Goal: Information Seeking & Learning: Learn about a topic

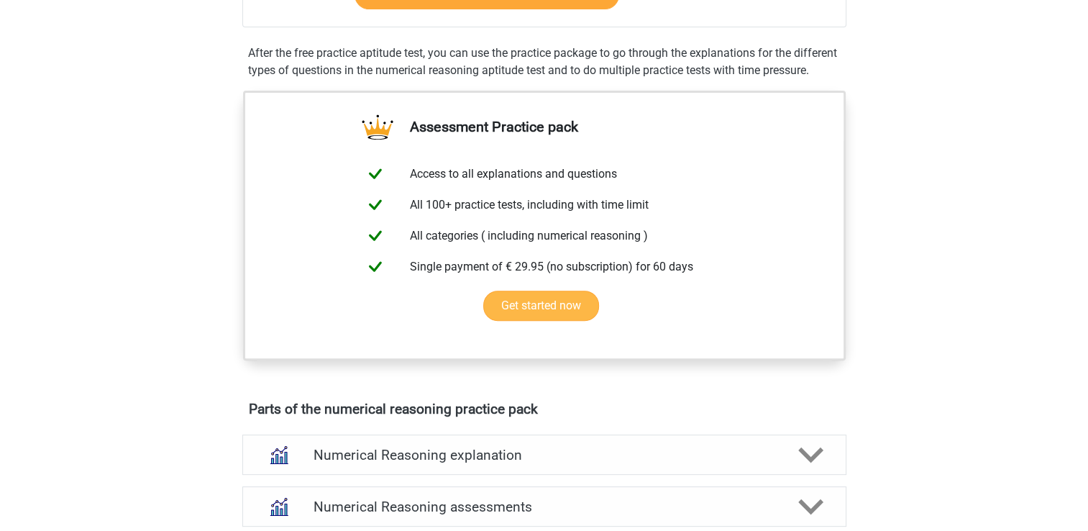
scroll to position [647, 0]
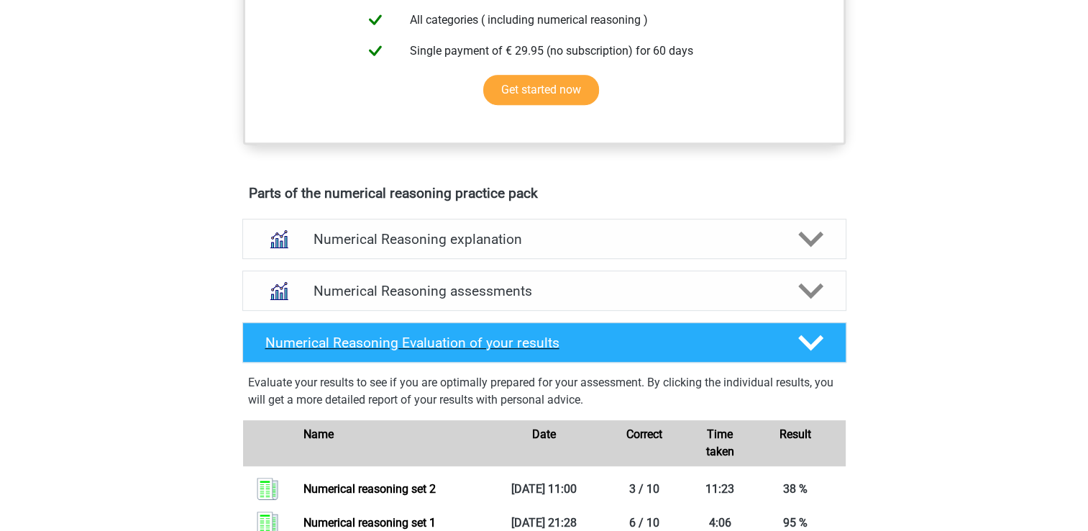
click at [812, 351] on polygon at bounding box center [810, 343] width 25 height 16
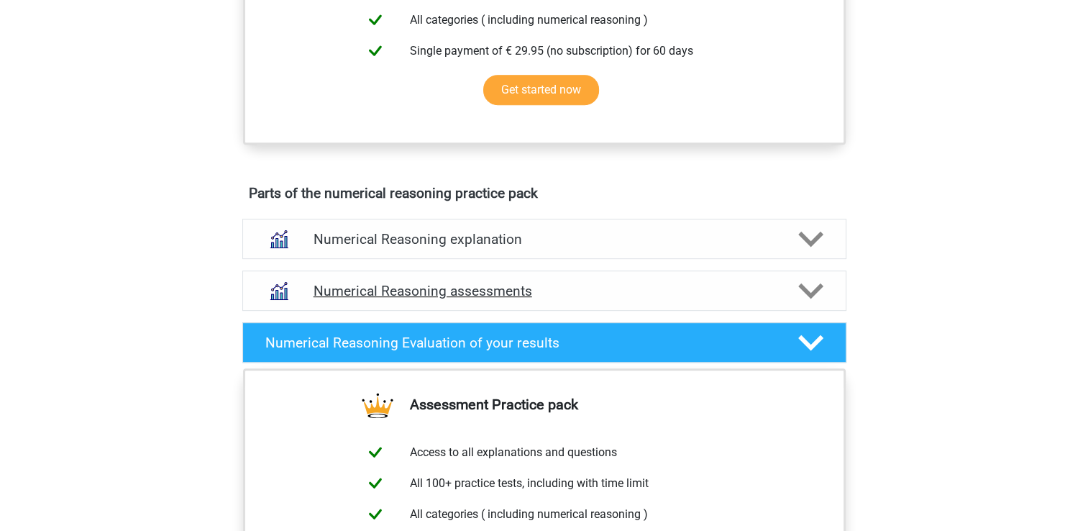
click at [803, 299] on polygon at bounding box center [810, 291] width 25 height 16
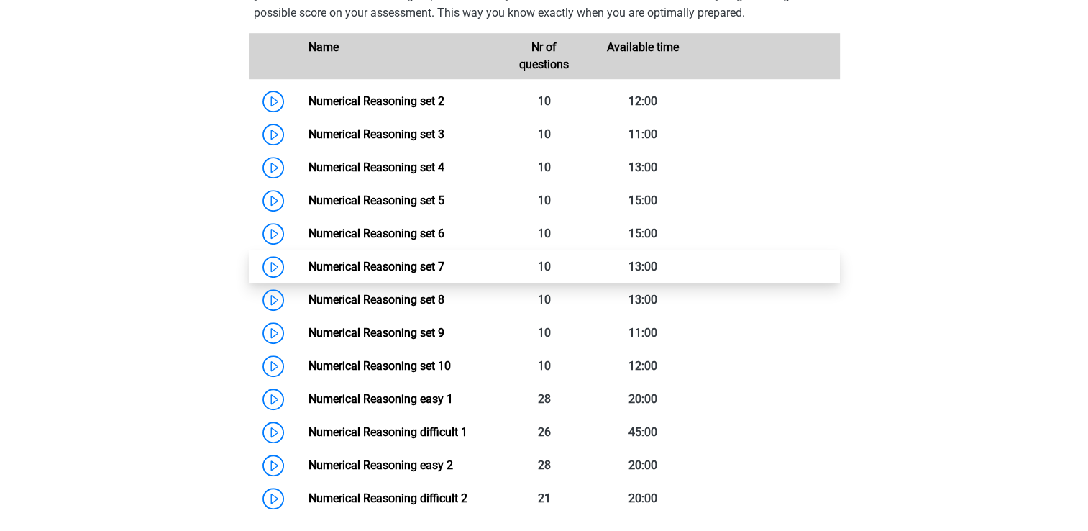
scroll to position [1006, 0]
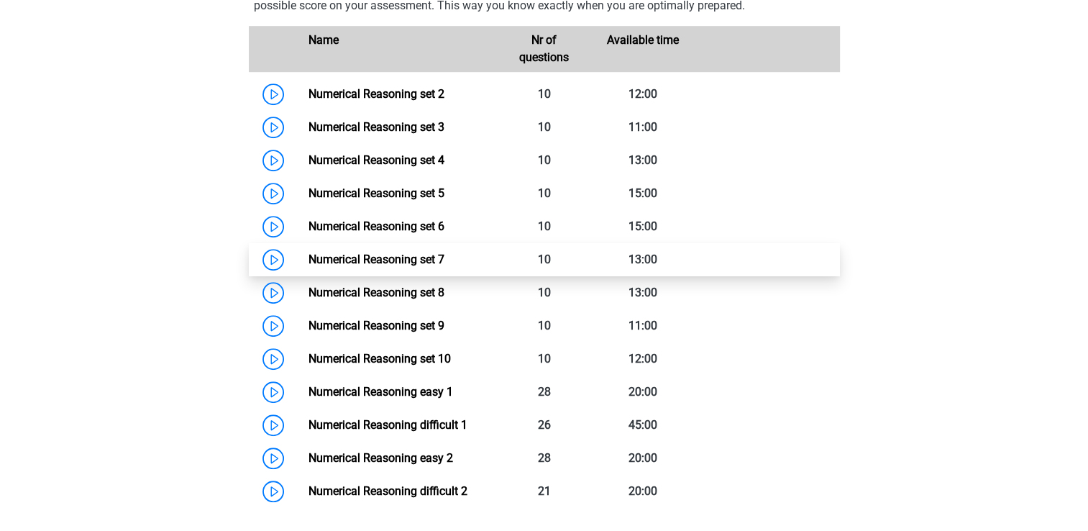
click at [384, 266] on link "Numerical Reasoning set 7" at bounding box center [376, 259] width 136 height 14
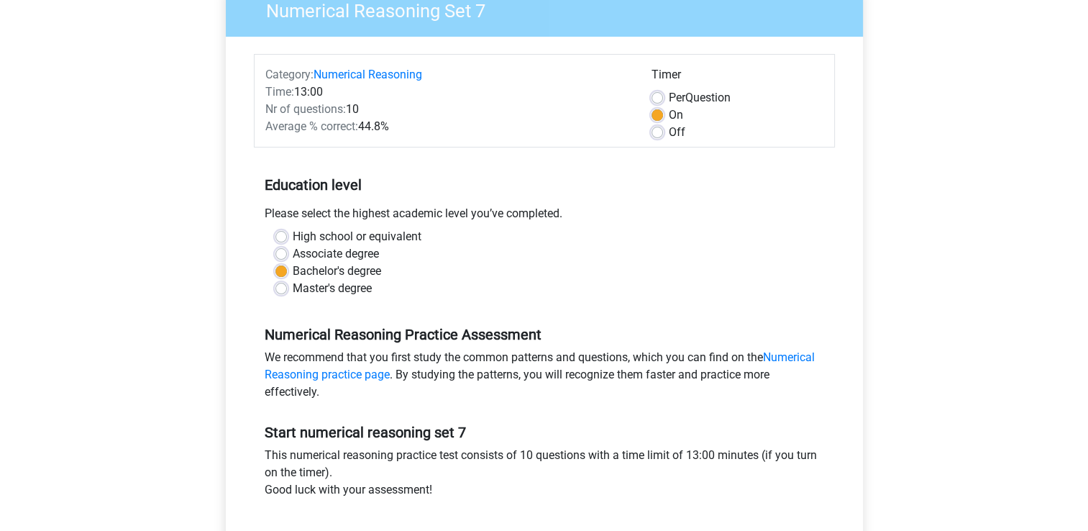
scroll to position [288, 0]
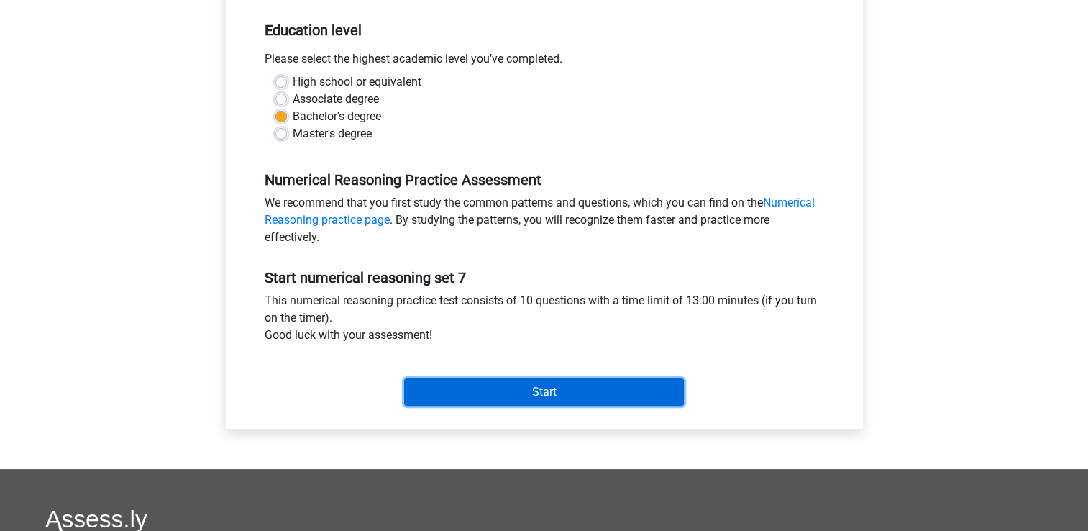
click at [543, 394] on input "Start" at bounding box center [544, 391] width 280 height 27
click at [583, 387] on input "Start" at bounding box center [544, 391] width 280 height 27
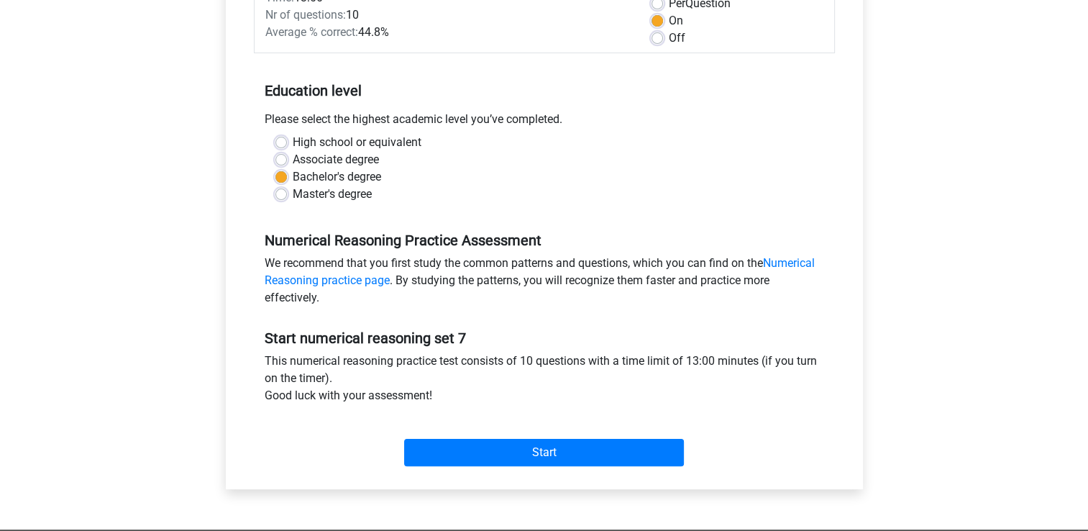
scroll to position [144, 0]
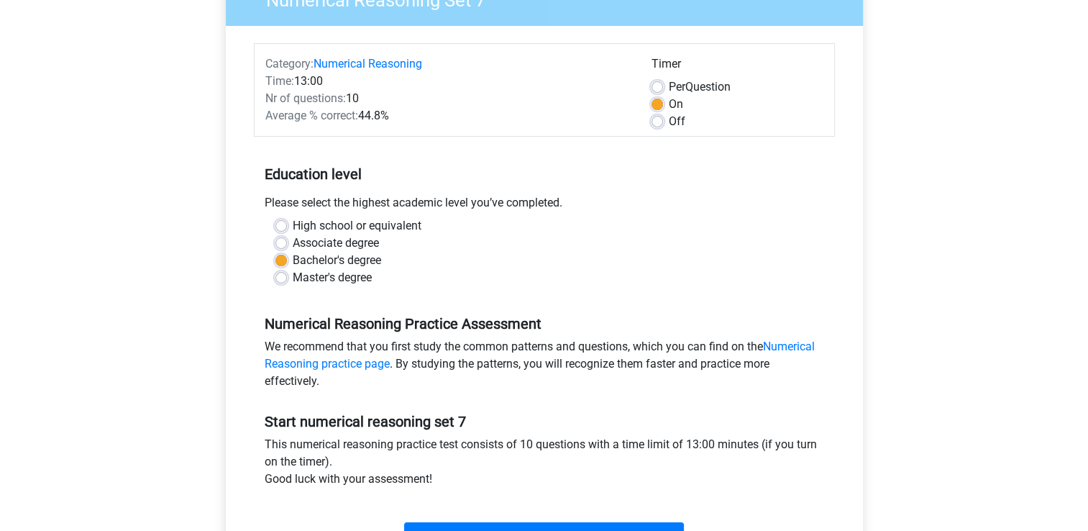
click at [669, 125] on label "Off" at bounding box center [677, 121] width 17 height 17
click at [656, 125] on input "Off" at bounding box center [657, 120] width 12 height 14
radio input "true"
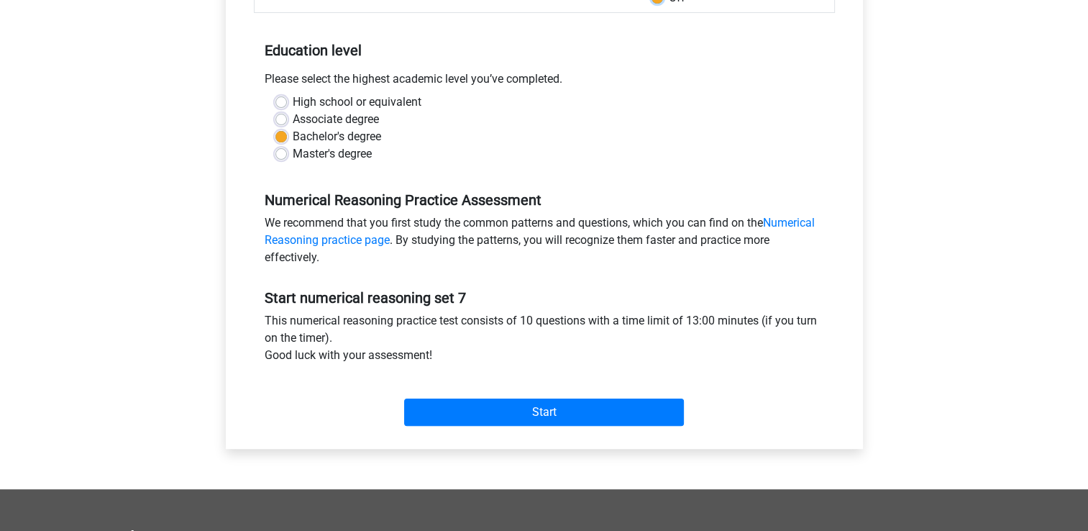
scroll to position [359, 0]
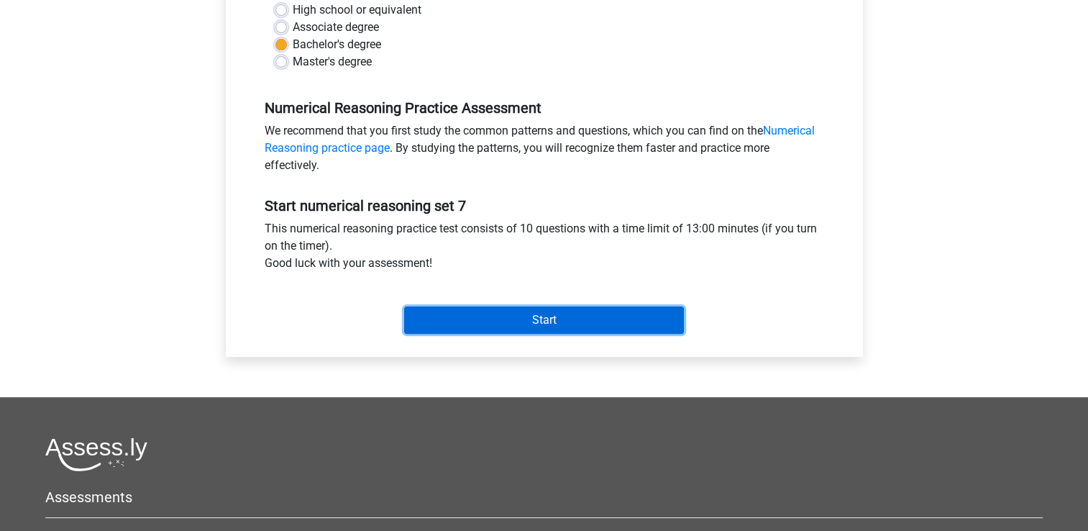
click at [569, 325] on input "Start" at bounding box center [544, 319] width 280 height 27
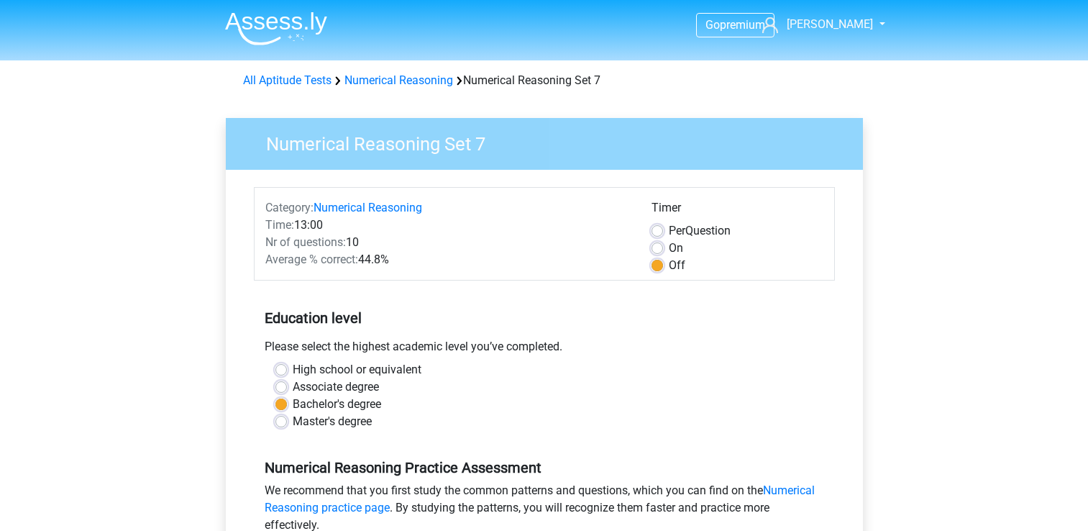
scroll to position [359, 0]
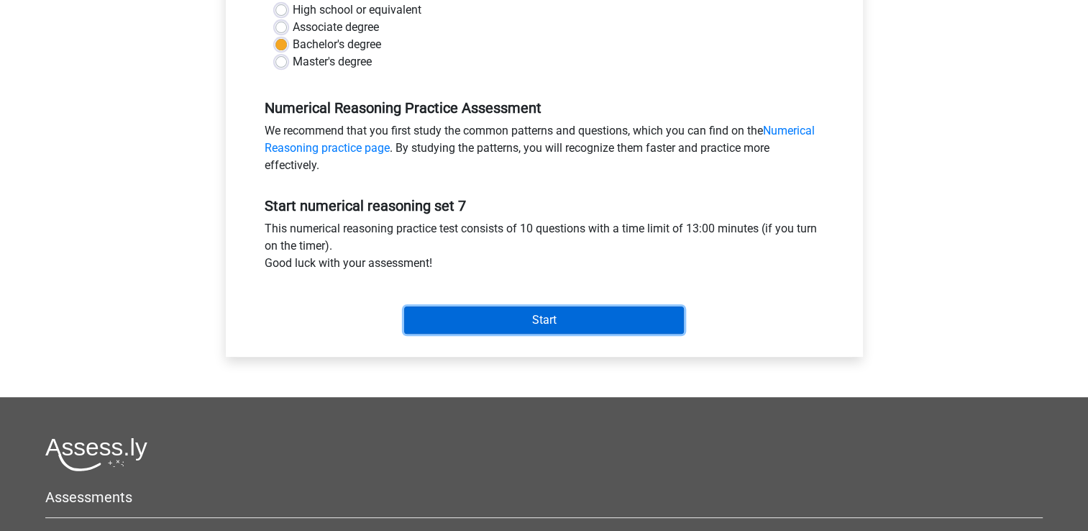
click at [564, 325] on input "Start" at bounding box center [544, 319] width 280 height 27
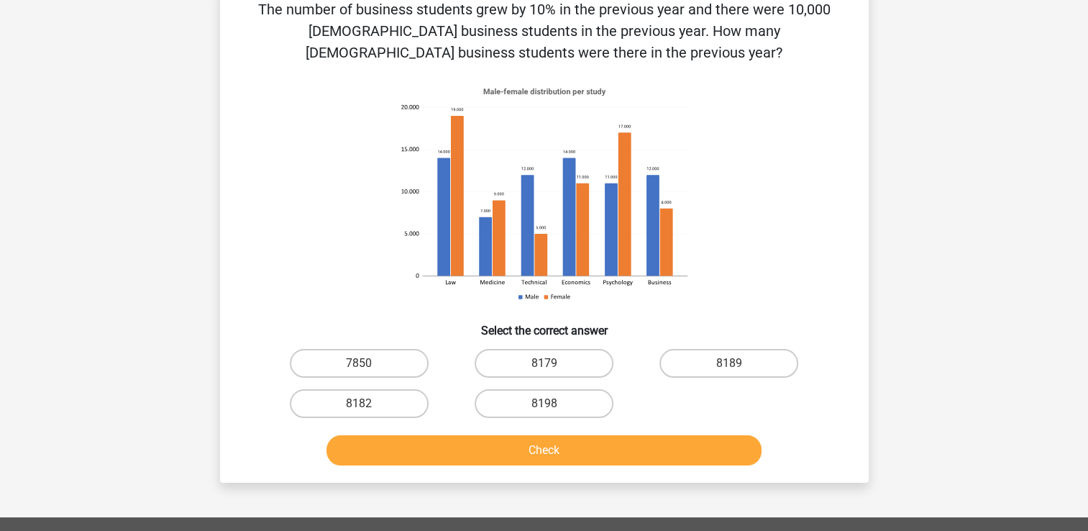
scroll to position [216, 0]
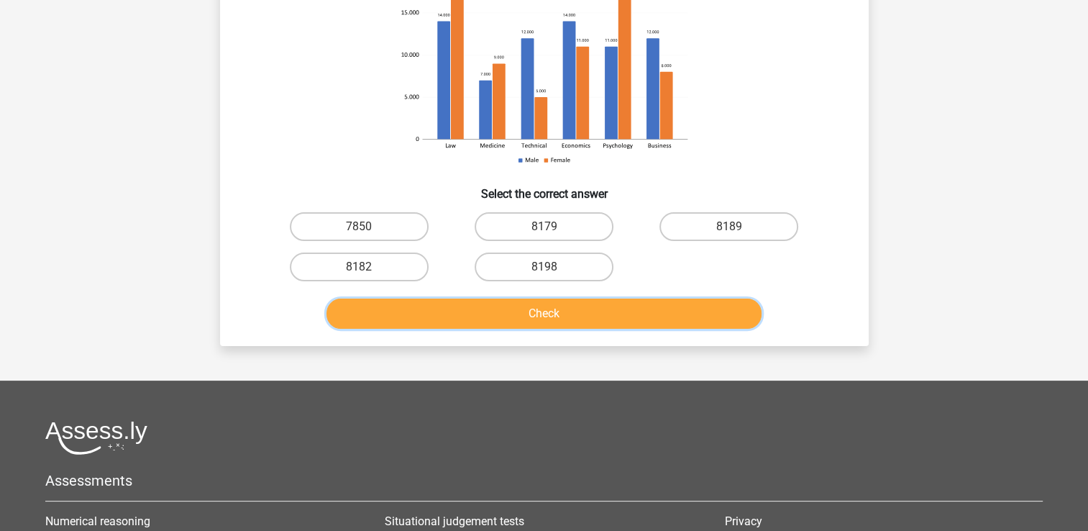
click at [706, 315] on button "Check" at bounding box center [543, 313] width 435 height 30
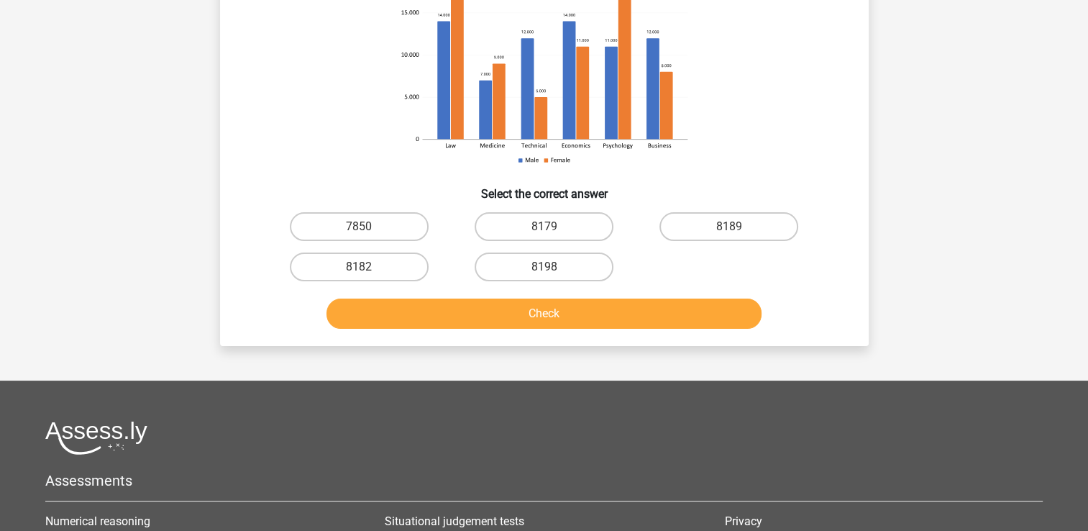
click at [438, 335] on div "The number of business students grew by 10% in the previous year and there were…" at bounding box center [544, 97] width 648 height 495
click at [299, 254] on label "8182" at bounding box center [359, 266] width 139 height 29
click at [359, 267] on input "8182" at bounding box center [363, 271] width 9 height 9
radio input "true"
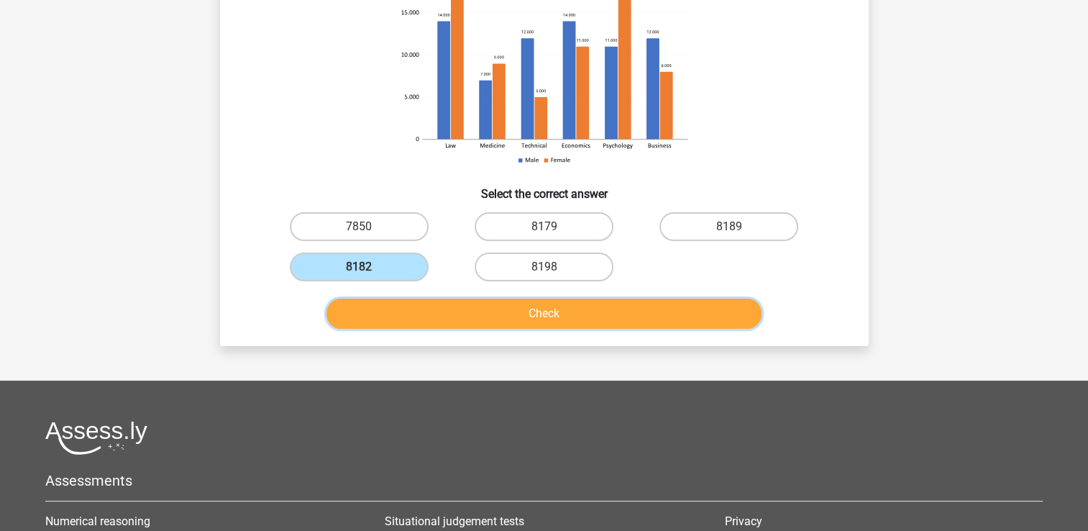
click at [446, 315] on button "Check" at bounding box center [543, 313] width 435 height 30
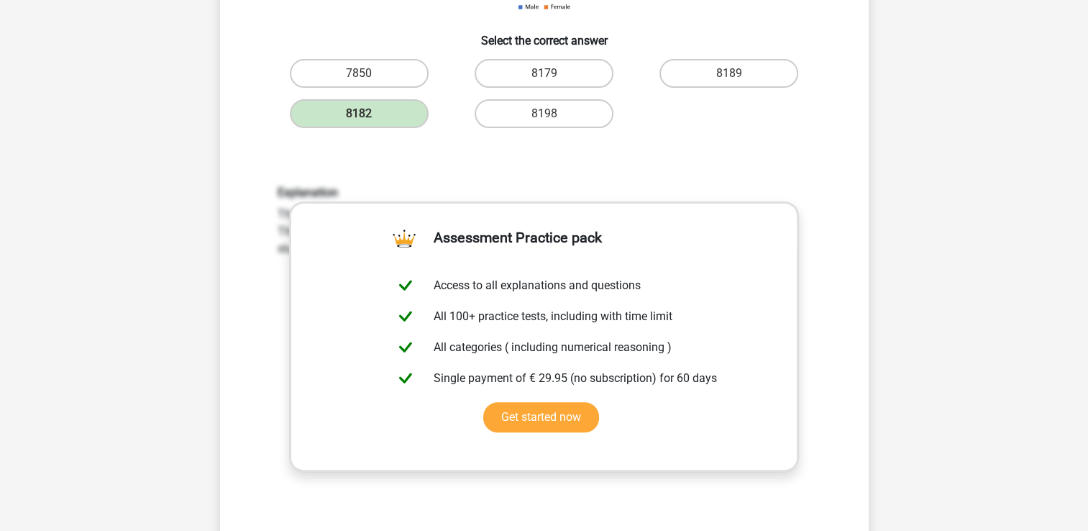
scroll to position [575, 0]
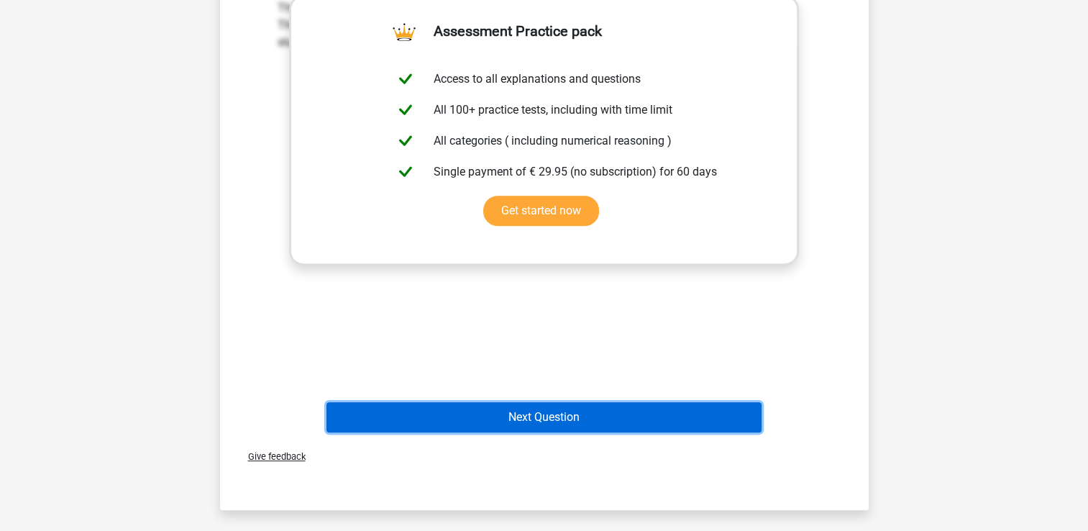
click at [612, 419] on button "Next Question" at bounding box center [543, 417] width 435 height 30
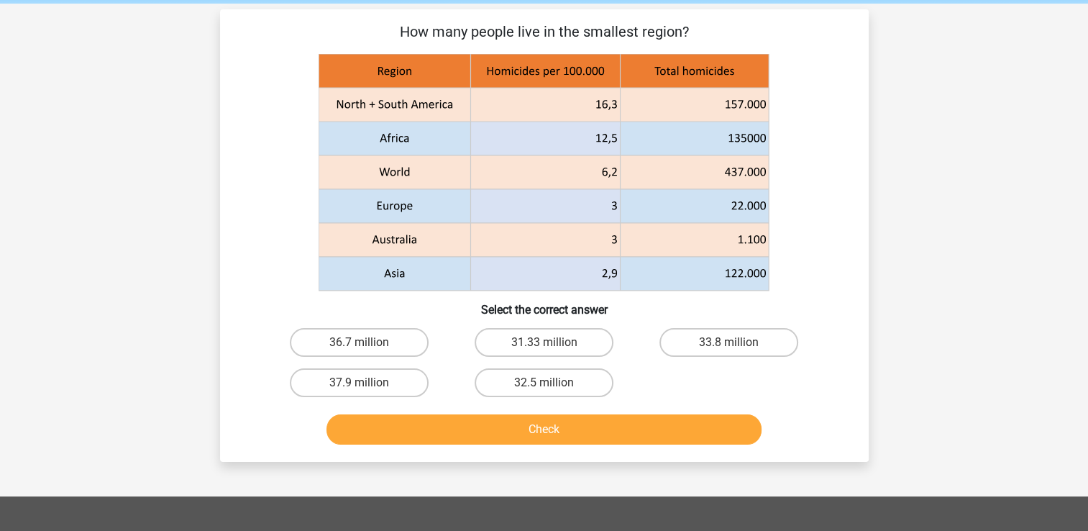
scroll to position [0, 0]
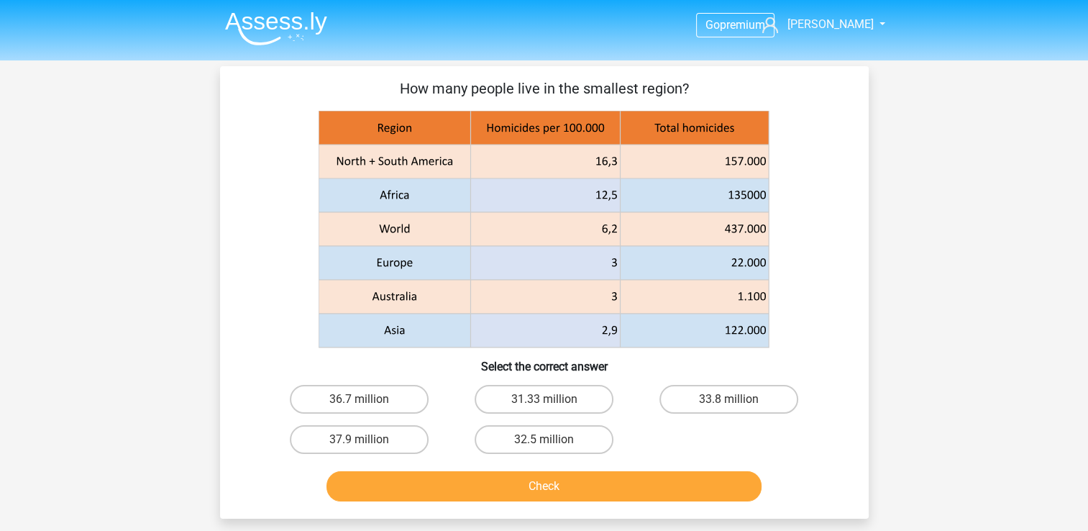
click at [626, 473] on button "Check" at bounding box center [543, 486] width 435 height 30
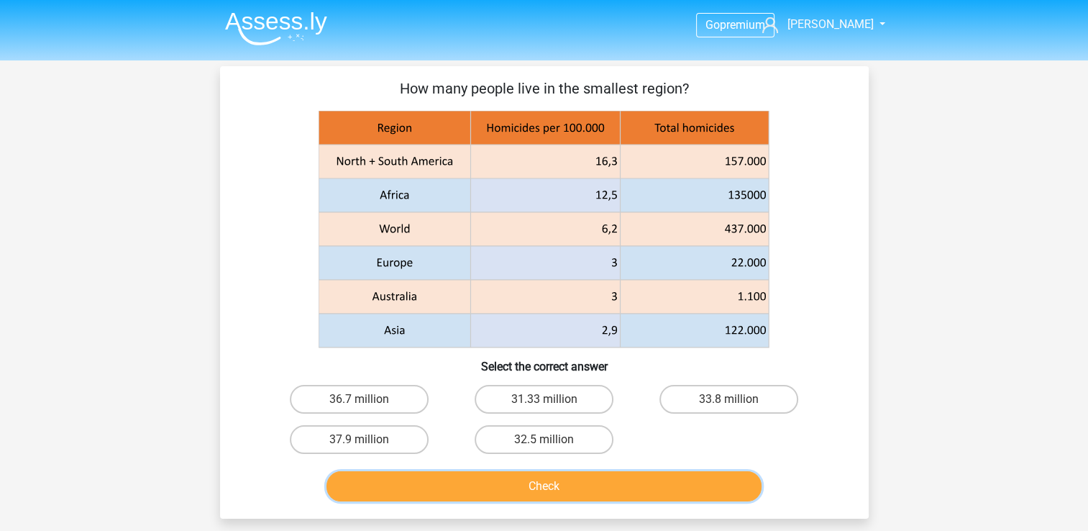
click at [626, 482] on button "Check" at bounding box center [543, 486] width 435 height 30
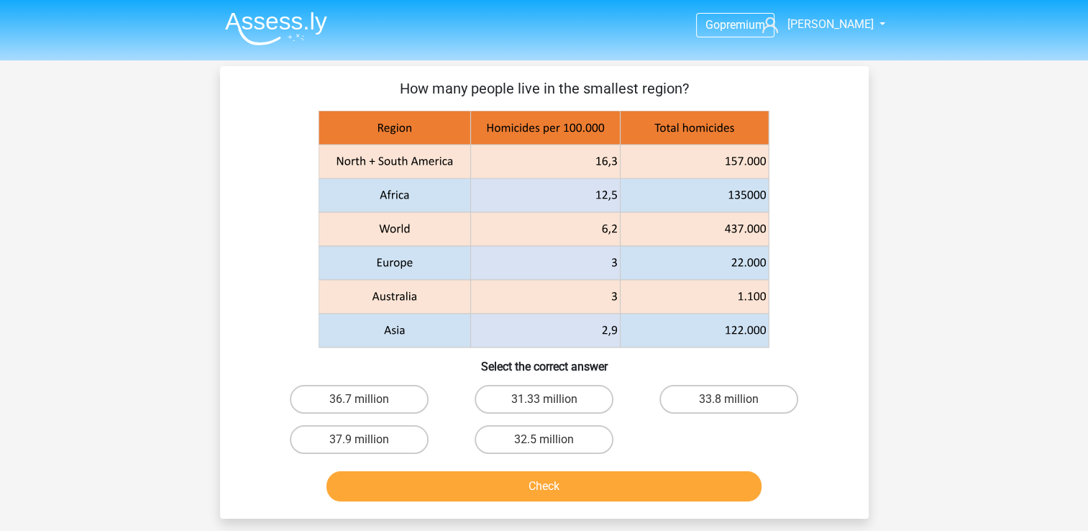
click at [552, 444] on input "32.5 million" at bounding box center [547, 443] width 9 height 9
radio input "true"
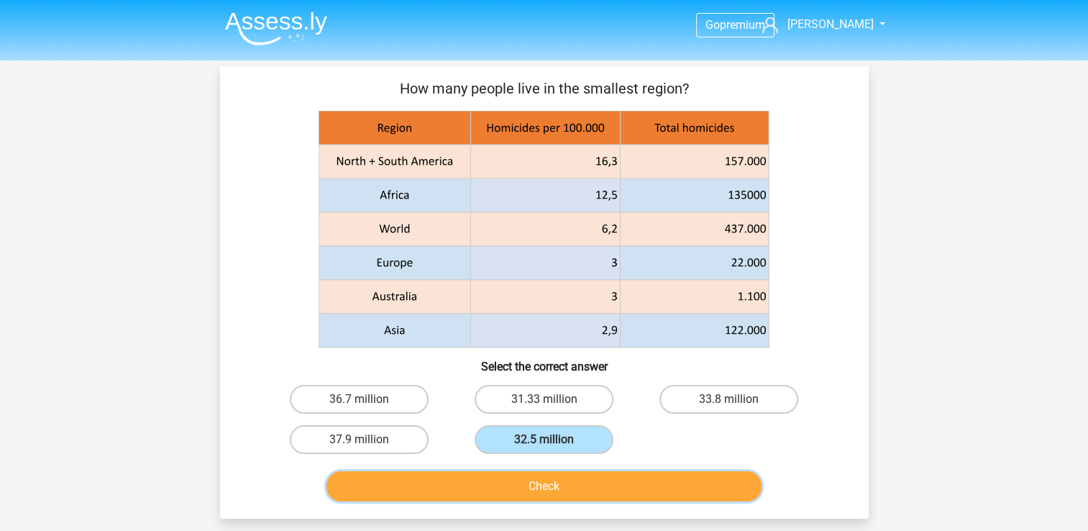
click at [638, 484] on button "Check" at bounding box center [543, 486] width 435 height 30
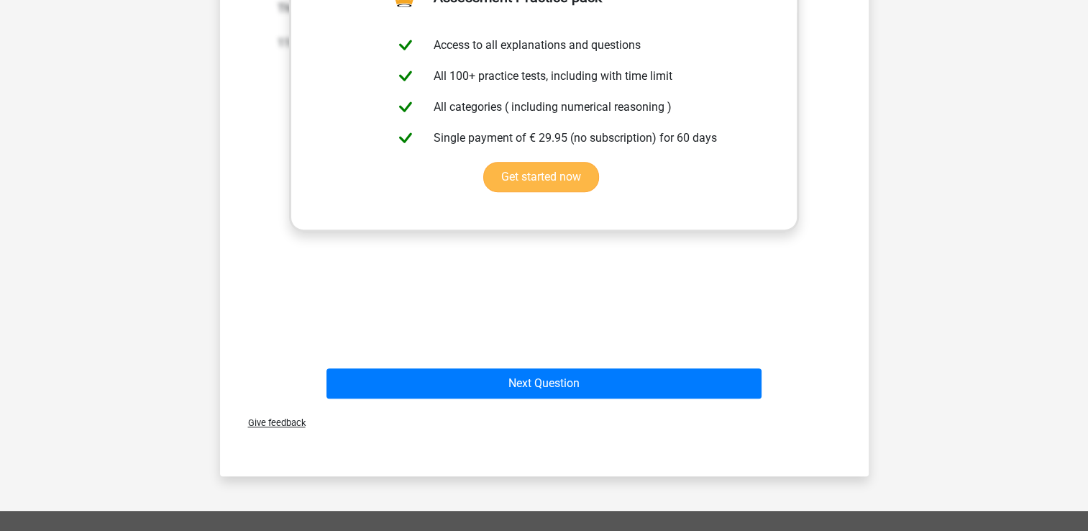
scroll to position [575, 0]
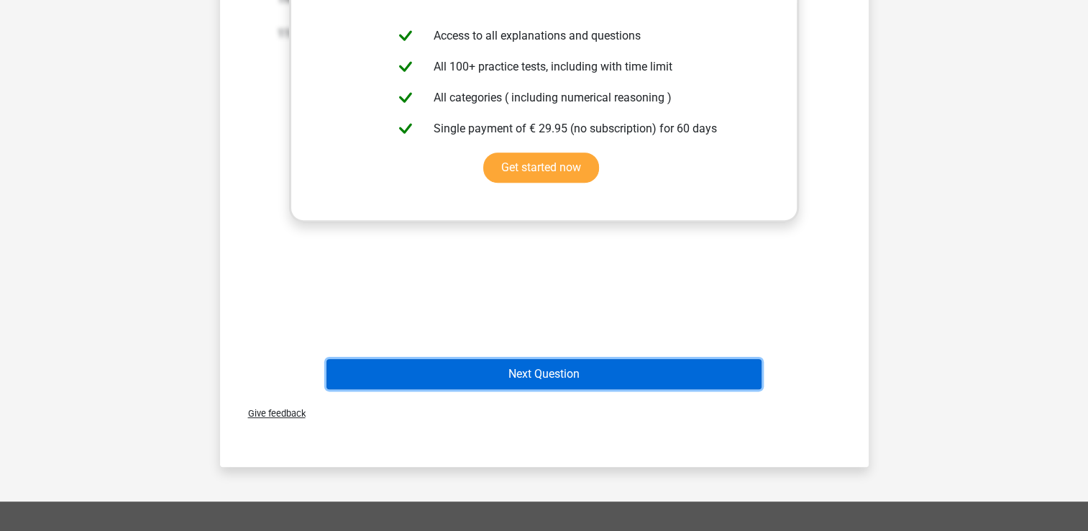
click at [552, 372] on button "Next Question" at bounding box center [543, 374] width 435 height 30
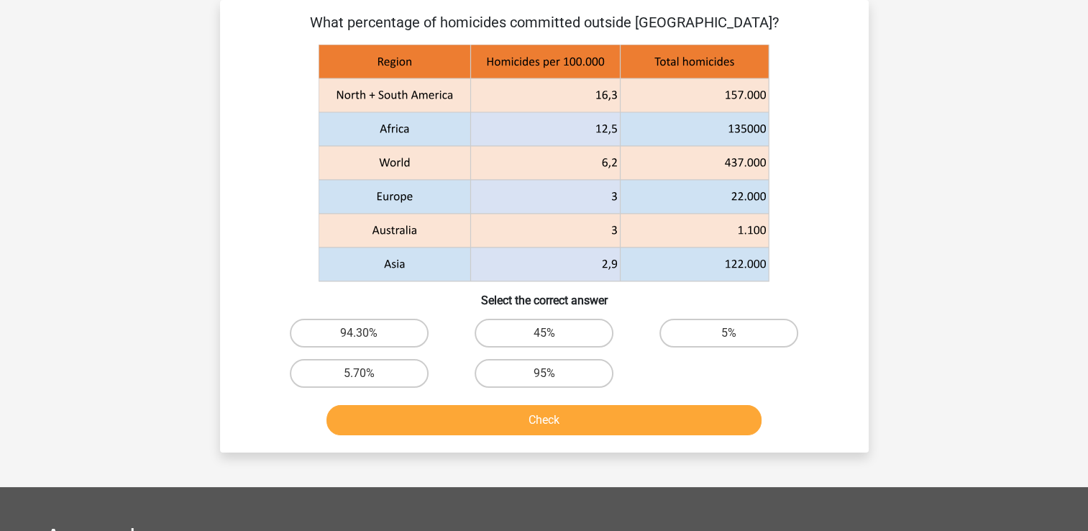
scroll to position [0, 0]
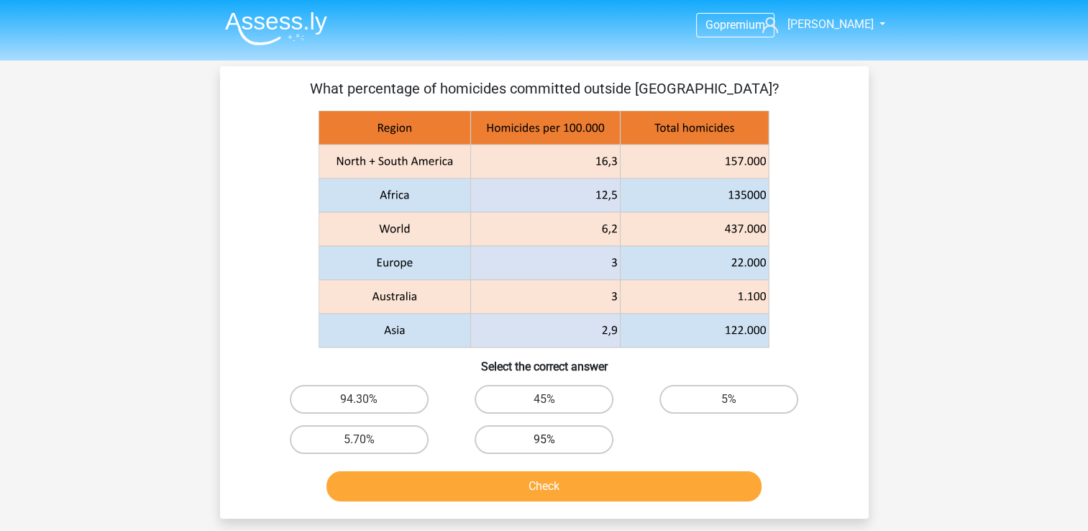
click at [561, 441] on label "95%" at bounding box center [543, 439] width 139 height 29
click at [553, 441] on input "95%" at bounding box center [547, 443] width 9 height 9
radio input "true"
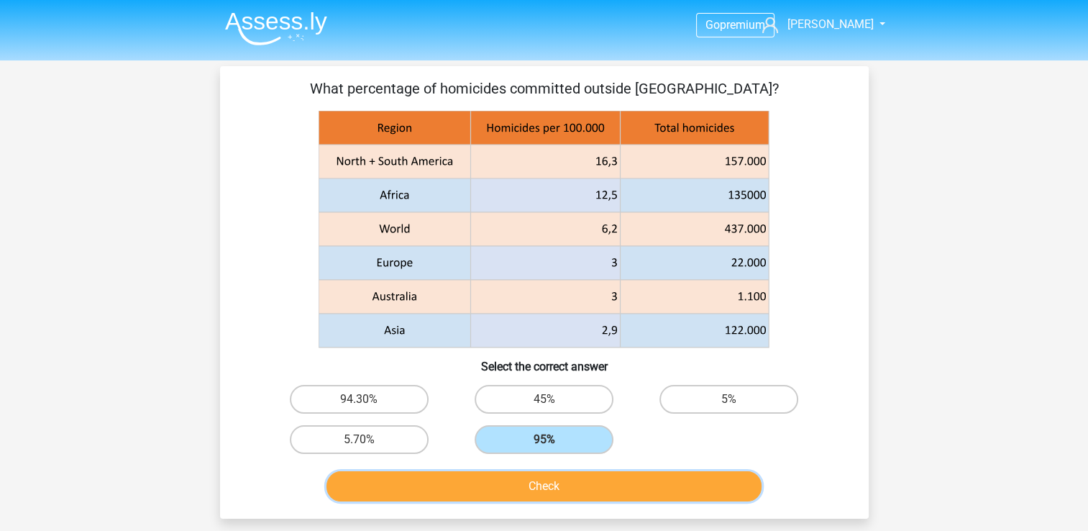
click at [578, 481] on button "Check" at bounding box center [543, 486] width 435 height 30
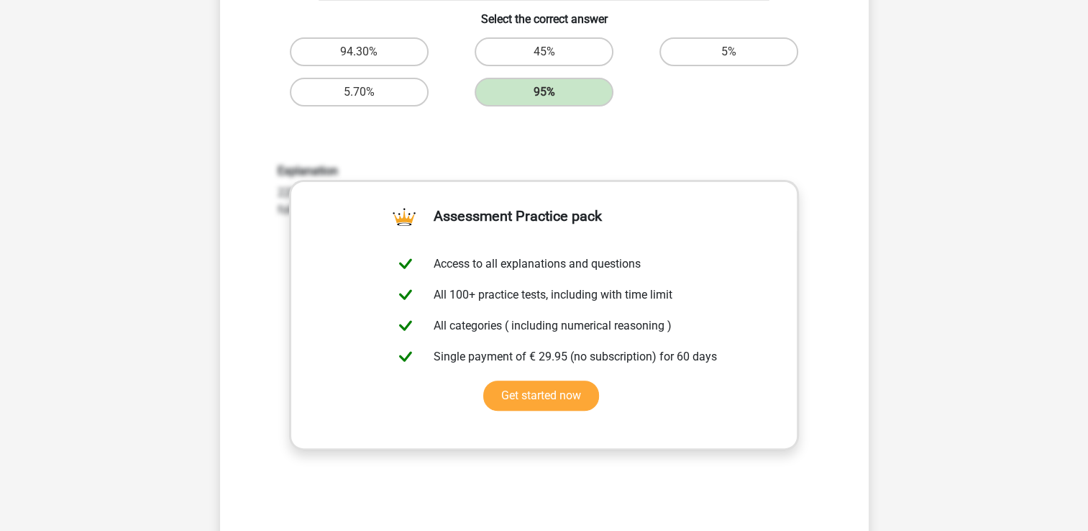
scroll to position [503, 0]
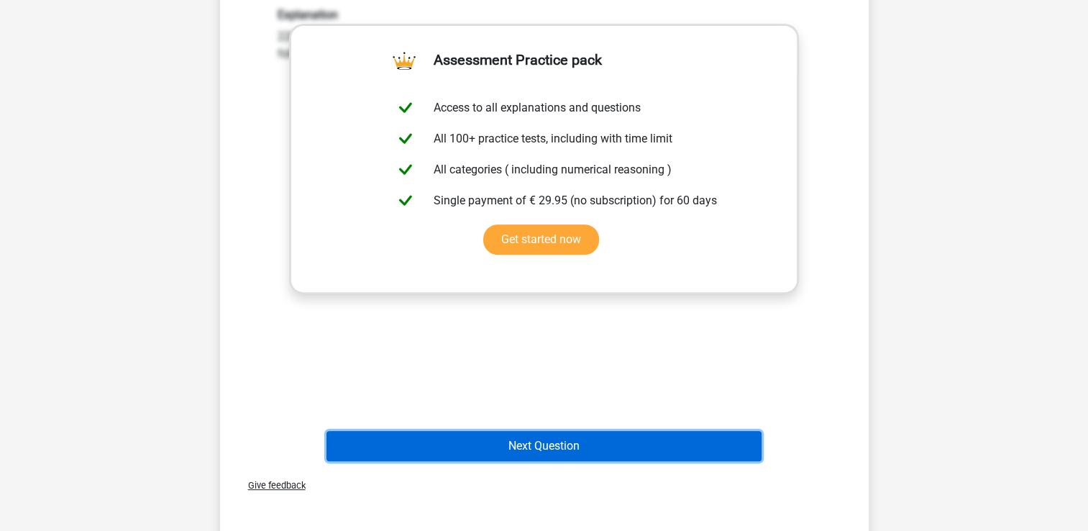
click at [587, 446] on button "Next Question" at bounding box center [543, 446] width 435 height 30
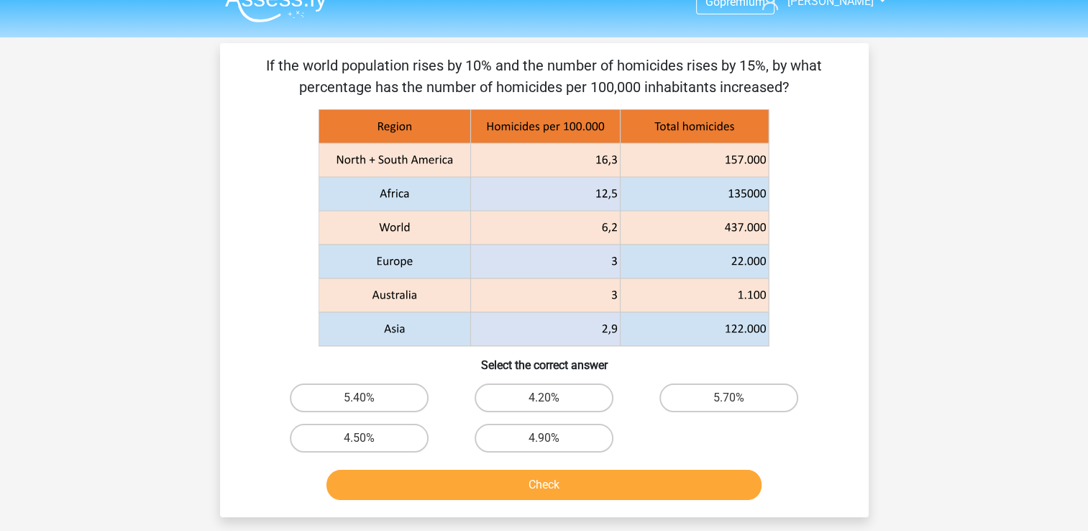
scroll to position [0, 0]
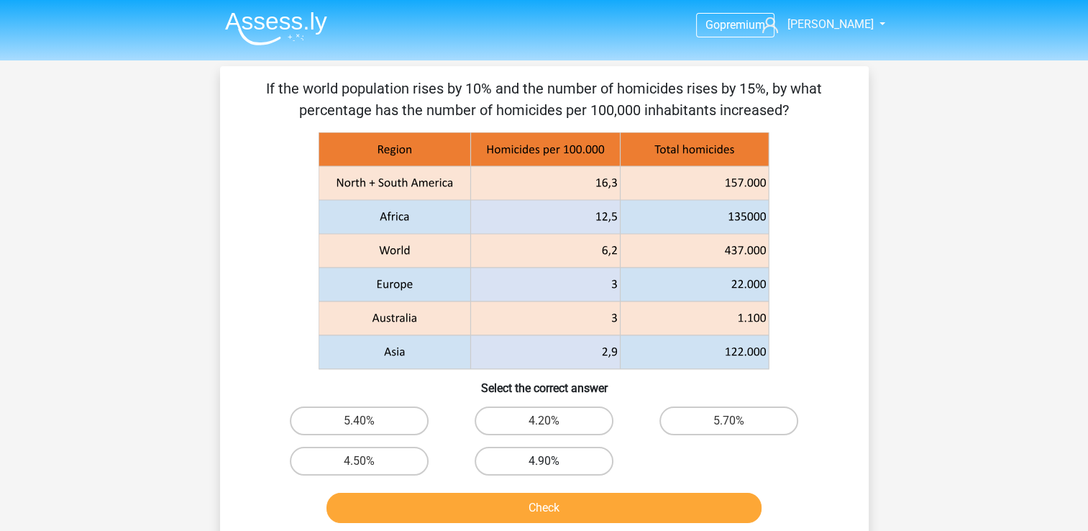
click at [564, 462] on label "4.90%" at bounding box center [543, 460] width 139 height 29
click at [553, 462] on input "4.90%" at bounding box center [547, 465] width 9 height 9
radio input "true"
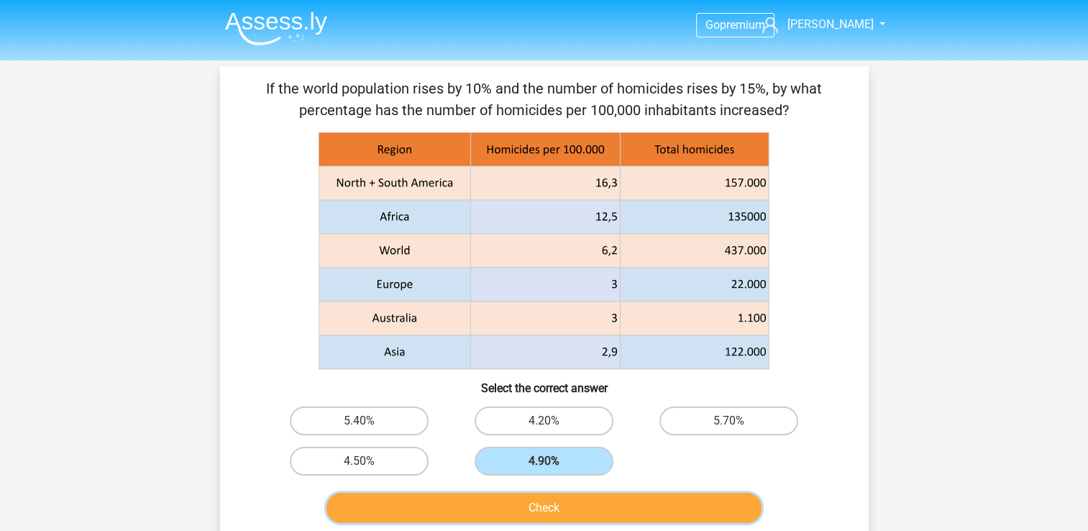
click at [567, 511] on button "Check" at bounding box center [543, 507] width 435 height 30
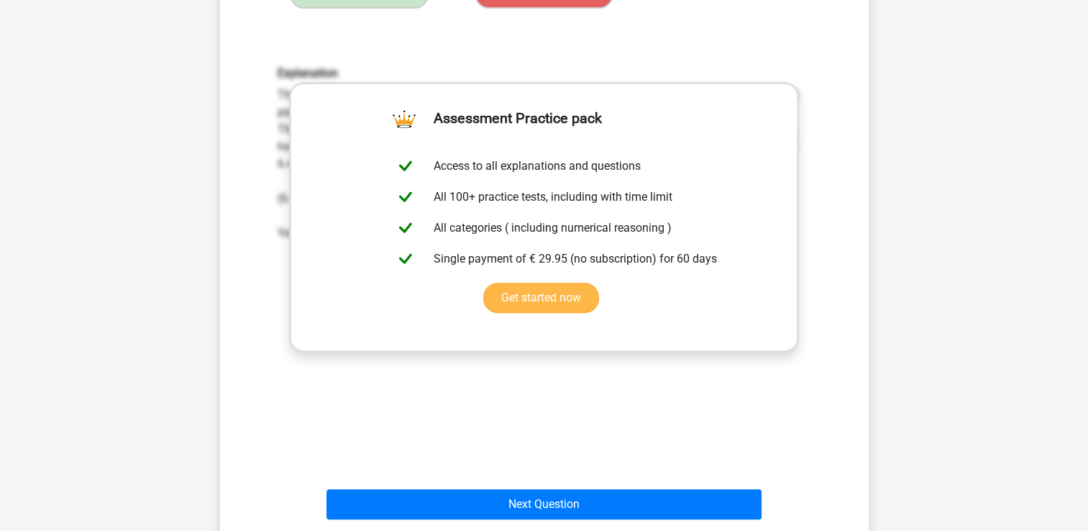
scroll to position [647, 0]
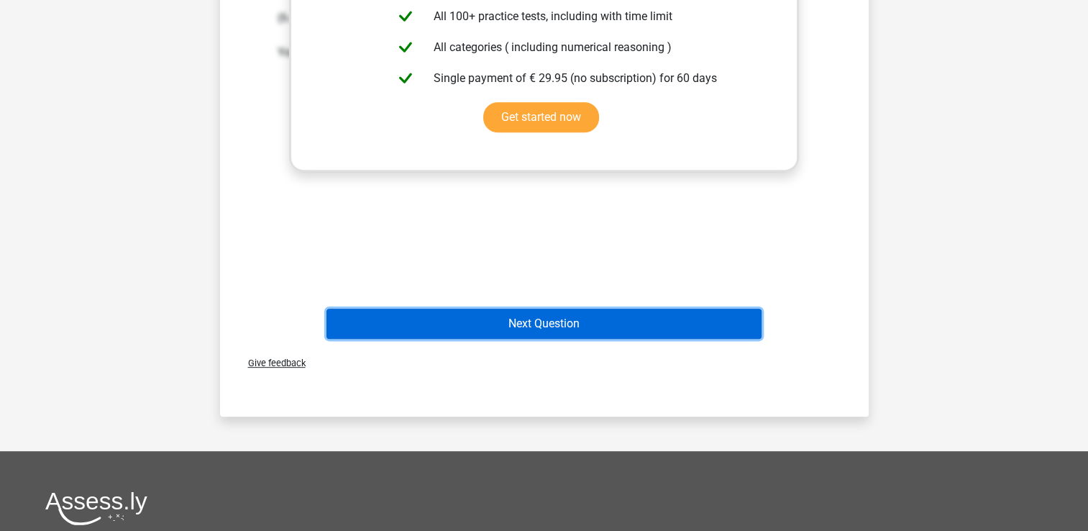
click at [523, 321] on button "Next Question" at bounding box center [543, 323] width 435 height 30
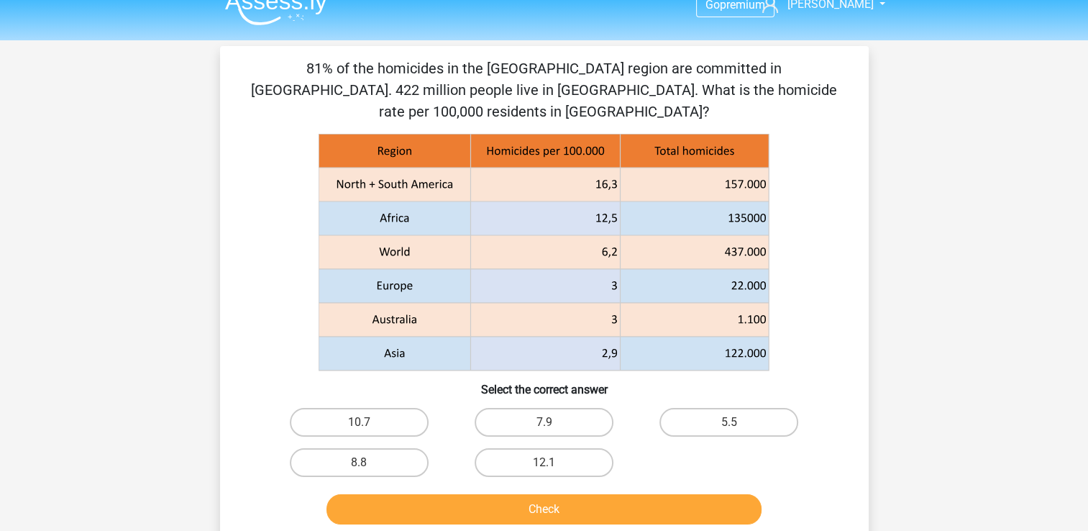
scroll to position [0, 0]
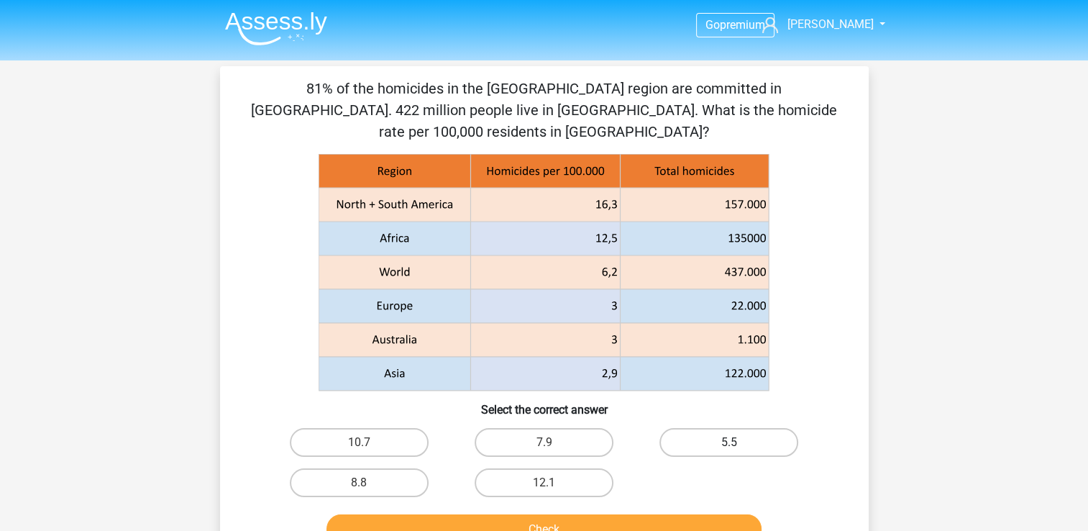
click at [738, 440] on label "5.5" at bounding box center [728, 442] width 139 height 29
click at [738, 442] on input "5.5" at bounding box center [733, 446] width 9 height 9
radio input "true"
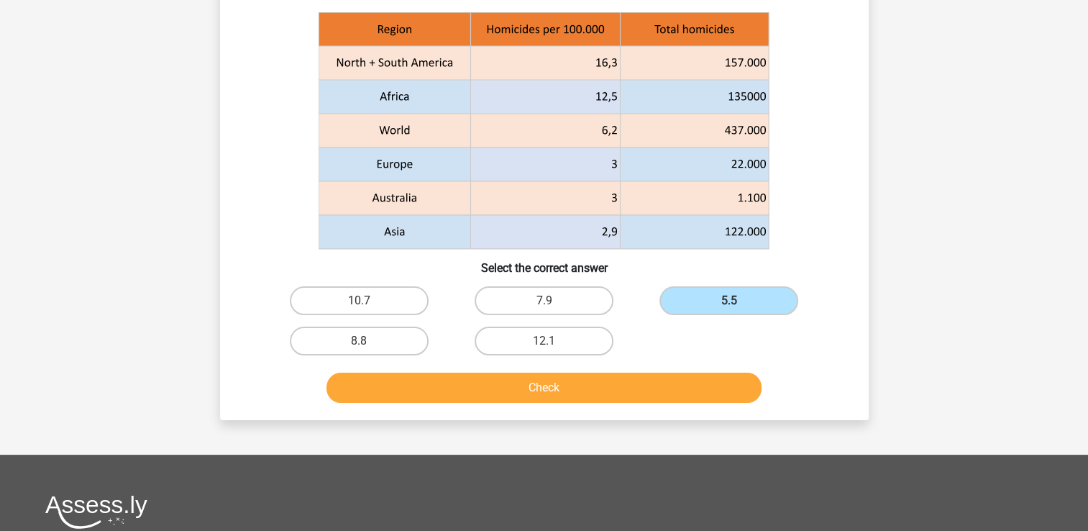
scroll to position [216, 0]
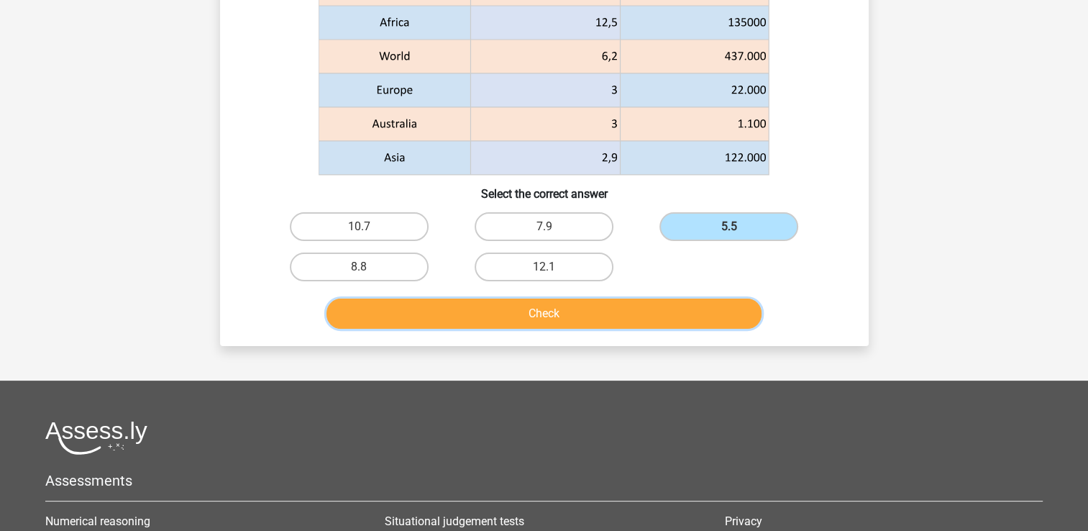
click at [609, 318] on button "Check" at bounding box center [543, 313] width 435 height 30
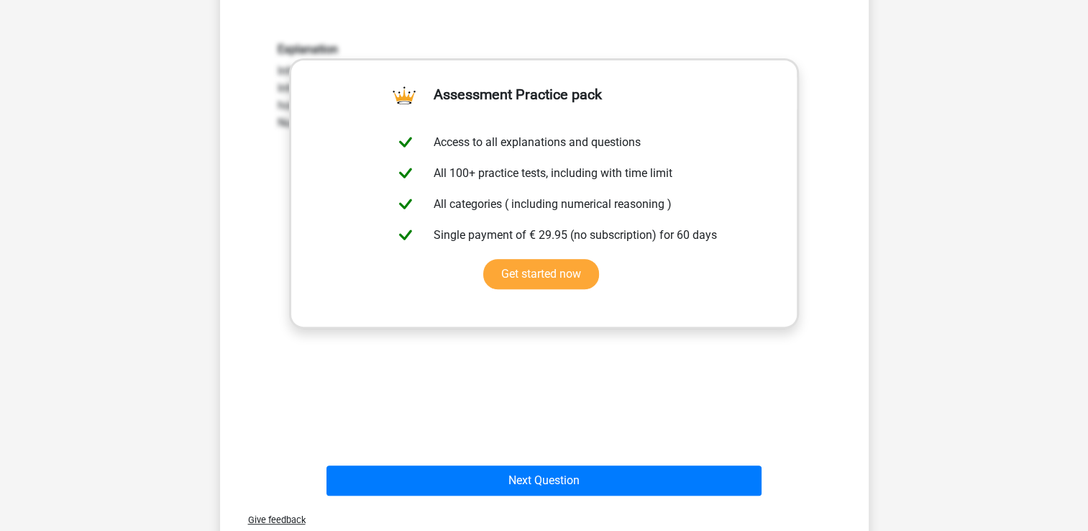
scroll to position [431, 0]
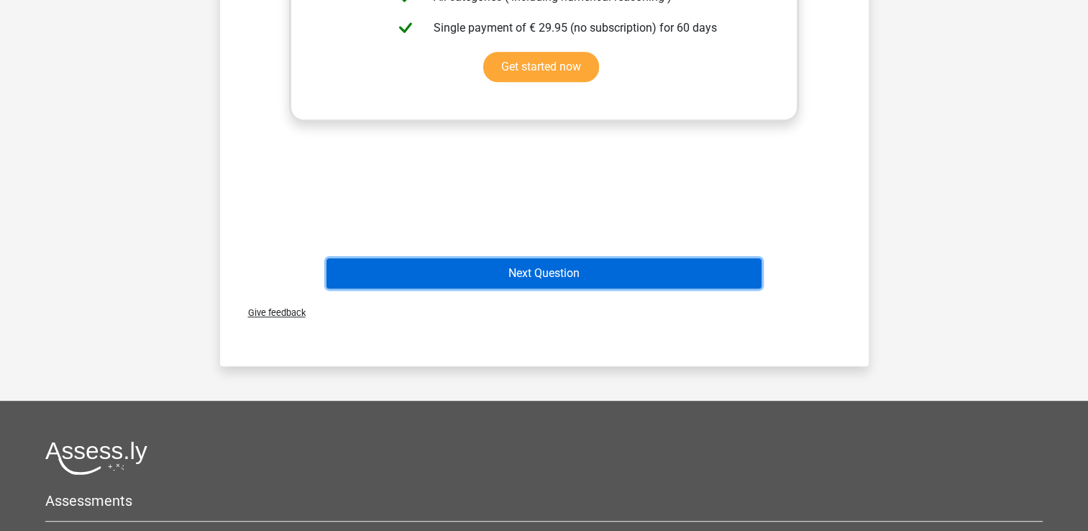
click at [579, 271] on button "Next Question" at bounding box center [543, 273] width 435 height 30
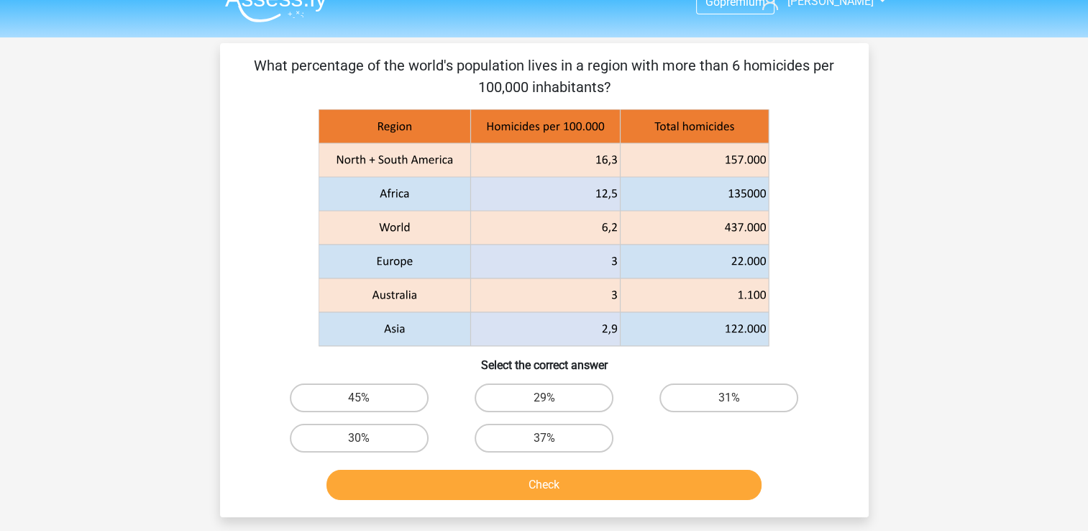
scroll to position [0, 0]
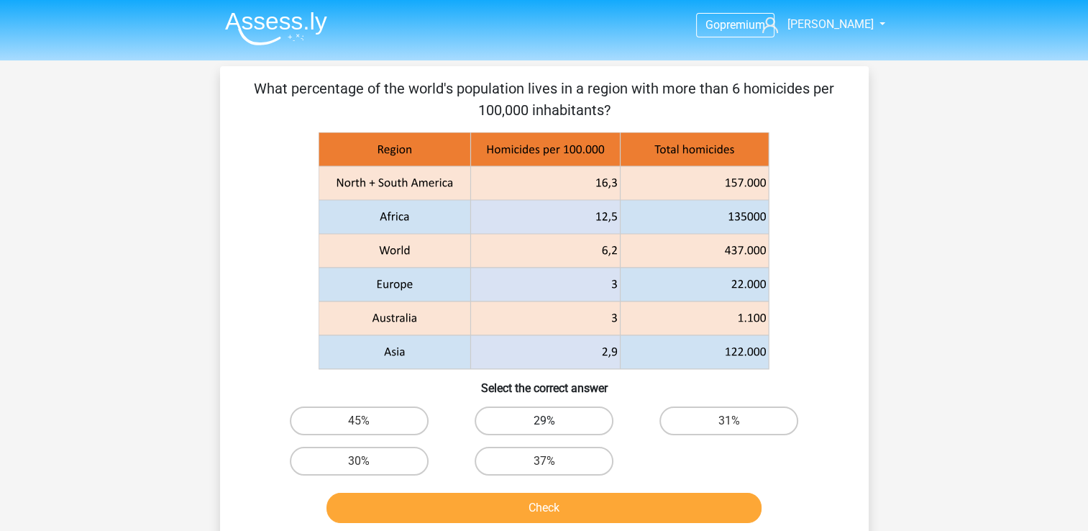
click at [555, 425] on label "29%" at bounding box center [543, 420] width 139 height 29
click at [553, 425] on input "29%" at bounding box center [547, 425] width 9 height 9
radio input "true"
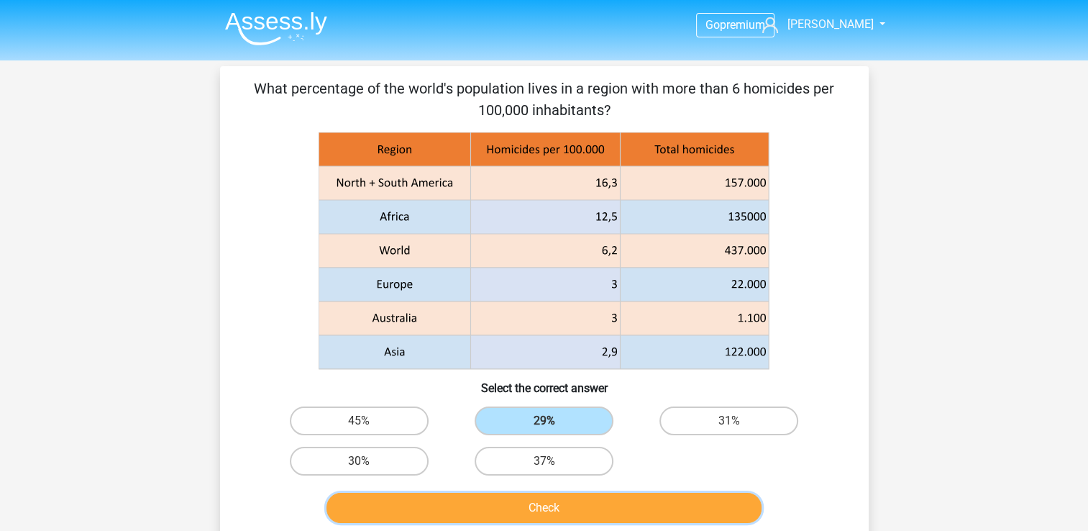
click at [549, 507] on button "Check" at bounding box center [543, 507] width 435 height 30
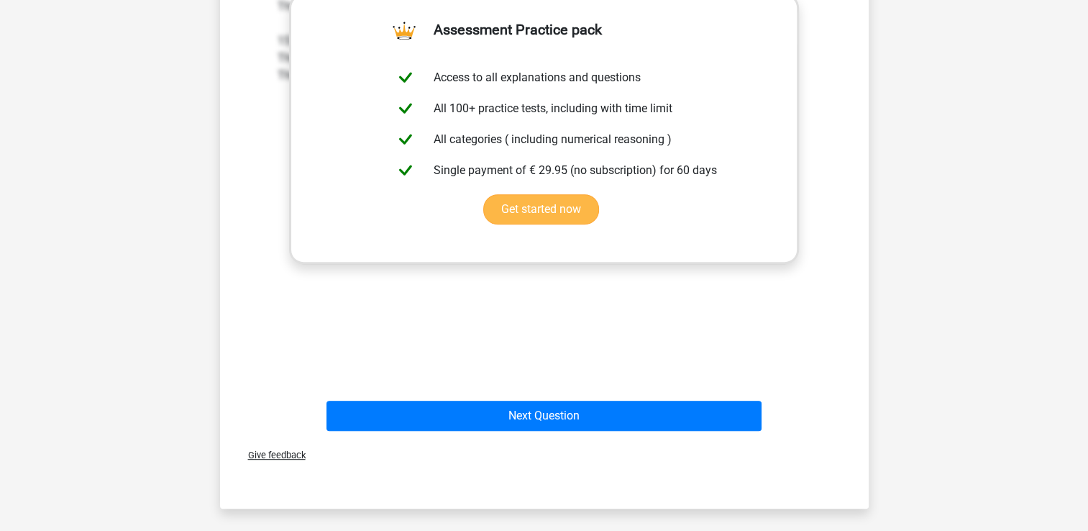
scroll to position [575, 0]
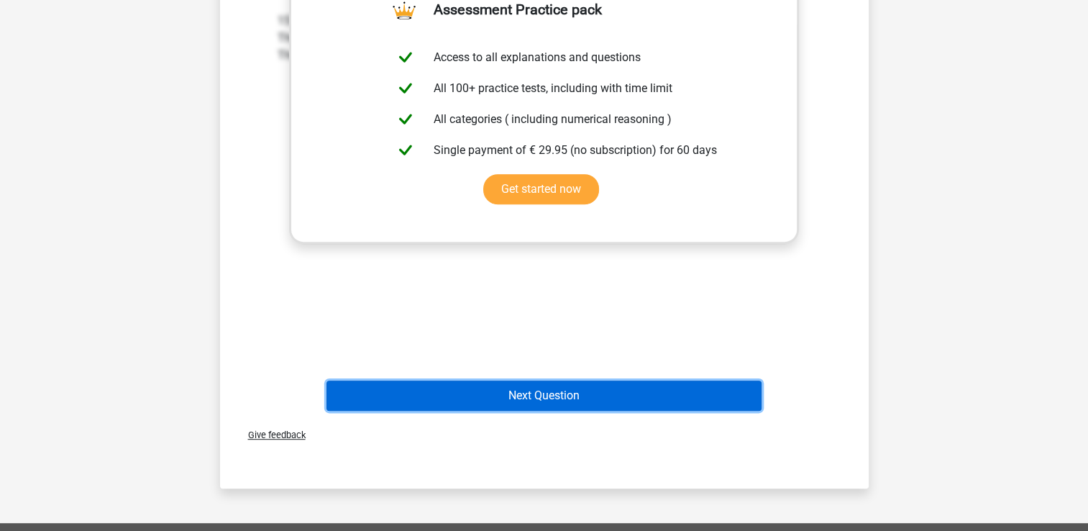
click at [624, 395] on button "Next Question" at bounding box center [543, 395] width 435 height 30
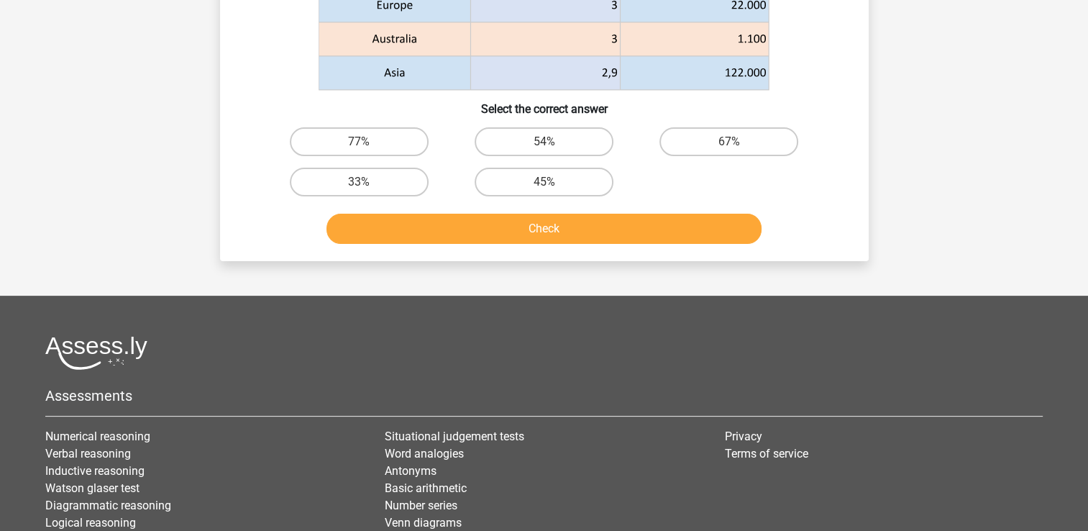
scroll to position [66, 0]
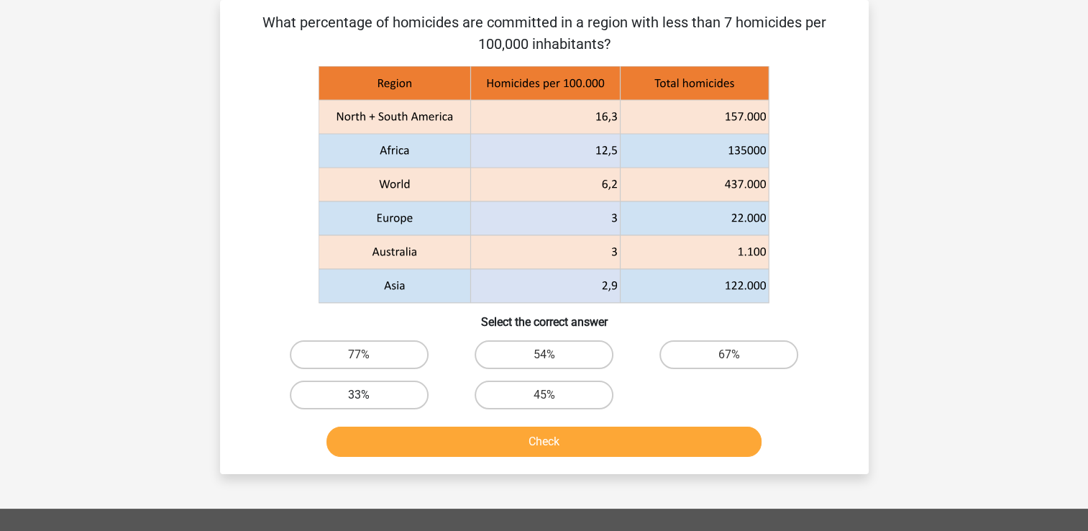
click at [342, 395] on label "33%" at bounding box center [359, 394] width 139 height 29
click at [359, 395] on input "33%" at bounding box center [363, 399] width 9 height 9
radio input "true"
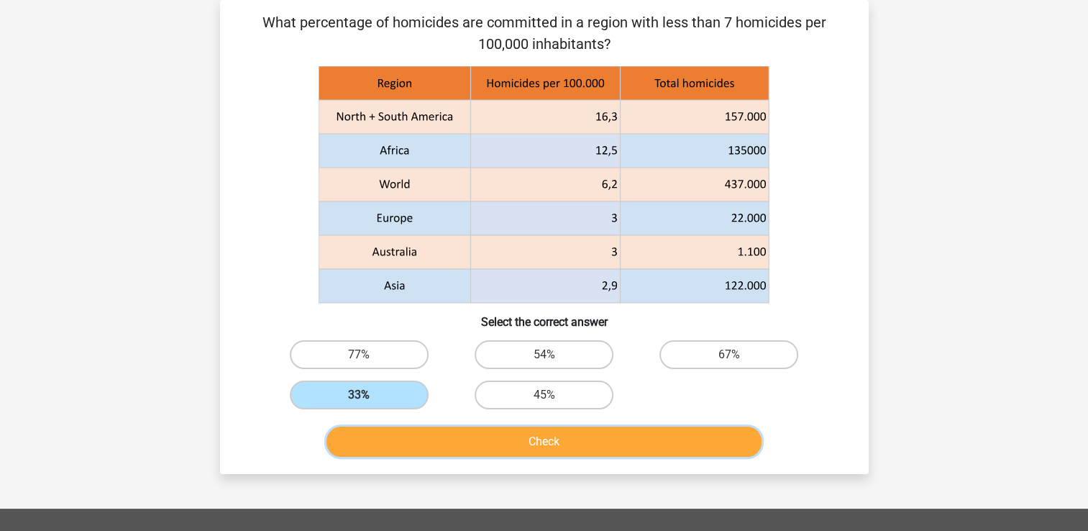
click at [540, 439] on button "Check" at bounding box center [543, 441] width 435 height 30
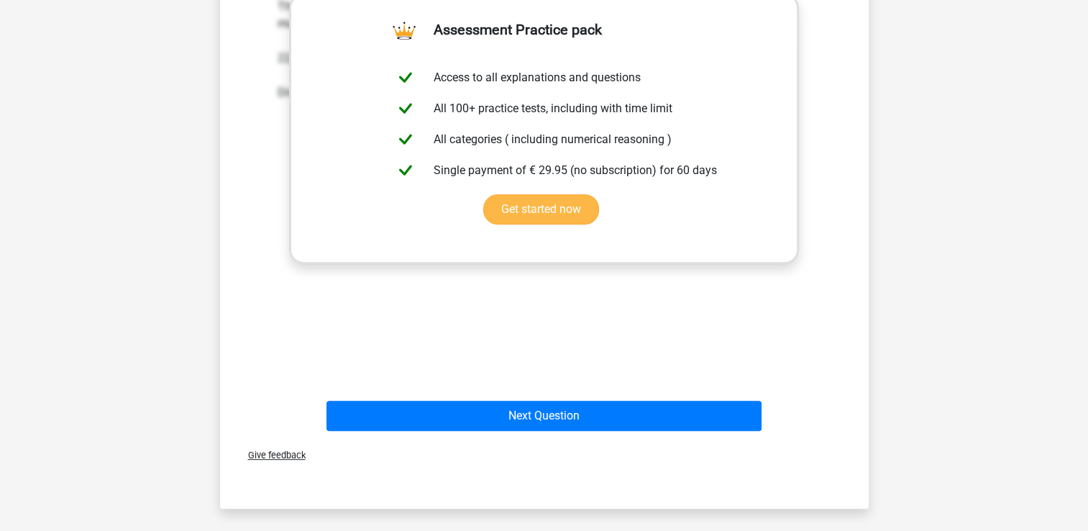
scroll to position [569, 0]
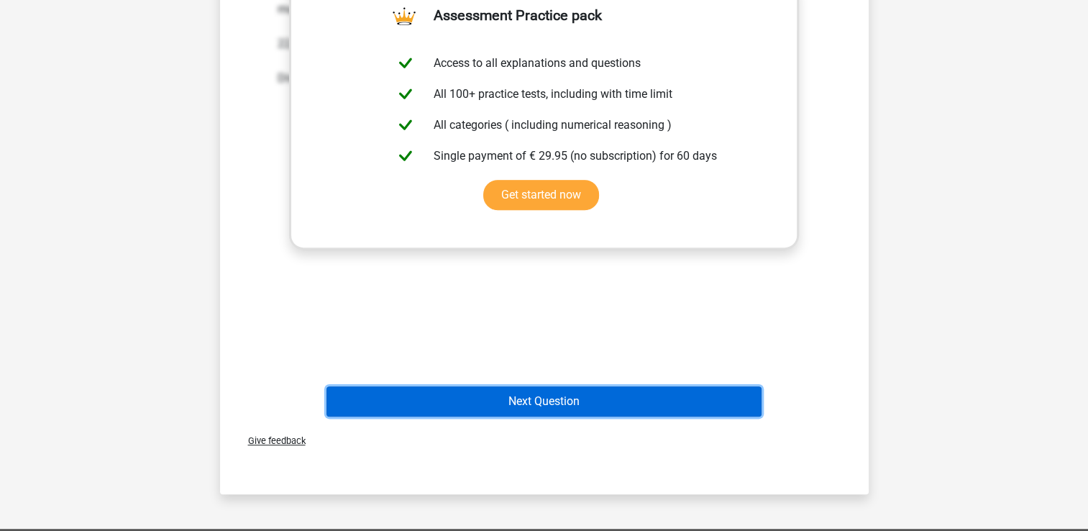
click at [544, 398] on button "Next Question" at bounding box center [543, 401] width 435 height 30
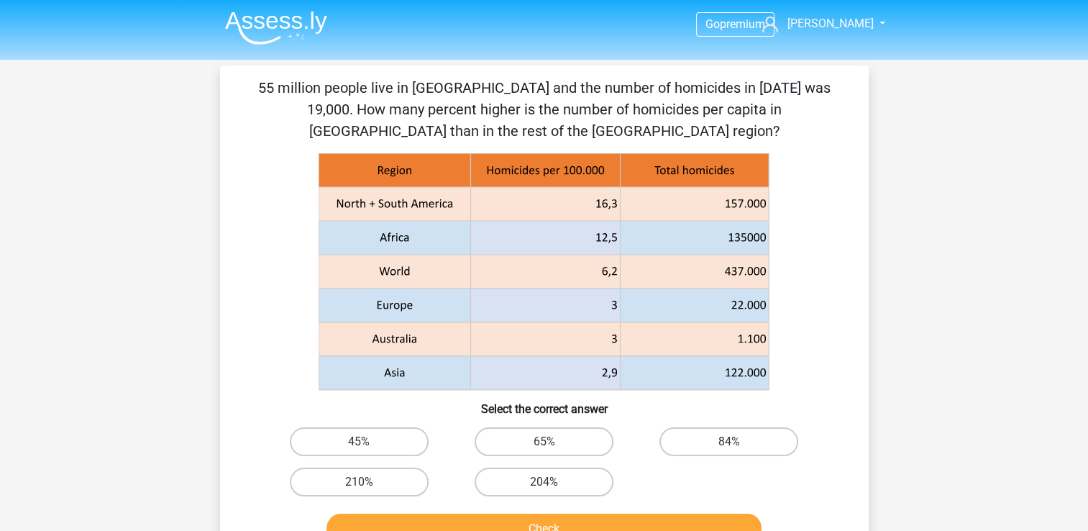
scroll to position [0, 0]
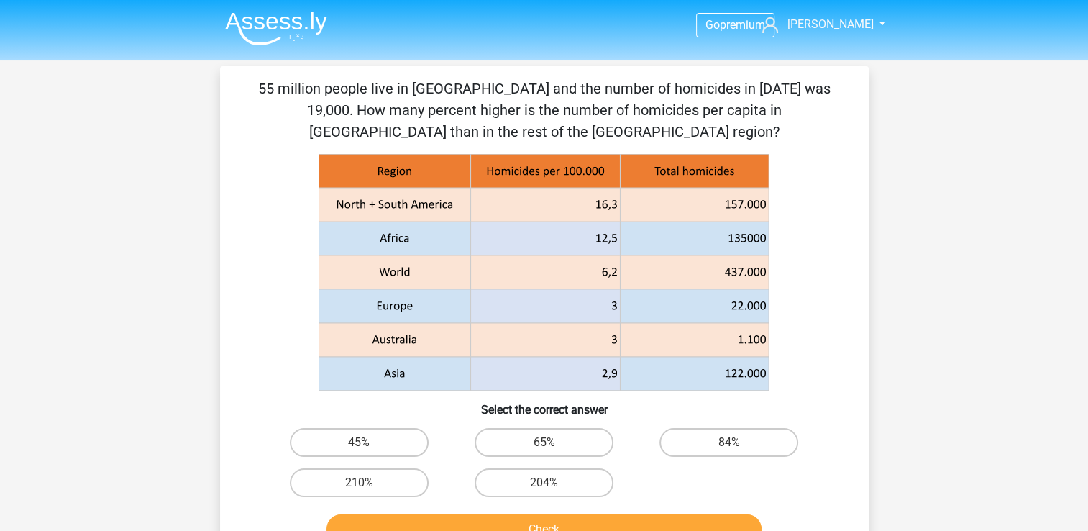
click at [283, 17] on img at bounding box center [276, 29] width 102 height 34
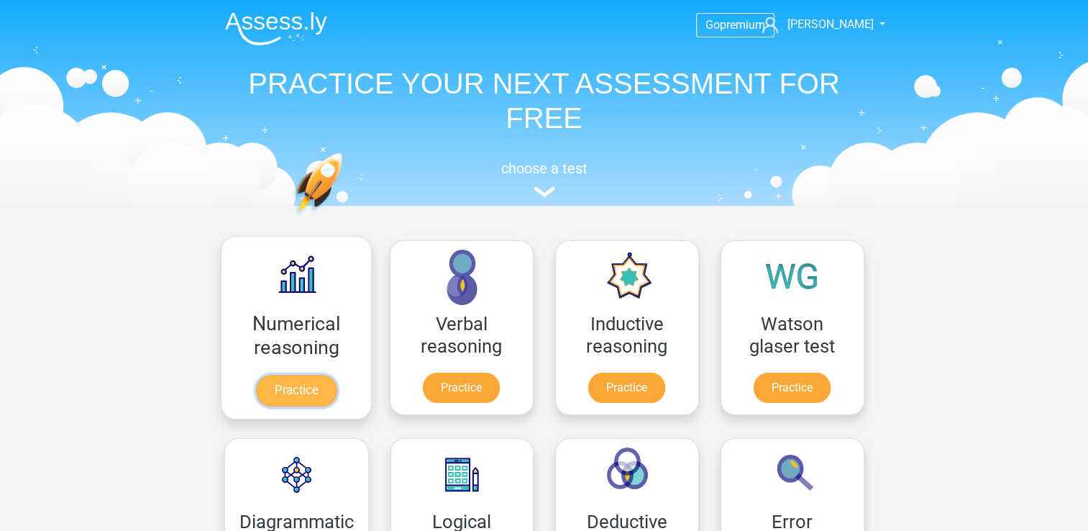
click at [300, 402] on link "Practice" at bounding box center [295, 391] width 81 height 32
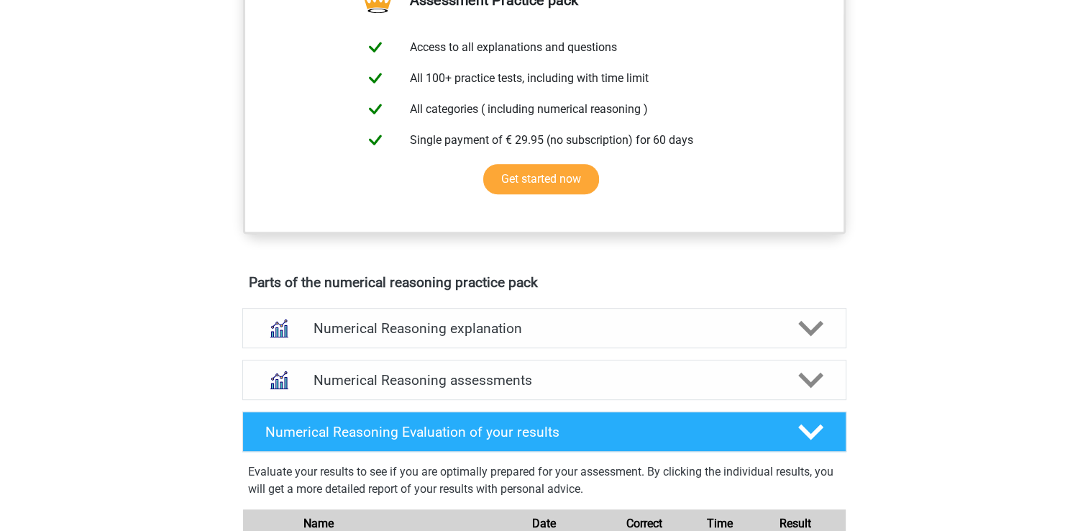
scroll to position [575, 0]
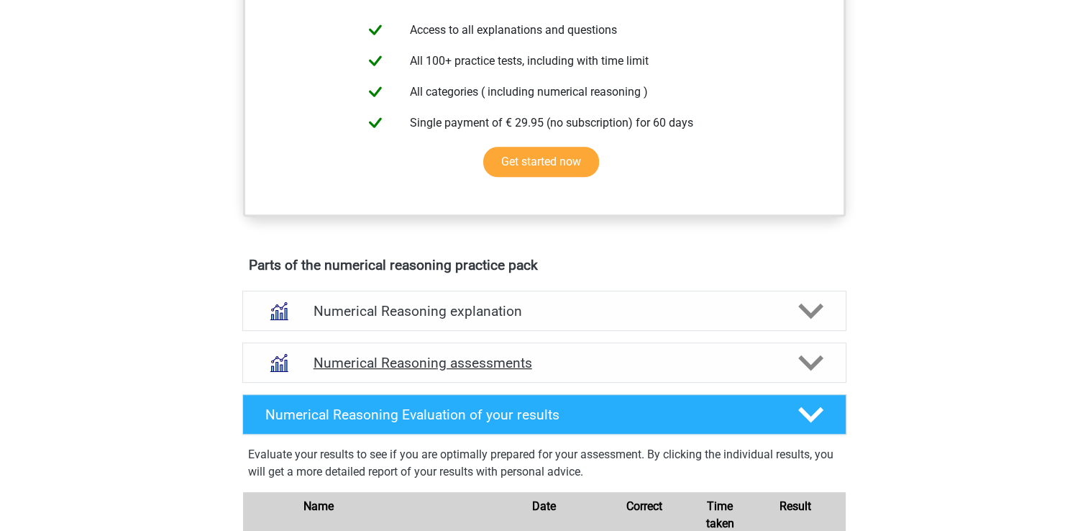
click at [801, 371] on polygon at bounding box center [810, 363] width 25 height 16
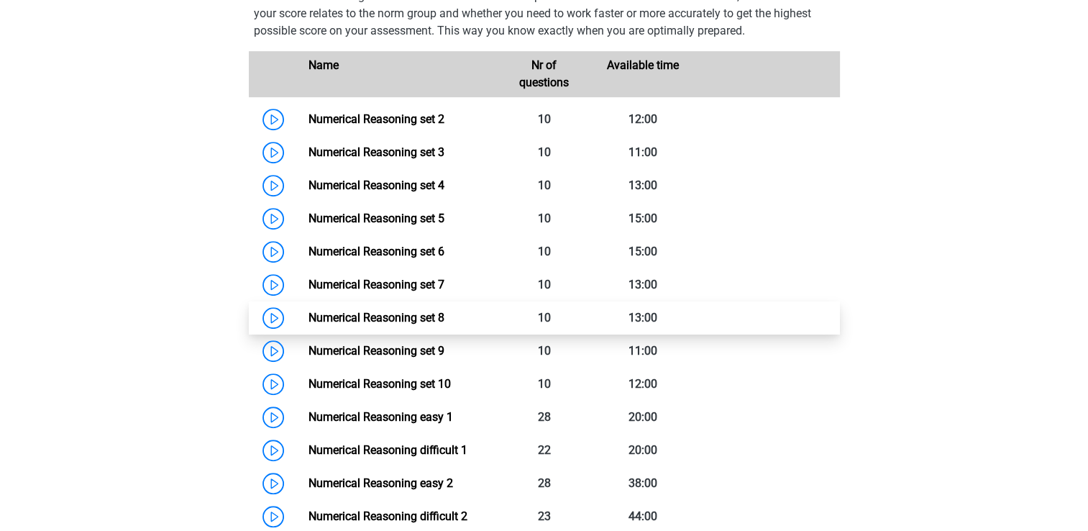
scroll to position [1150, 0]
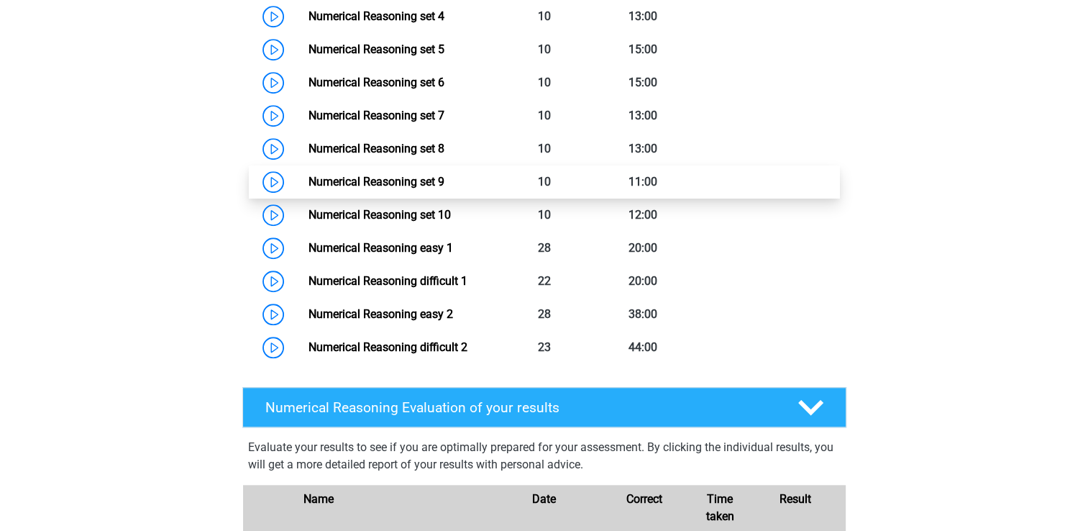
click at [395, 188] on link "Numerical Reasoning set 9" at bounding box center [376, 182] width 136 height 14
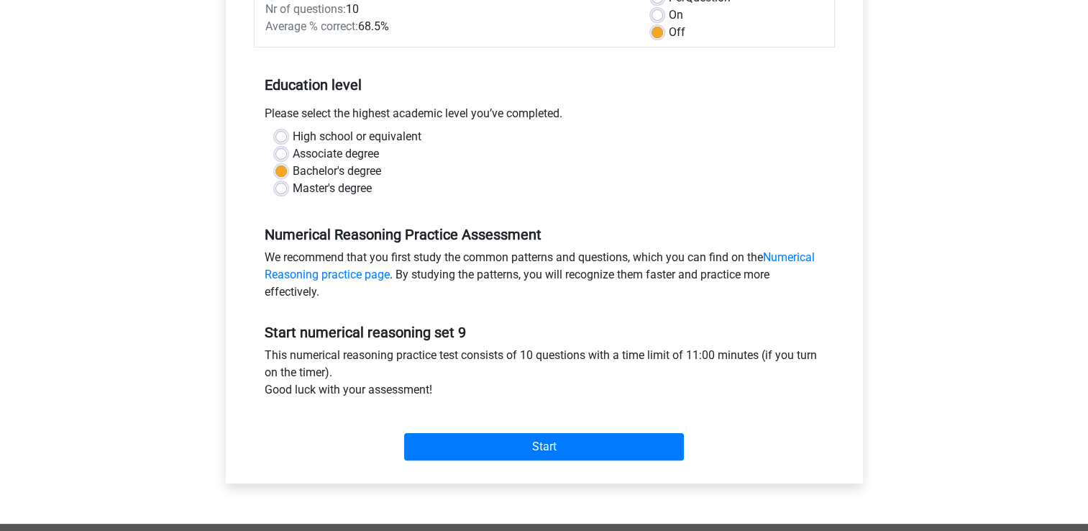
scroll to position [431, 0]
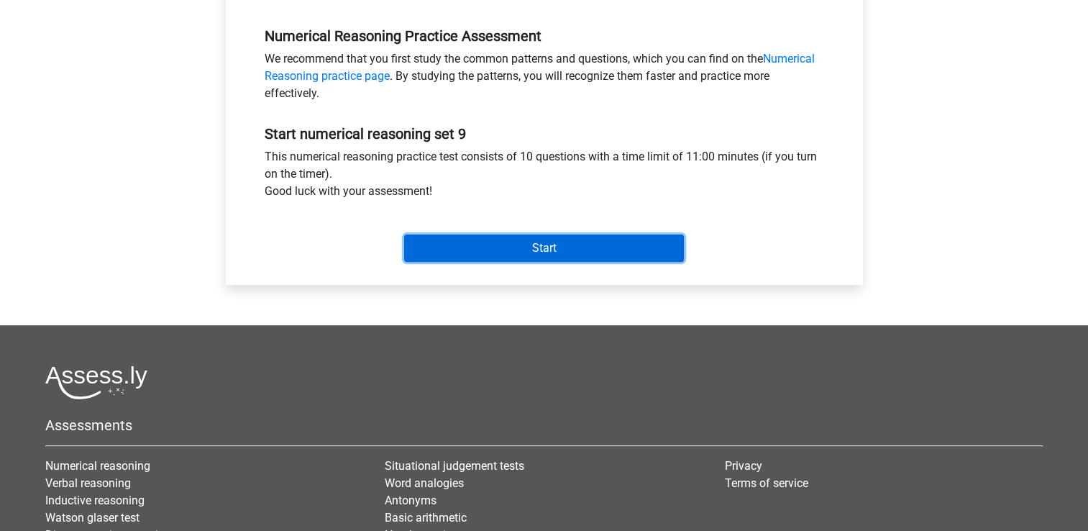
click at [559, 253] on input "Start" at bounding box center [544, 247] width 280 height 27
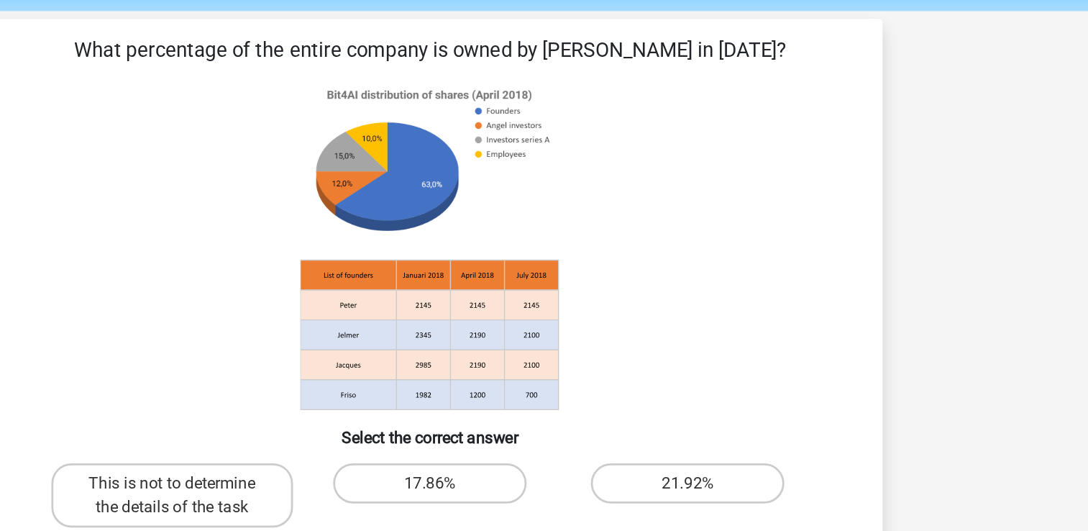
click at [736, 257] on icon at bounding box center [543, 229] width 579 height 237
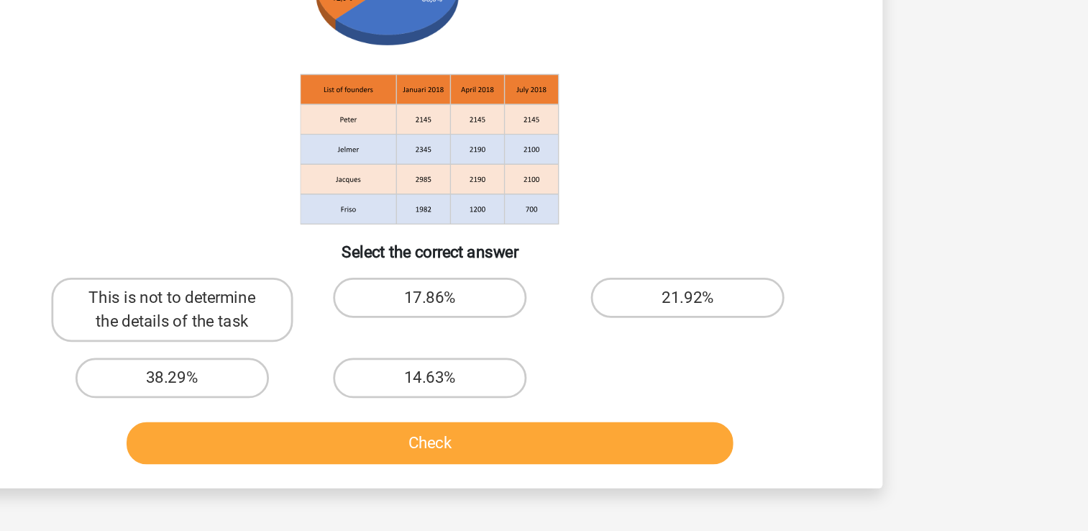
scroll to position [52, 0]
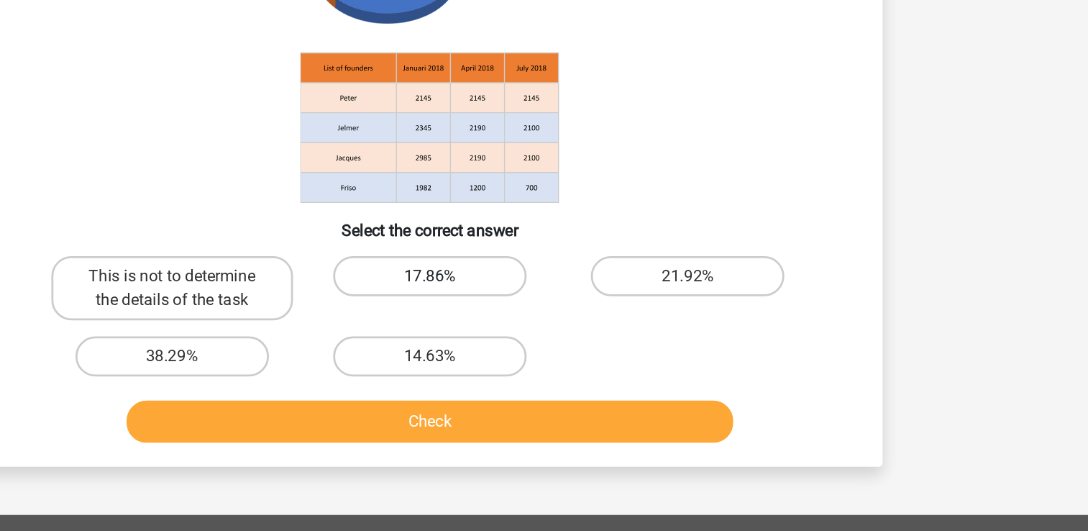
click at [526, 349] on label "17.86%" at bounding box center [543, 347] width 139 height 29
click at [543, 349] on input "17.86%" at bounding box center [547, 351] width 9 height 9
radio input "true"
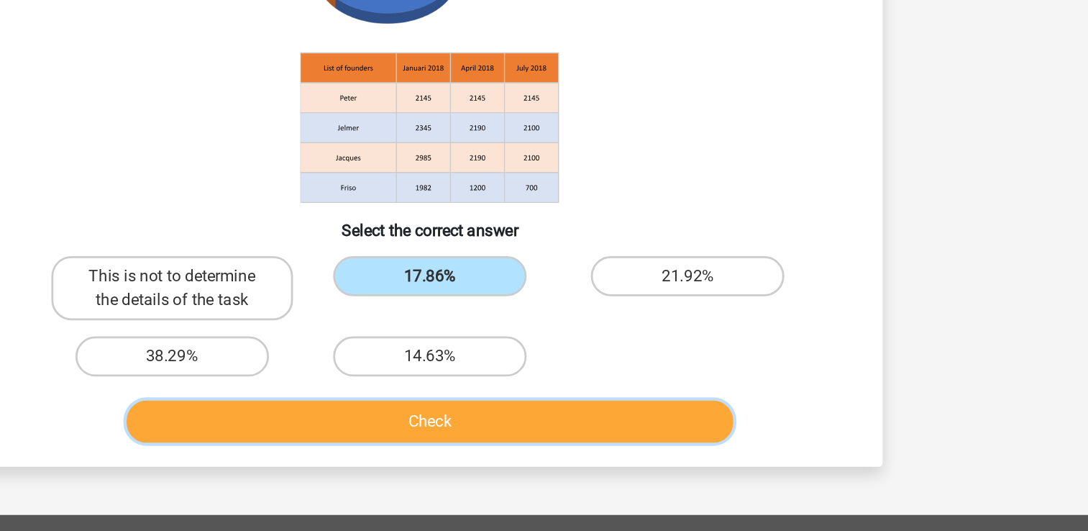
click at [569, 449] on button "Check" at bounding box center [543, 451] width 435 height 30
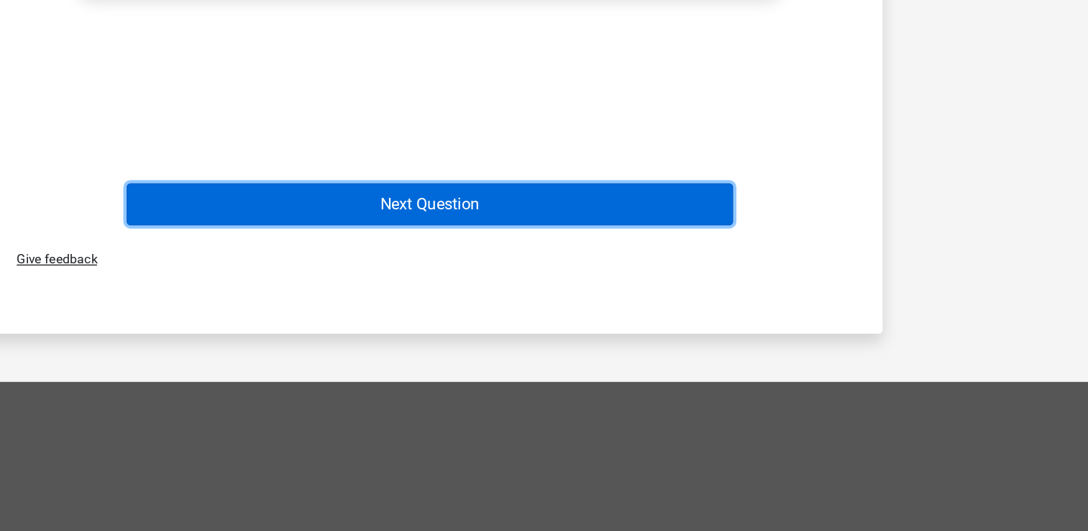
click at [564, 303] on button "Next Question" at bounding box center [543, 296] width 435 height 30
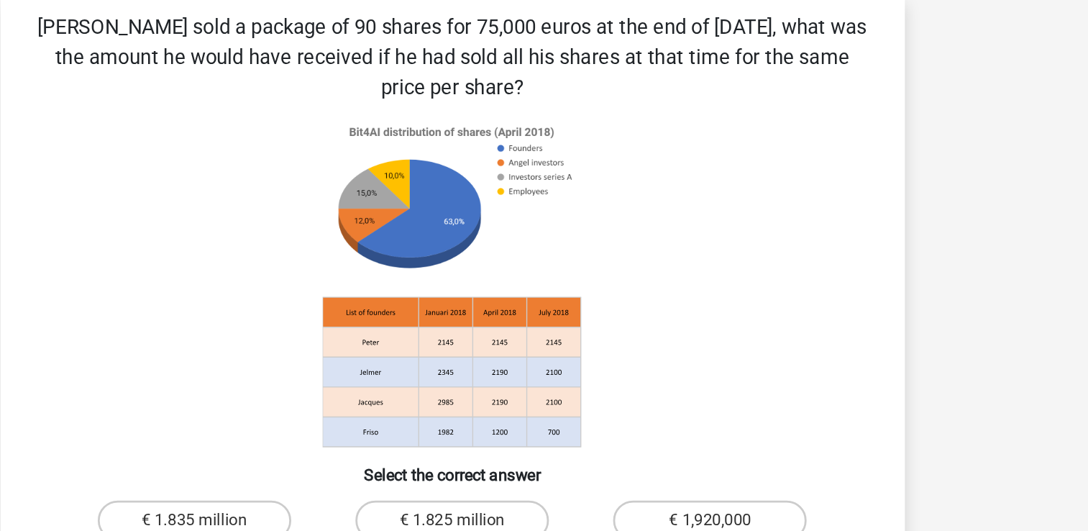
scroll to position [66, 0]
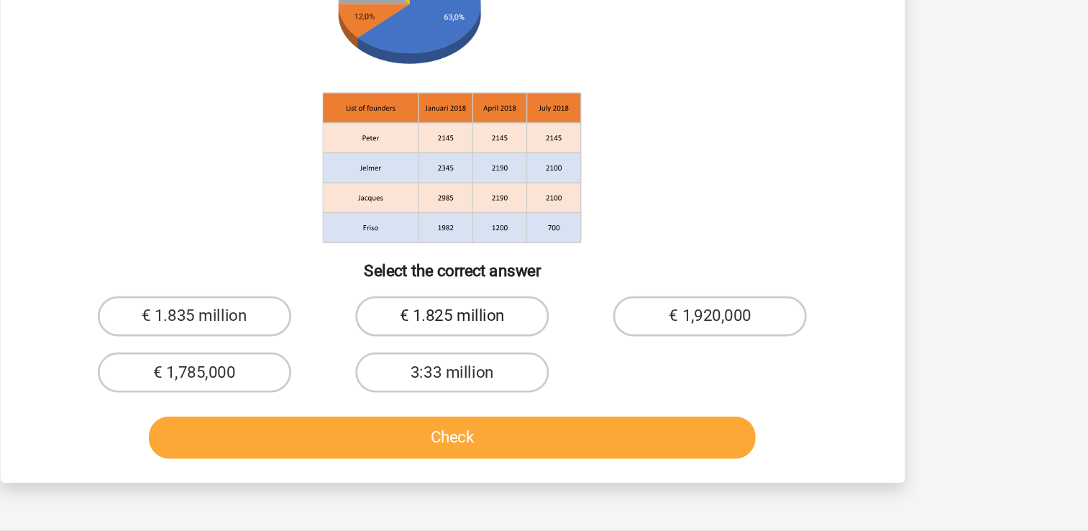
click at [580, 383] on label "€ 1.825 million" at bounding box center [543, 376] width 139 height 29
click at [553, 383] on input "€ 1.825 million" at bounding box center [547, 380] width 9 height 9
radio input "true"
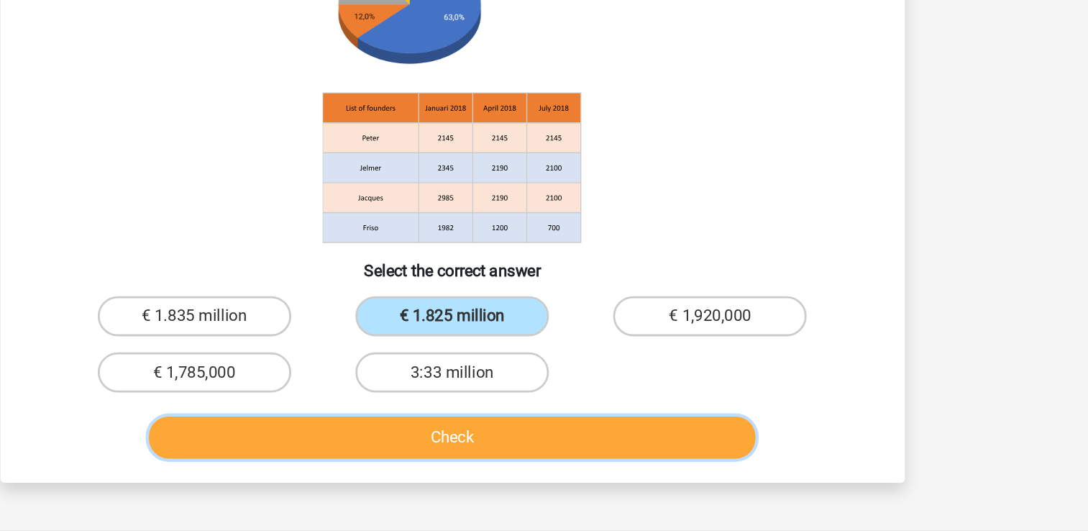
click at [592, 471] on button "Check" at bounding box center [543, 463] width 435 height 30
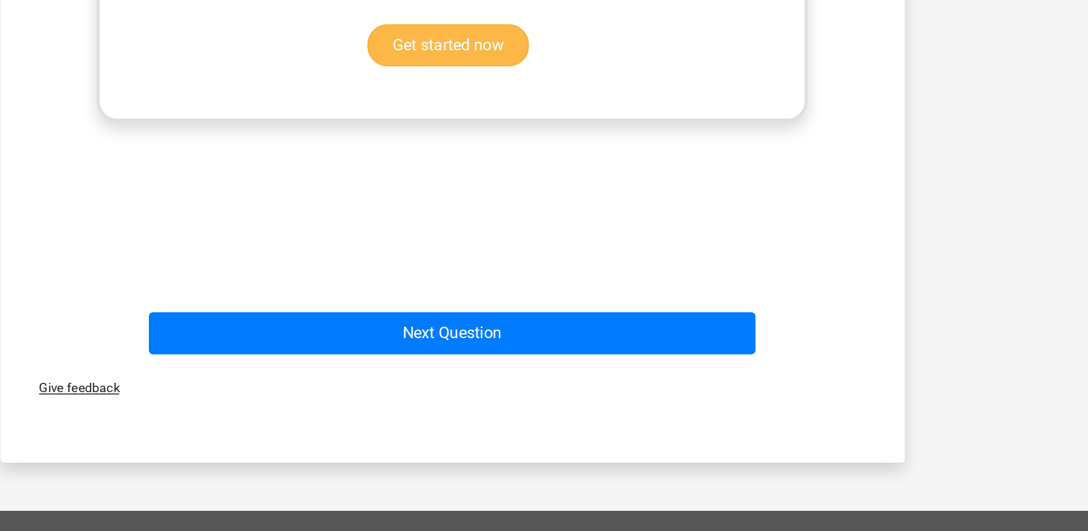
scroll to position [618, 0]
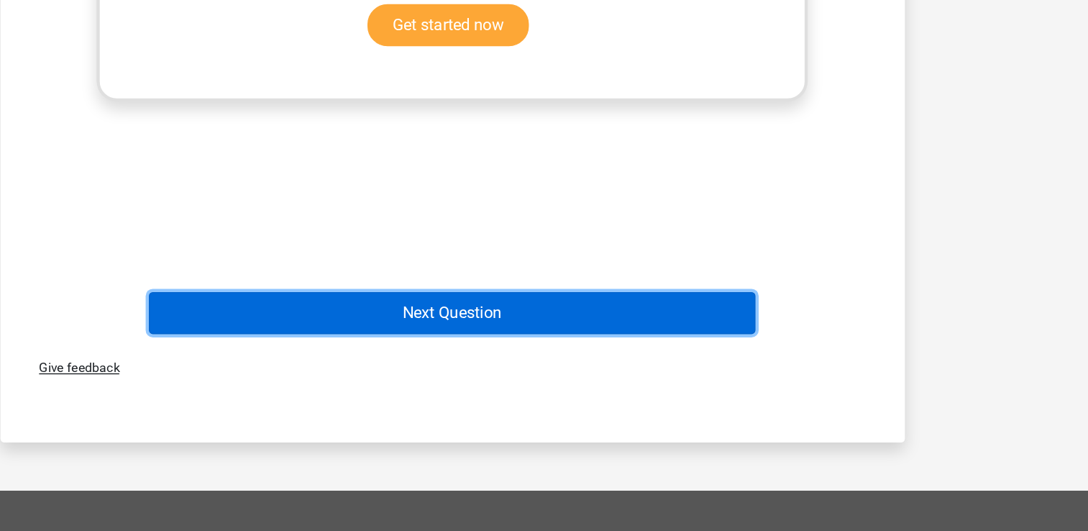
click at [560, 369] on button "Next Question" at bounding box center [543, 374] width 435 height 30
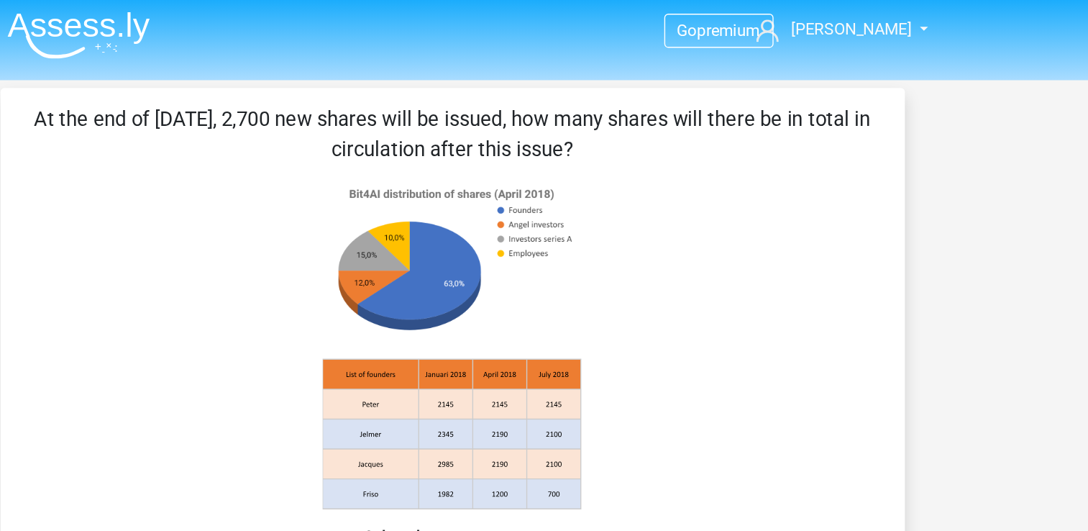
scroll to position [0, 0]
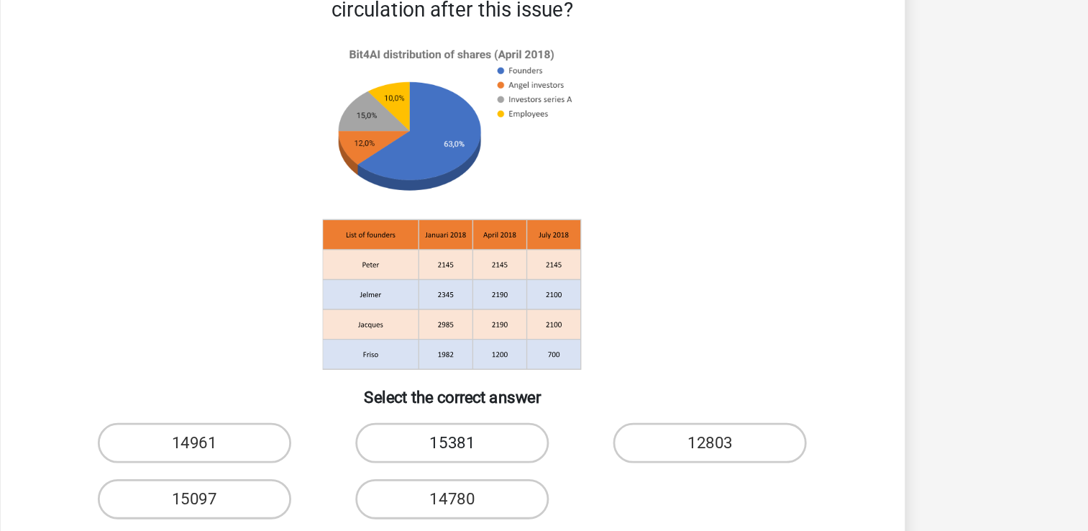
click at [538, 426] on label "15381" at bounding box center [543, 420] width 139 height 29
click at [543, 426] on input "15381" at bounding box center [547, 425] width 9 height 9
radio input "true"
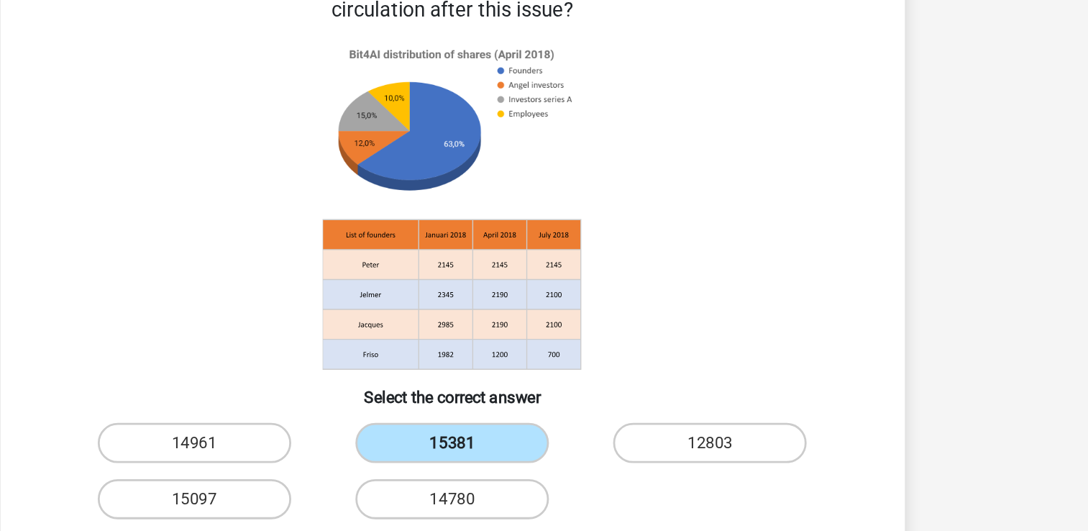
click at [538, 426] on label "15381" at bounding box center [543, 420] width 139 height 29
click at [543, 426] on input "15381" at bounding box center [547, 425] width 9 height 9
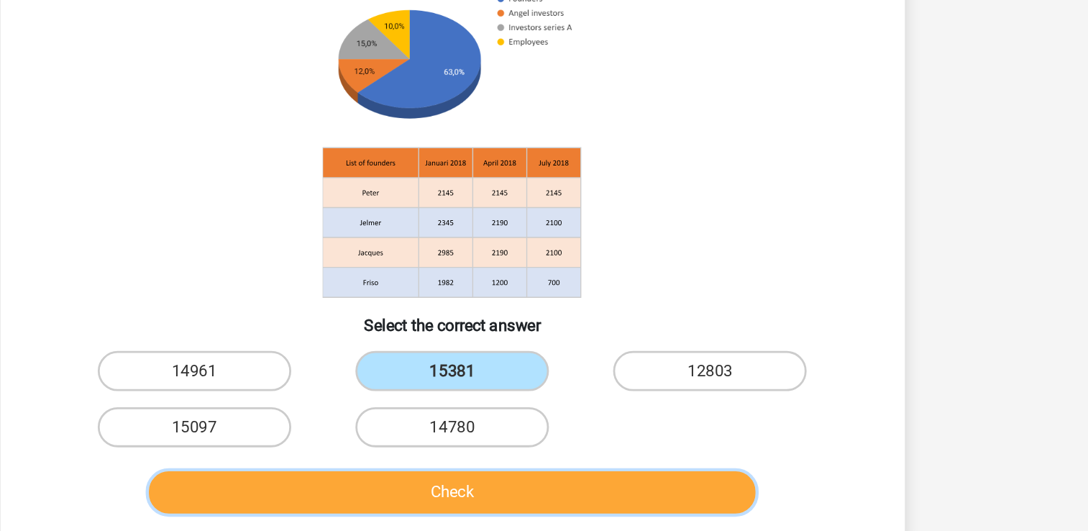
click at [548, 498] on button "Check" at bounding box center [543, 502] width 435 height 30
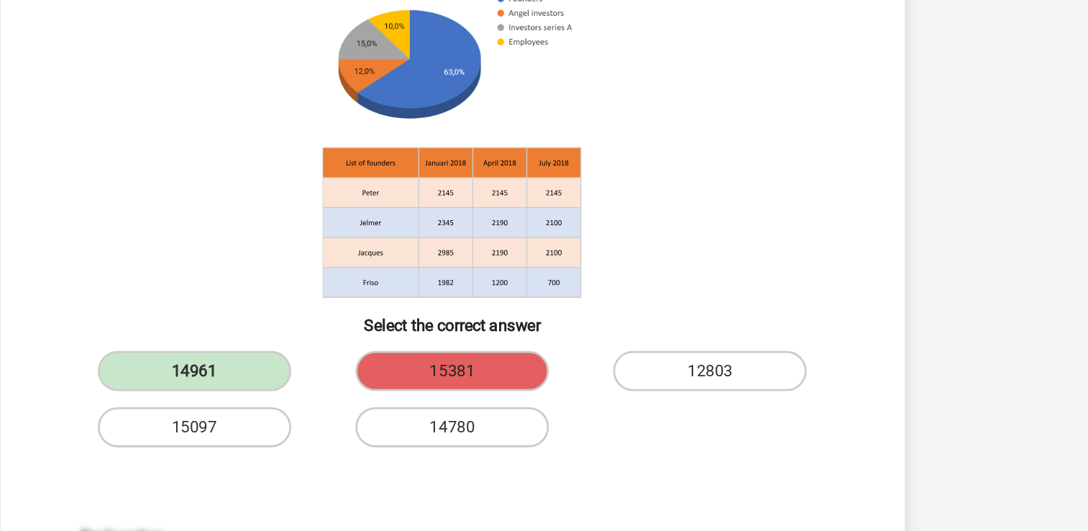
click at [494, 417] on label "15381" at bounding box center [543, 415] width 139 height 29
click at [349, 417] on label "14961" at bounding box center [359, 415] width 139 height 29
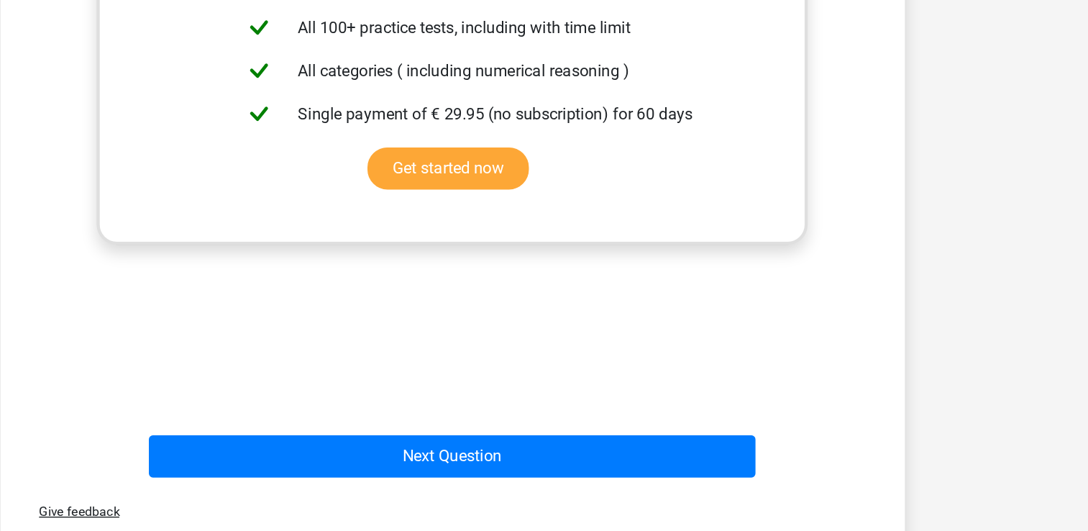
scroll to position [520, 0]
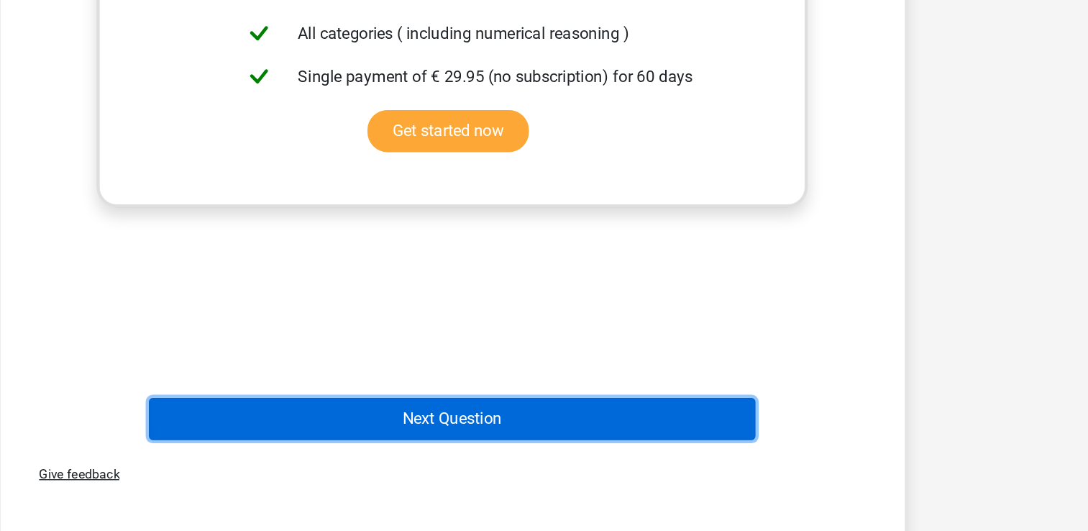
click at [615, 446] on button "Next Question" at bounding box center [543, 450] width 435 height 30
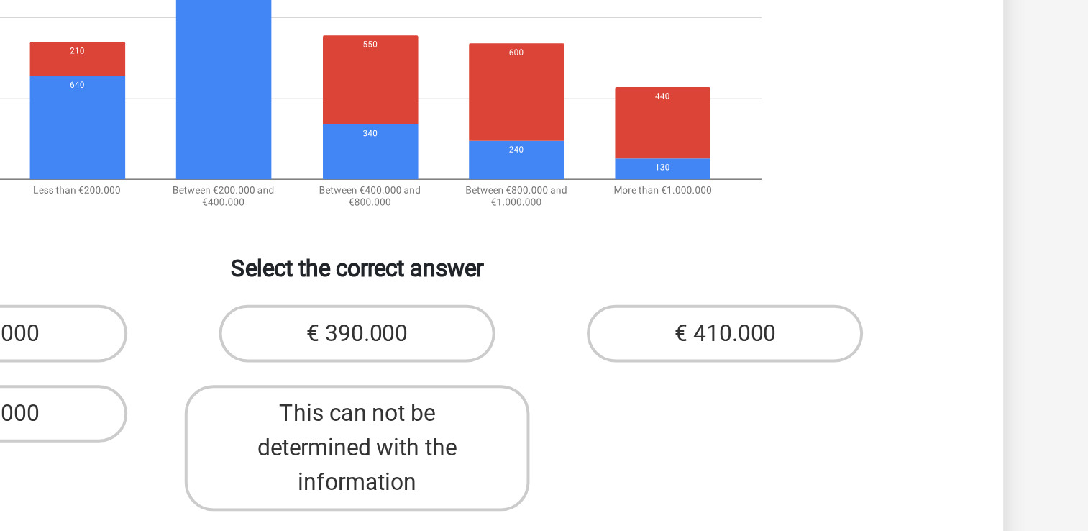
scroll to position [53, 0]
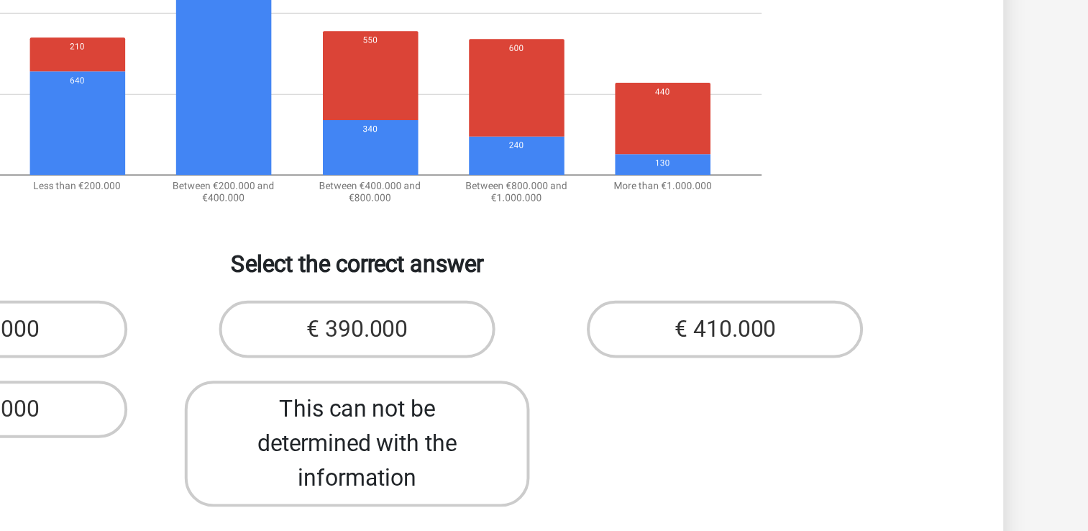
click at [538, 411] on label "This can not be determined with the information" at bounding box center [543, 403] width 173 height 63
click at [543, 395] on input "This can not be determined with the information" at bounding box center [547, 390] width 9 height 9
radio input "true"
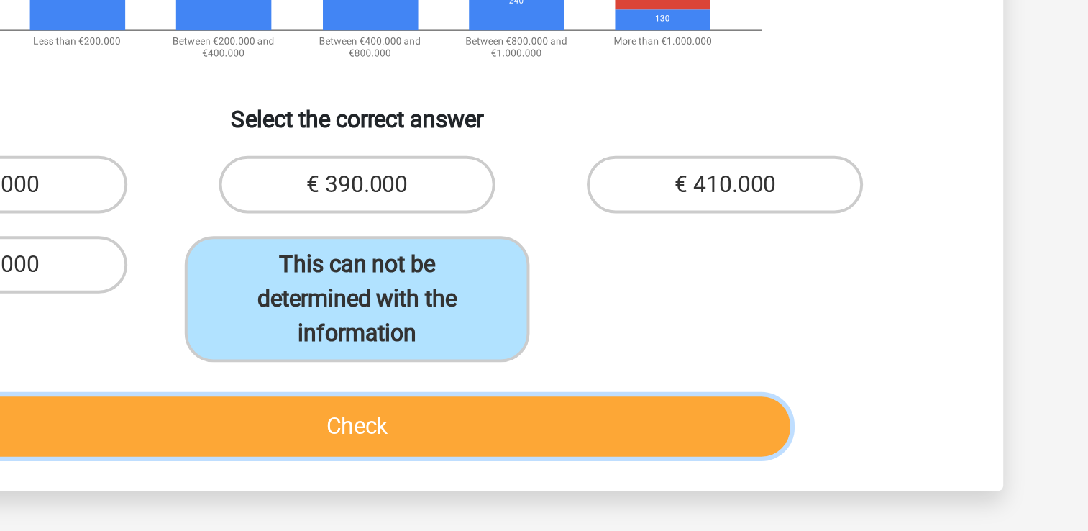
click at [548, 466] on button "Check" at bounding box center [543, 467] width 435 height 30
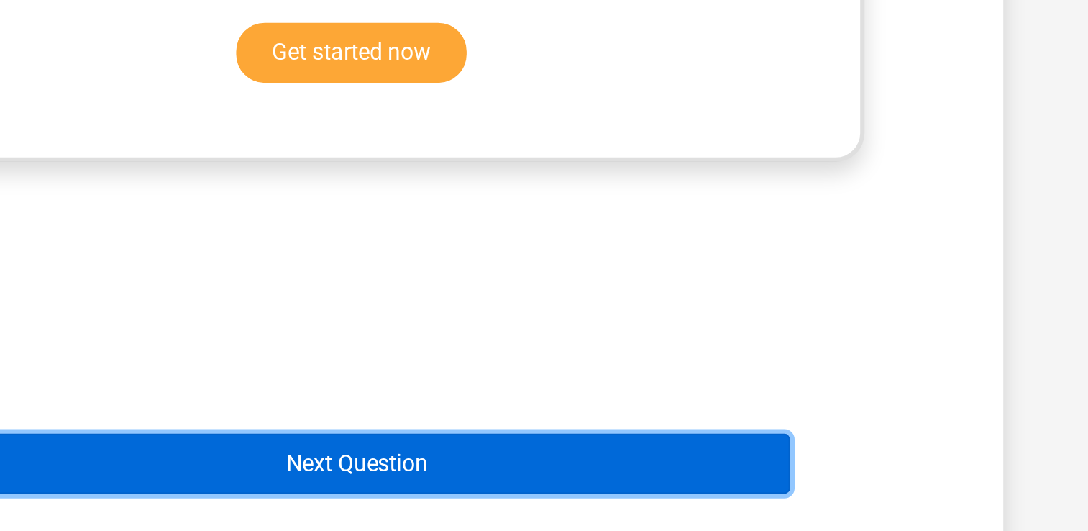
click at [589, 498] on button "Next Question" at bounding box center [543, 497] width 435 height 30
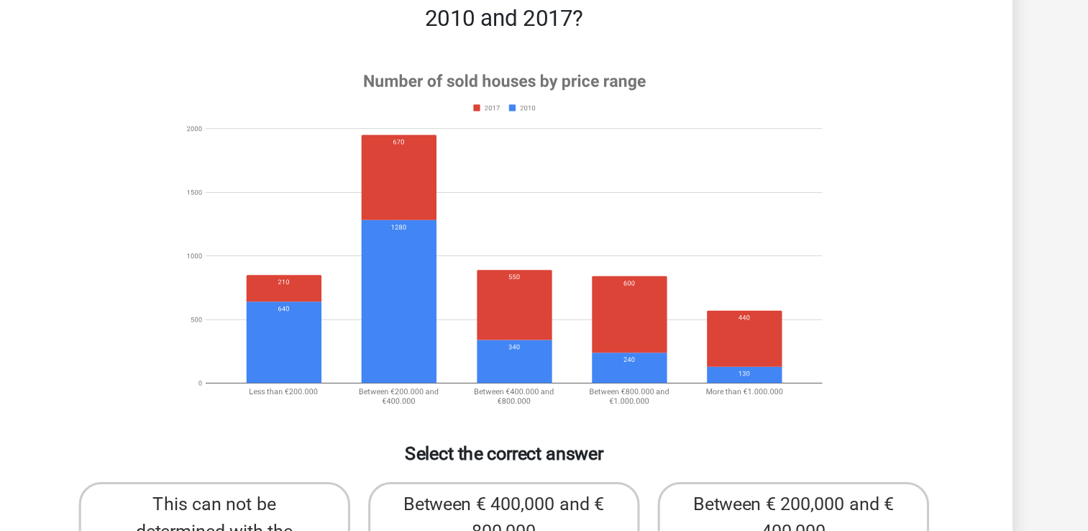
scroll to position [66, 0]
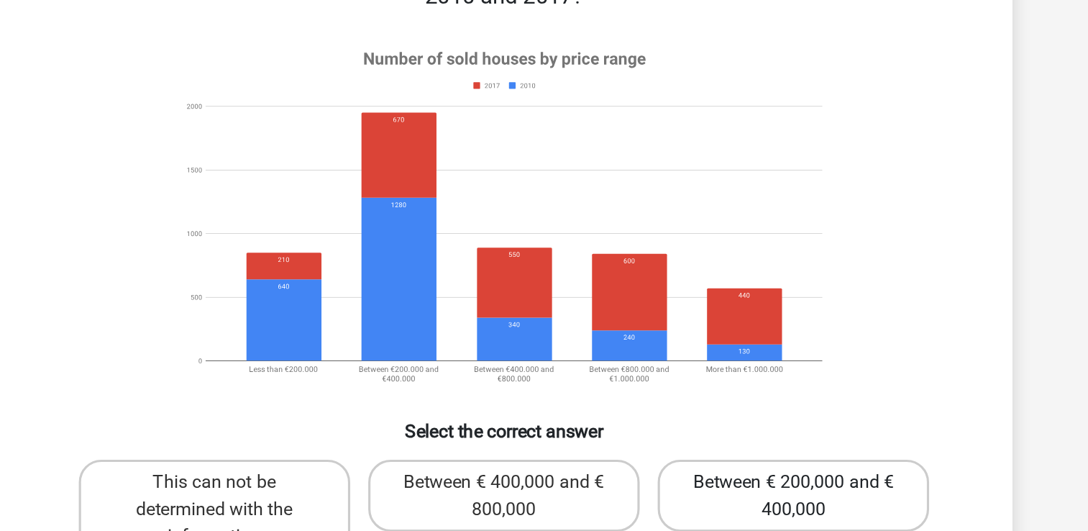
click at [759, 357] on label "Between € 200,000 and € 400,000" at bounding box center [728, 363] width 173 height 46
click at [738, 357] on input "Between € 200,000 and € 400,000" at bounding box center [733, 358] width 9 height 9
radio input "true"
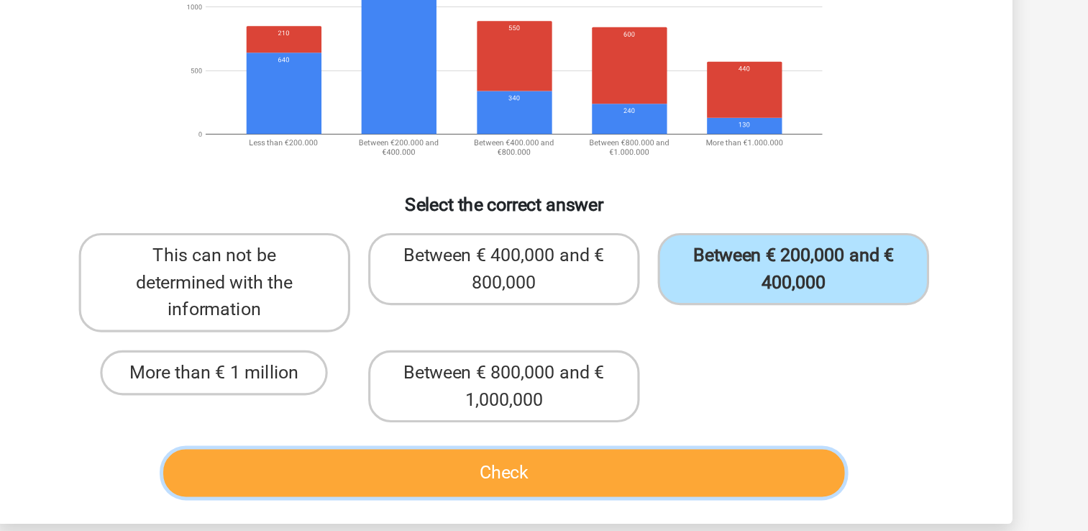
click at [643, 487] on button "Check" at bounding box center [543, 493] width 435 height 30
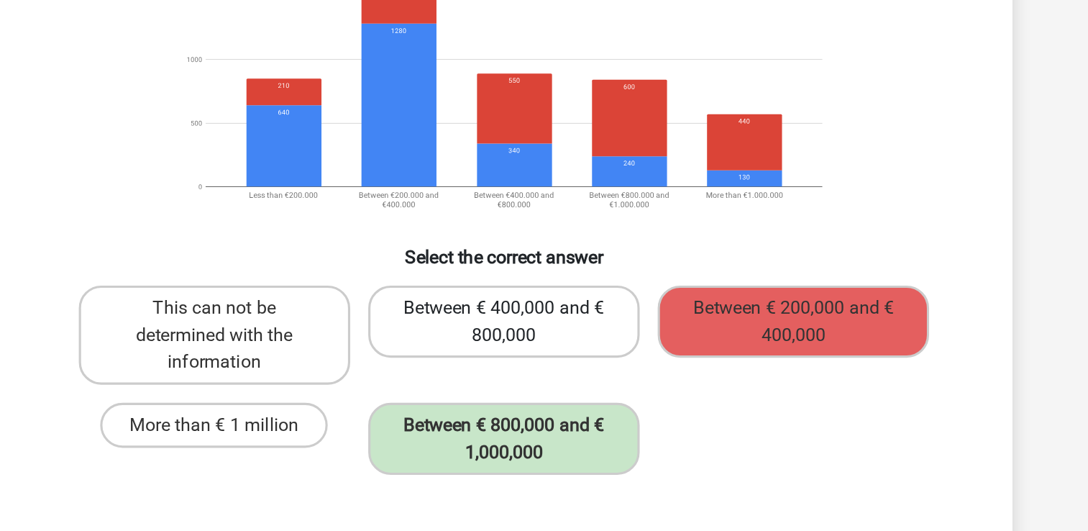
scroll to position [92, 0]
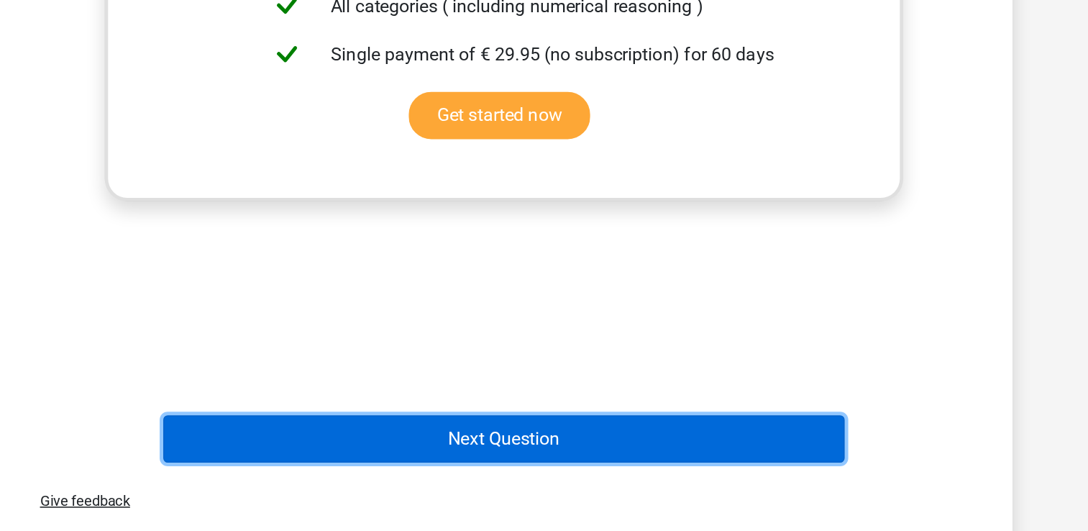
click at [567, 468] on button "Next Question" at bounding box center [543, 471] width 435 height 30
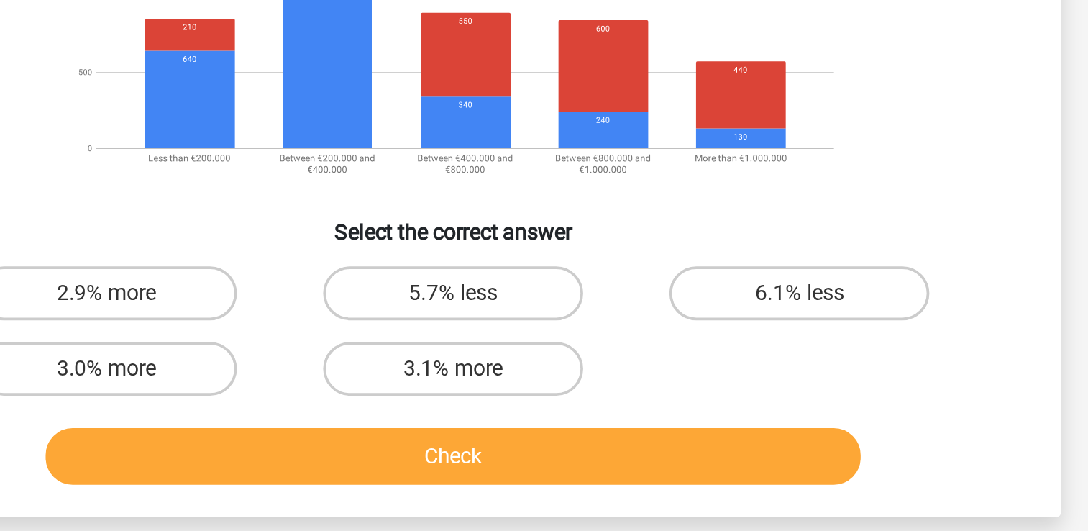
scroll to position [0, 0]
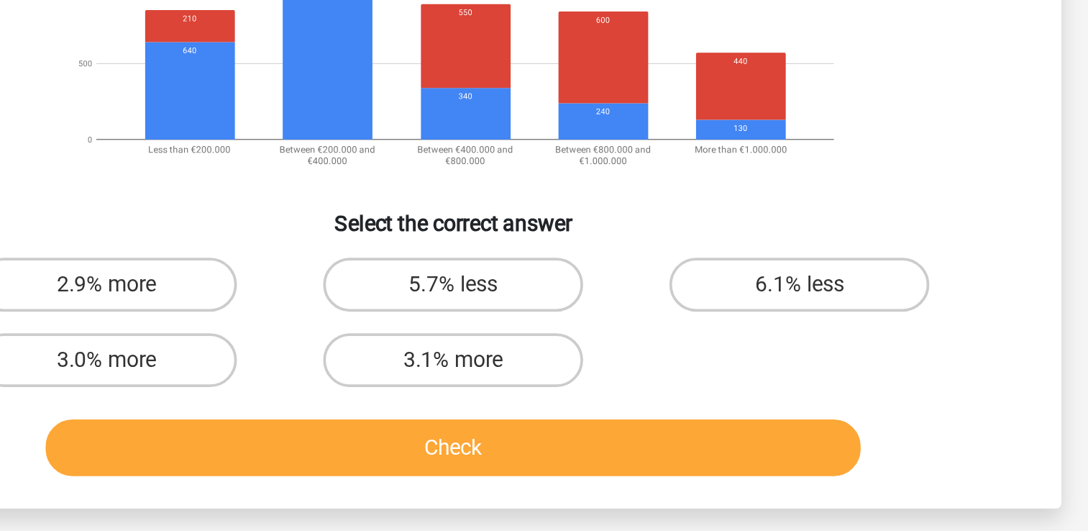
click at [661, 478] on button "Check" at bounding box center [543, 486] width 435 height 30
click at [751, 387] on label "6.1% less" at bounding box center [728, 399] width 139 height 29
click at [738, 399] on input "6.1% less" at bounding box center [733, 403] width 9 height 9
radio input "true"
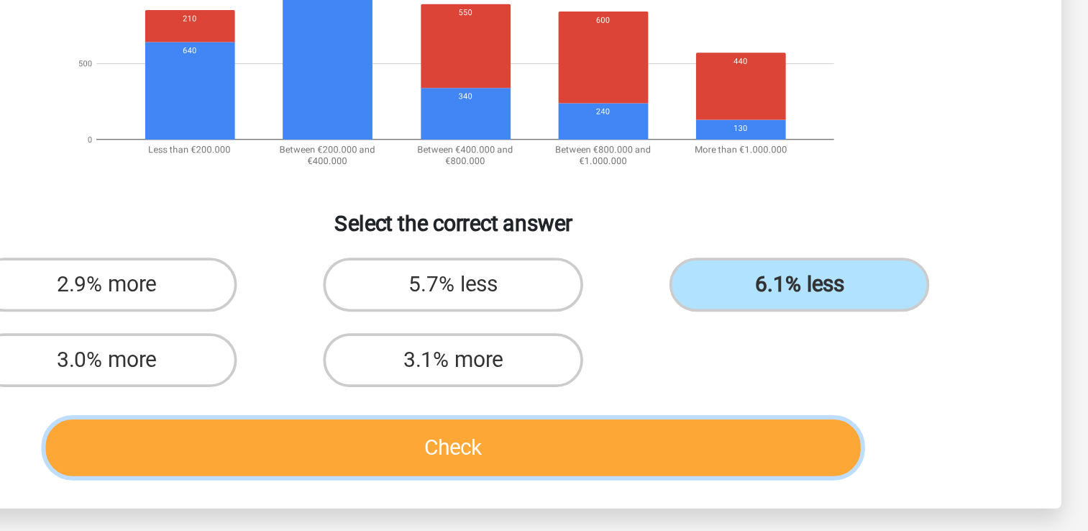
click at [625, 484] on button "Check" at bounding box center [543, 486] width 435 height 30
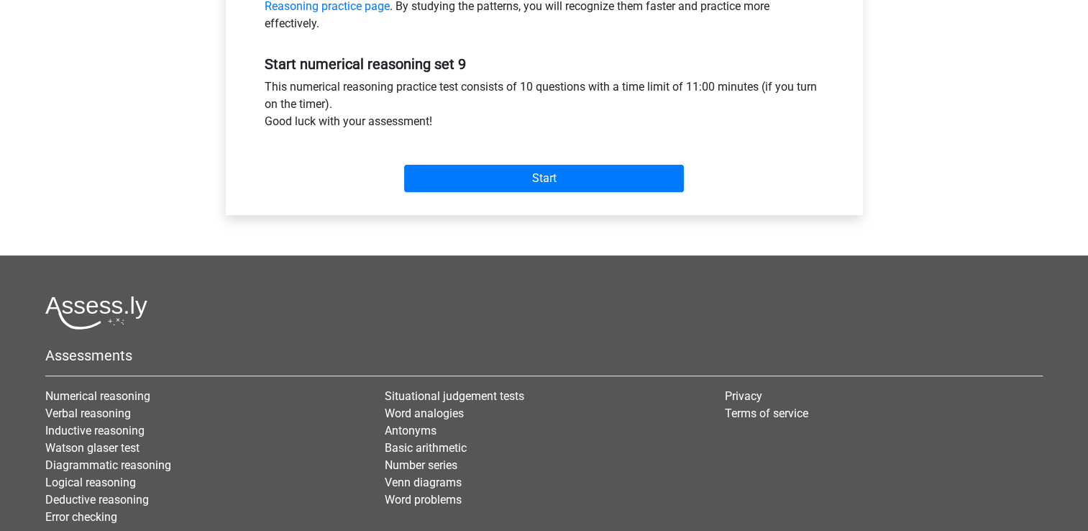
scroll to position [503, 0]
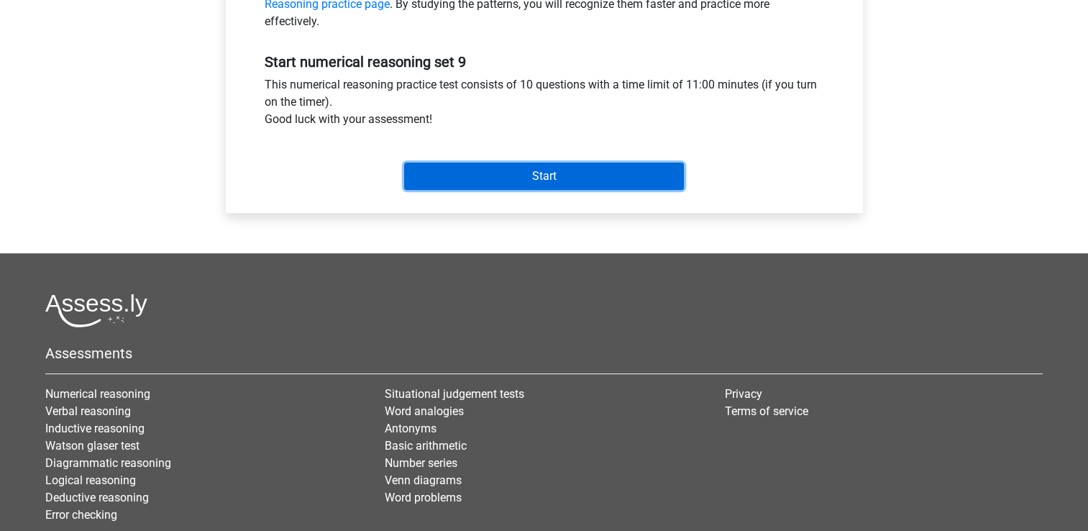
click at [572, 185] on input "Start" at bounding box center [544, 175] width 280 height 27
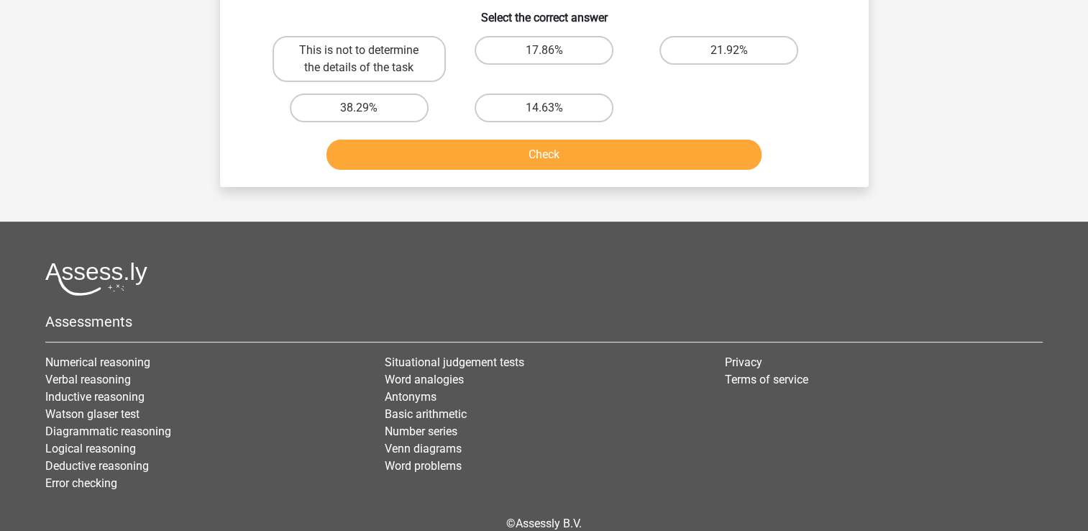
scroll to position [359, 0]
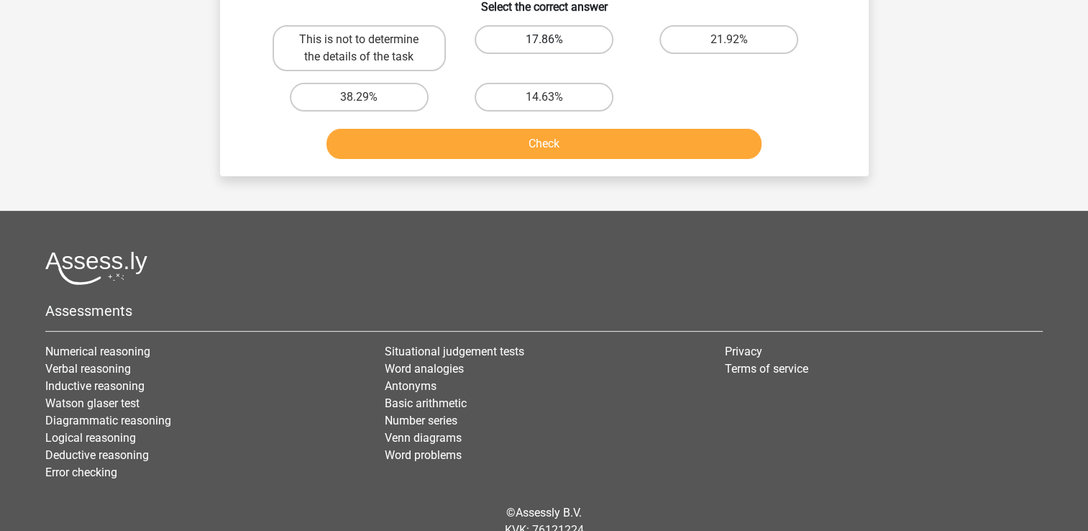
click at [515, 36] on label "17.86%" at bounding box center [543, 39] width 139 height 29
click at [543, 40] on input "17.86%" at bounding box center [547, 44] width 9 height 9
radio input "true"
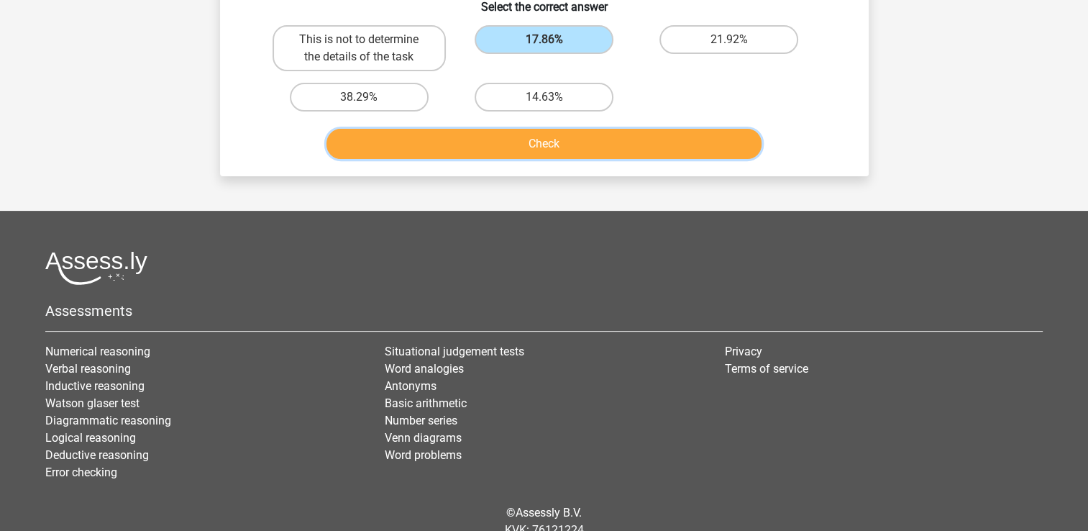
click at [564, 143] on button "Check" at bounding box center [543, 144] width 435 height 30
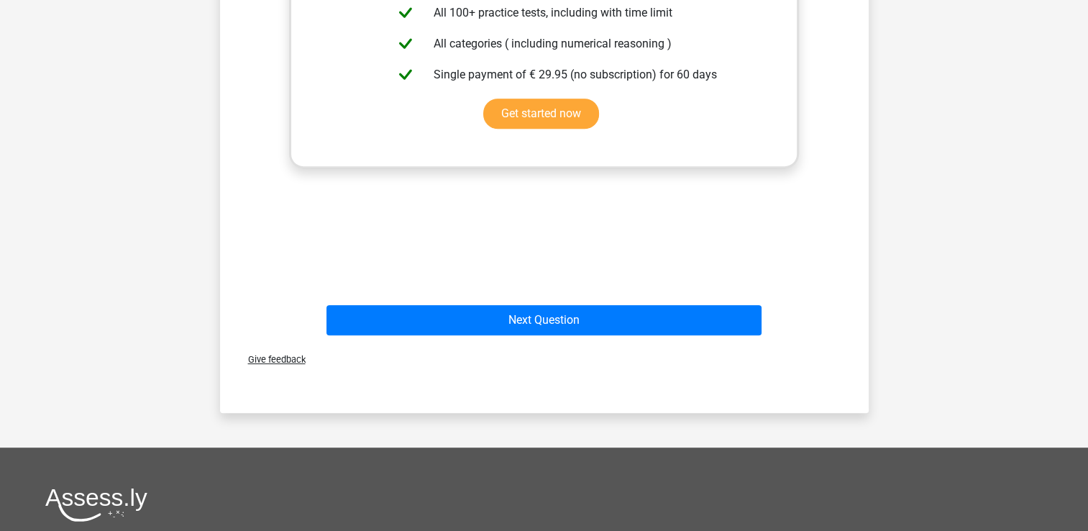
scroll to position [647, 0]
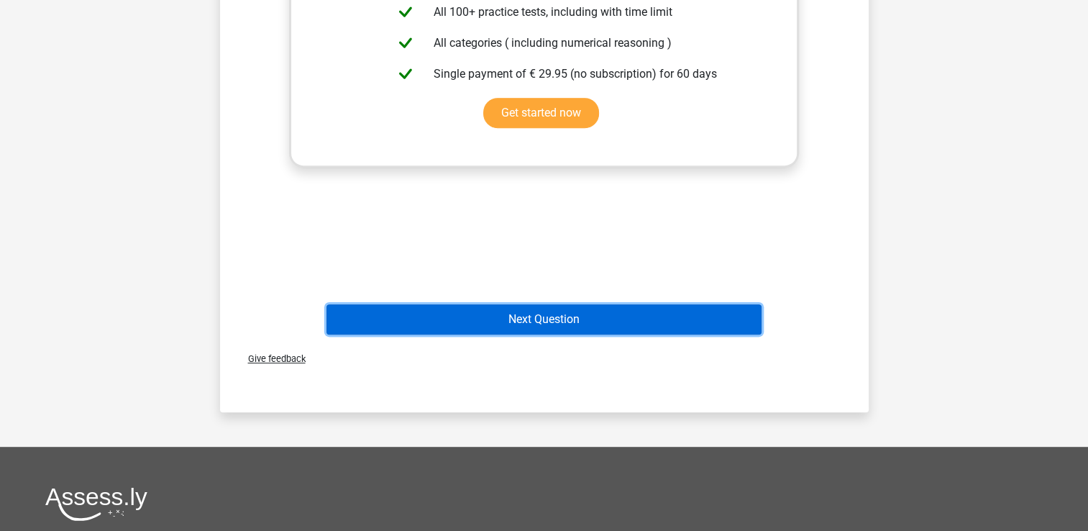
click at [564, 317] on button "Next Question" at bounding box center [543, 319] width 435 height 30
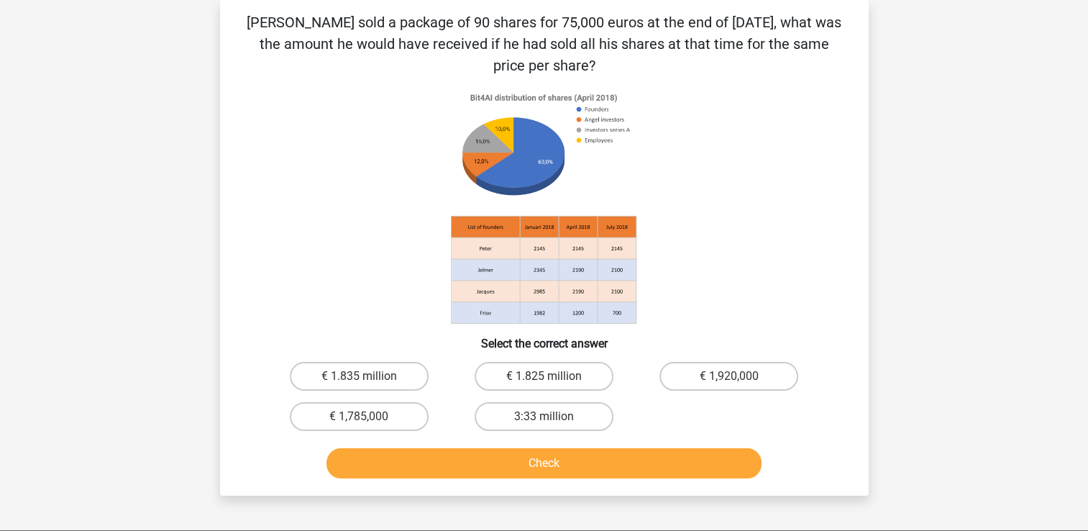
scroll to position [66, 0]
click at [559, 380] on label "€ 1.825 million" at bounding box center [543, 376] width 139 height 29
click at [553, 380] on input "€ 1.825 million" at bounding box center [547, 380] width 9 height 9
radio input "true"
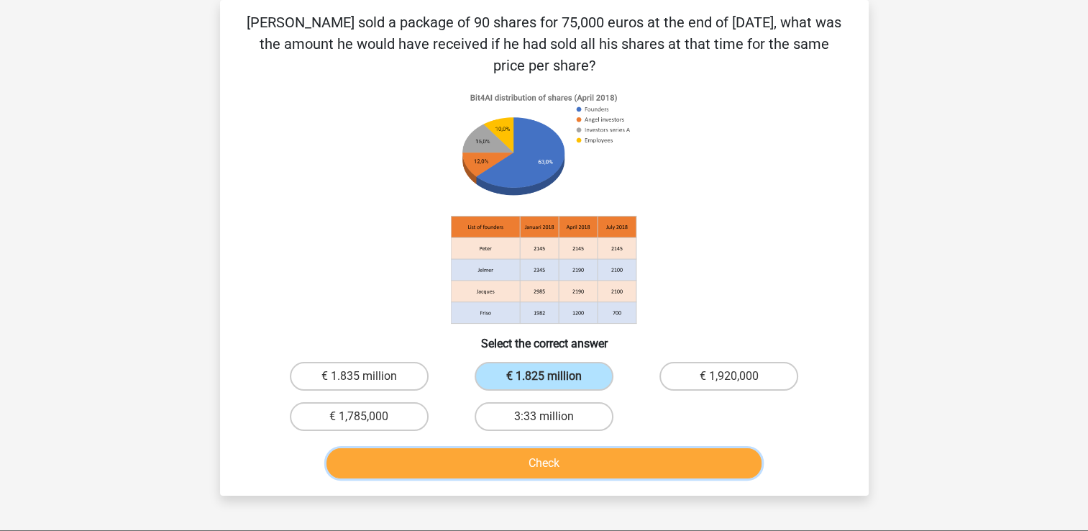
click at [611, 470] on button "Check" at bounding box center [543, 463] width 435 height 30
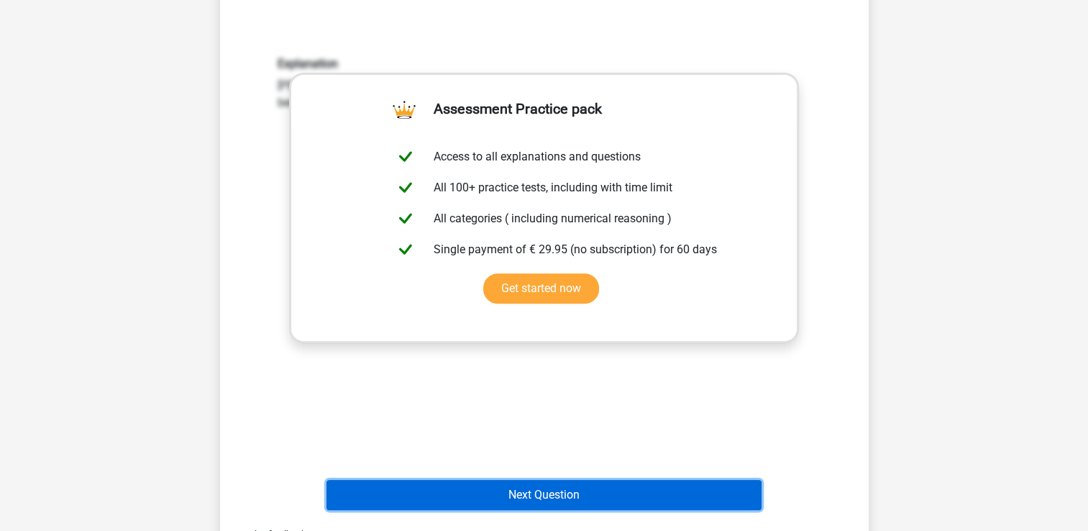
click at [595, 487] on button "Next Question" at bounding box center [543, 494] width 435 height 30
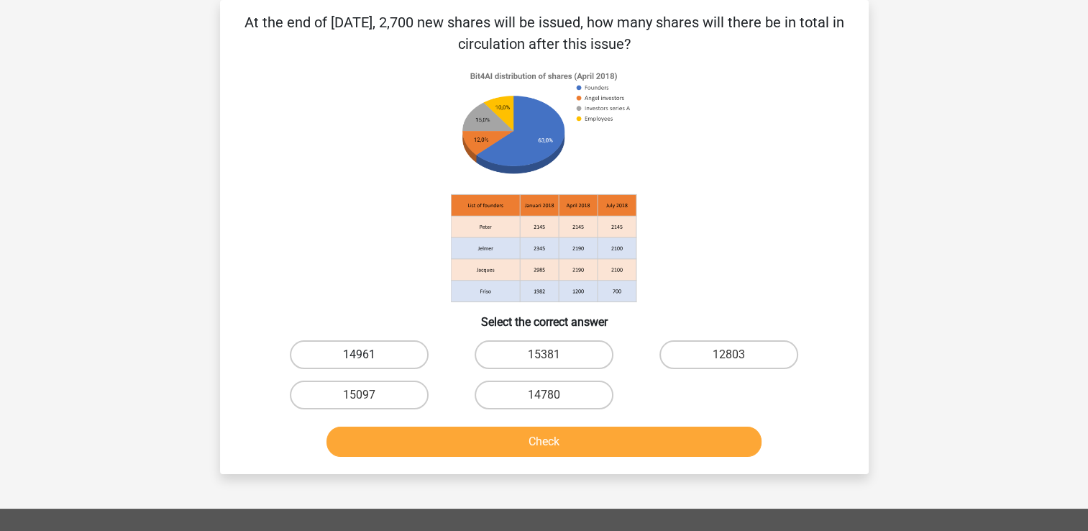
click at [403, 358] on label "14961" at bounding box center [359, 354] width 139 height 29
click at [368, 358] on input "14961" at bounding box center [363, 358] width 9 height 9
radio input "true"
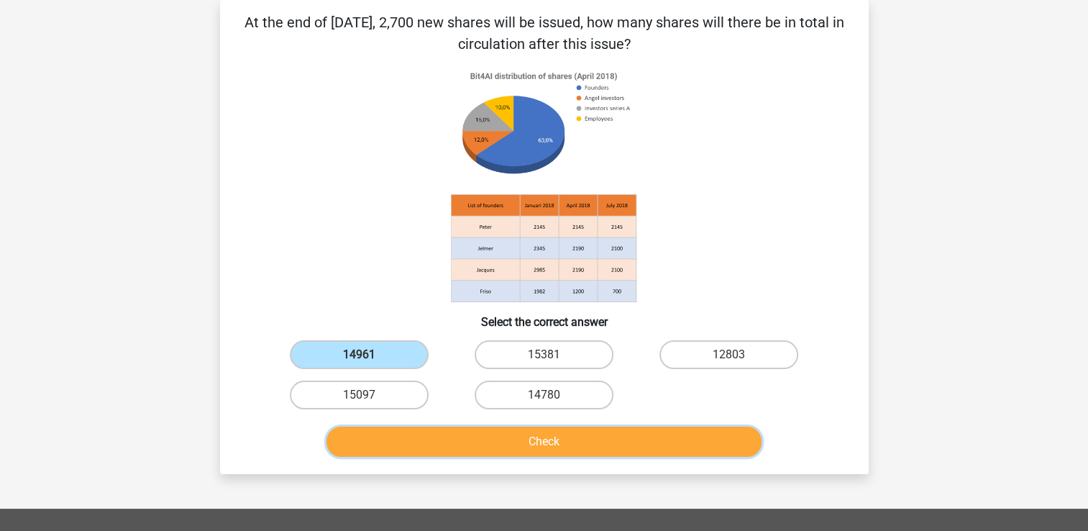
click at [574, 437] on button "Check" at bounding box center [543, 441] width 435 height 30
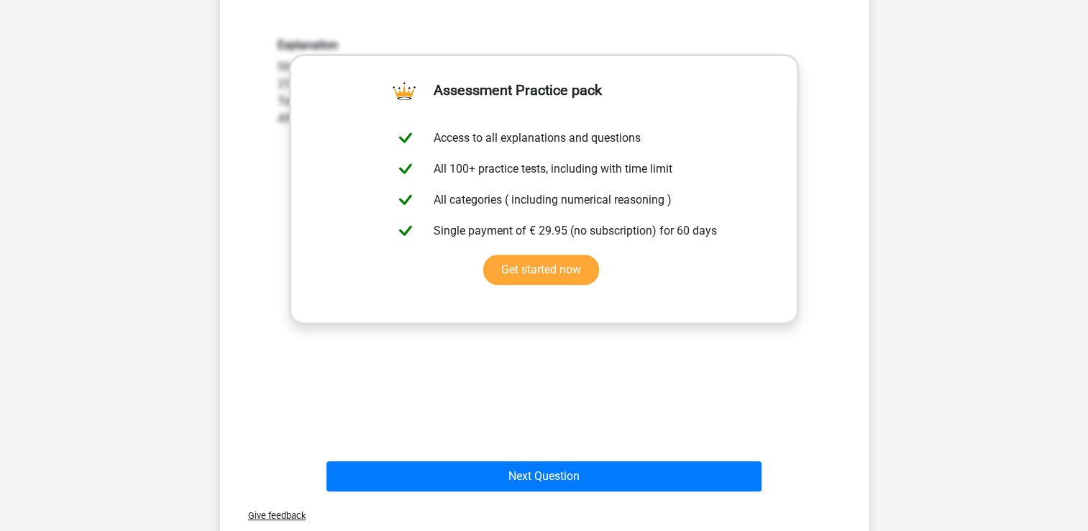
scroll to position [497, 0]
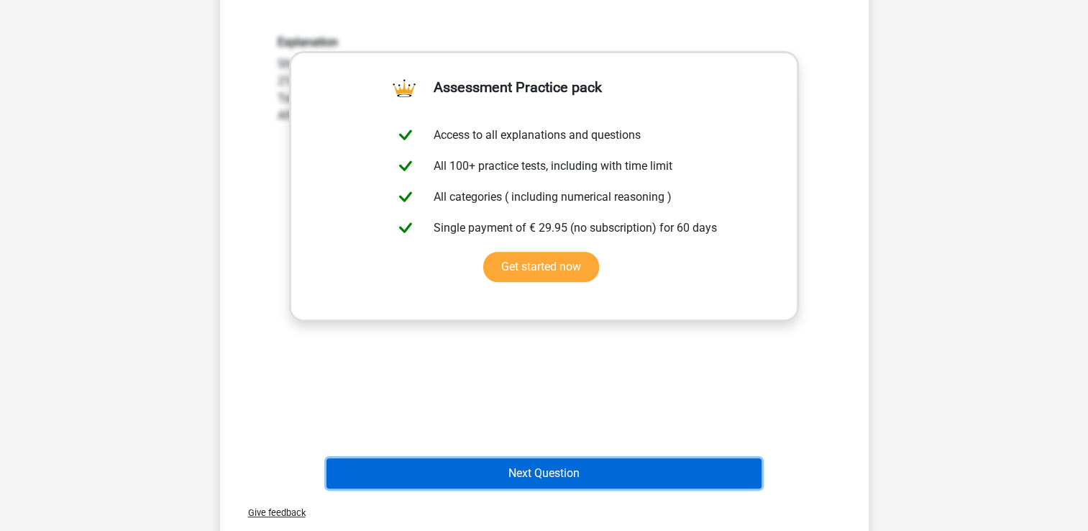
click at [607, 476] on button "Next Question" at bounding box center [543, 473] width 435 height 30
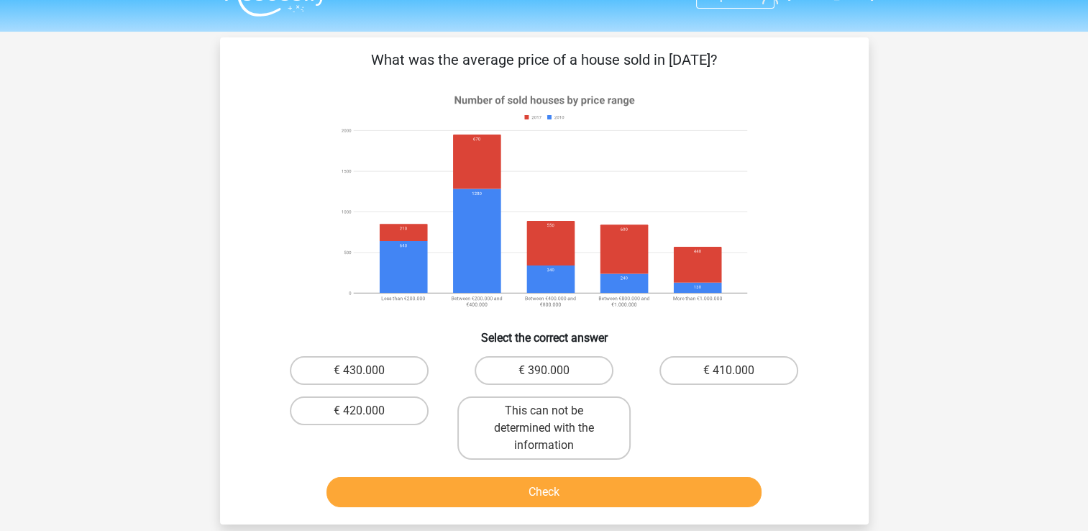
scroll to position [0, 0]
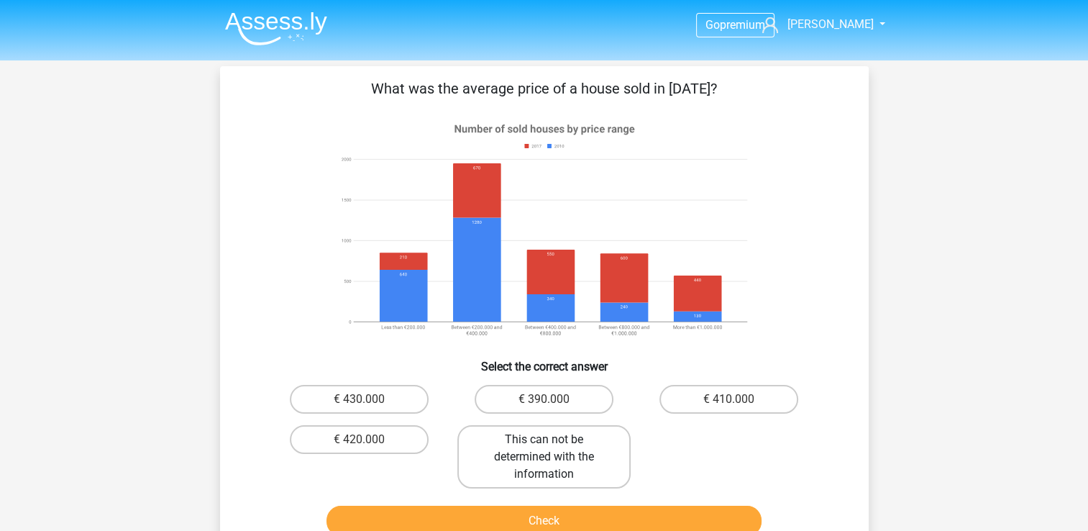
click at [536, 462] on label "This can not be determined with the information" at bounding box center [543, 456] width 173 height 63
click at [543, 449] on input "This can not be determined with the information" at bounding box center [547, 443] width 9 height 9
radio input "true"
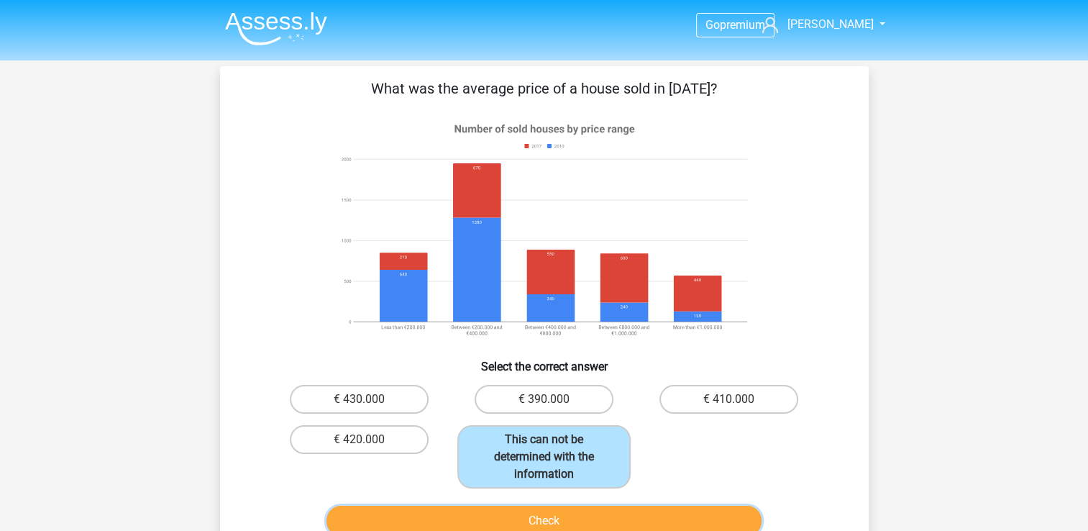
click at [635, 514] on button "Check" at bounding box center [543, 520] width 435 height 30
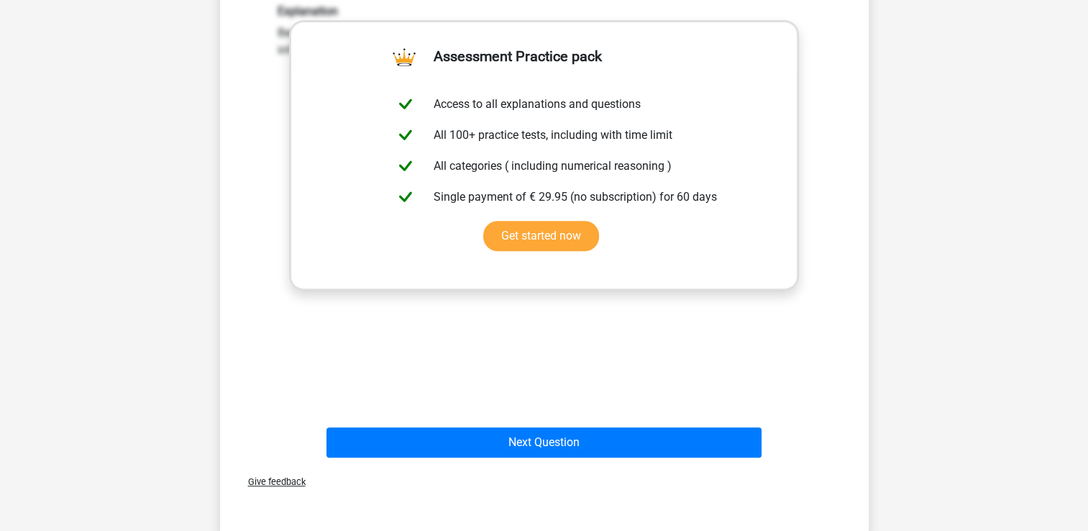
scroll to position [647, 0]
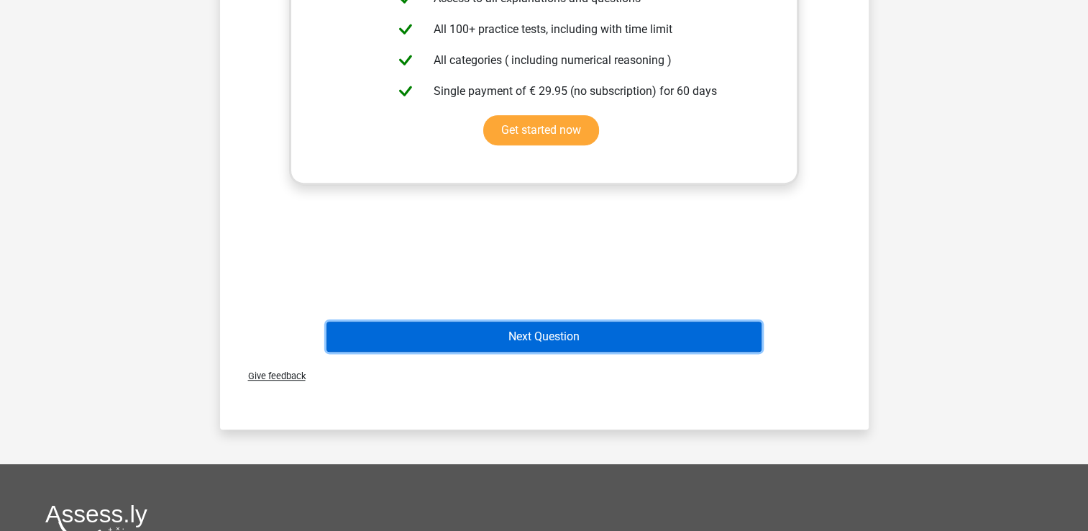
click at [595, 329] on button "Next Question" at bounding box center [543, 336] width 435 height 30
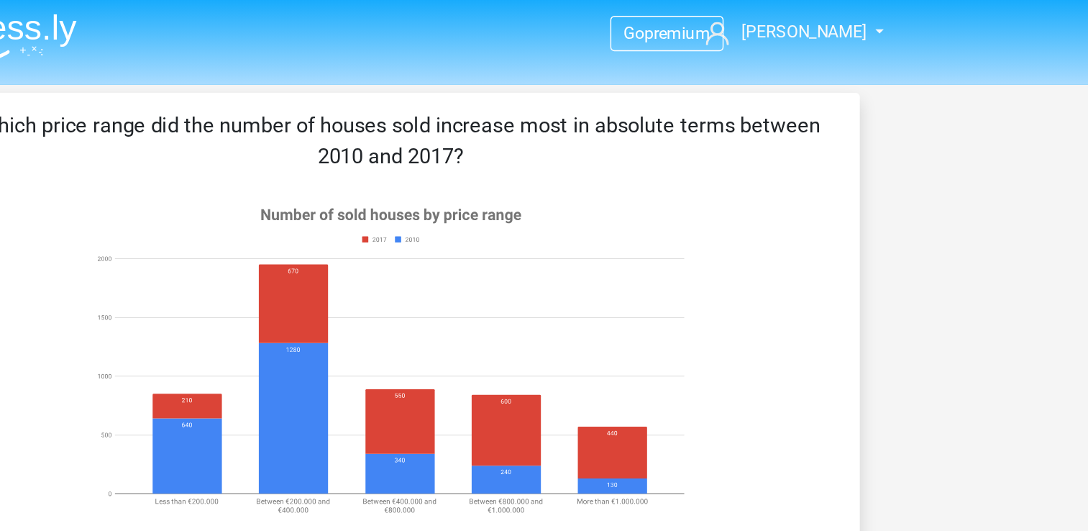
scroll to position [0, 0]
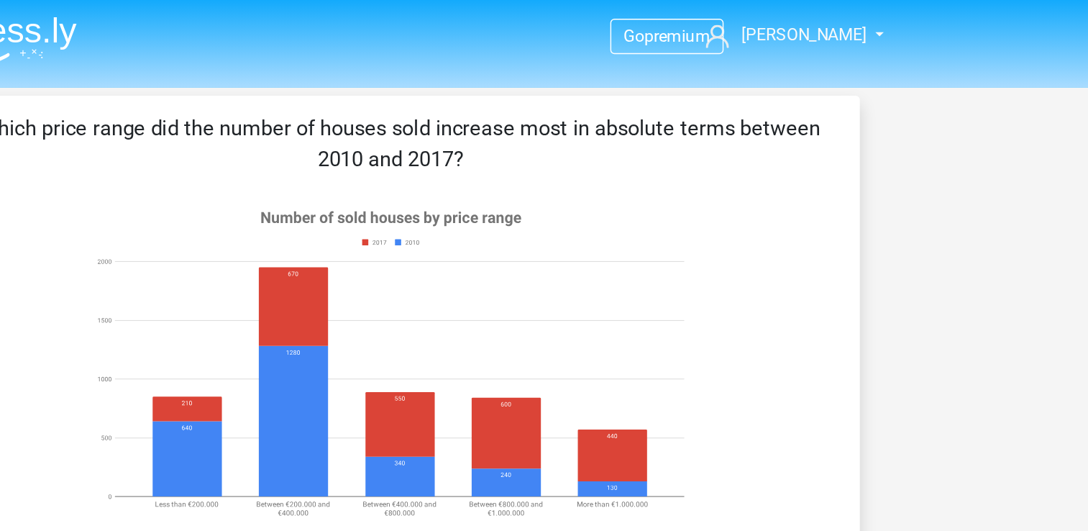
drag, startPoint x: 675, startPoint y: 137, endPoint x: 753, endPoint y: 108, distance: 83.5
click at [697, 133] on icon at bounding box center [543, 250] width 579 height 237
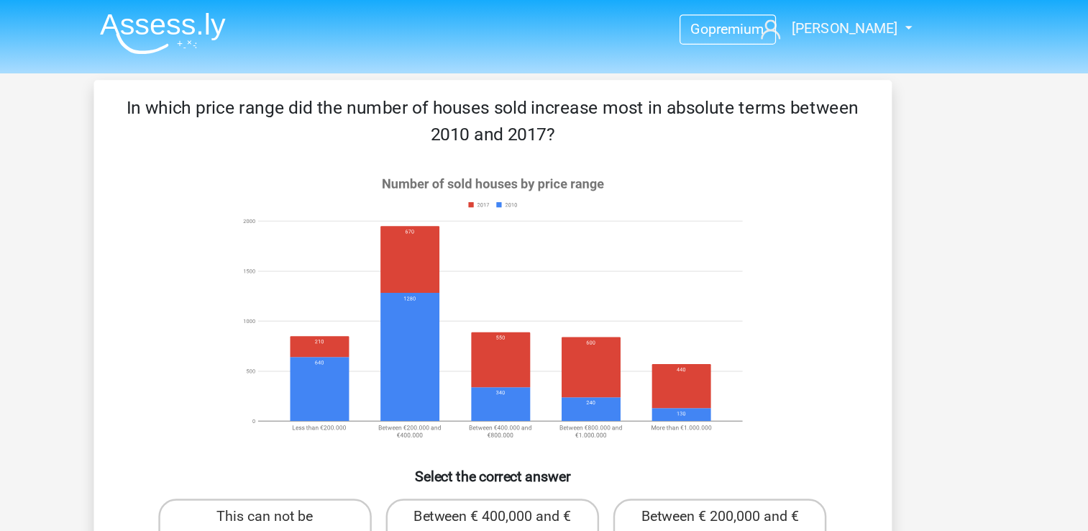
click at [952, 161] on div "Go premium Anna anninagirgenti@gmail.com" at bounding box center [544, 503] width 1088 height 1006
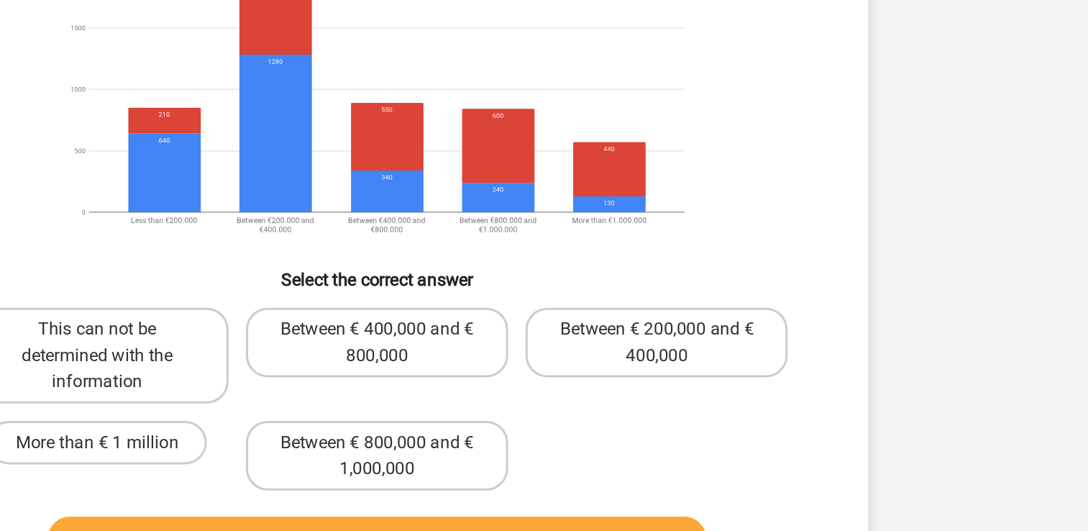
scroll to position [41, 0]
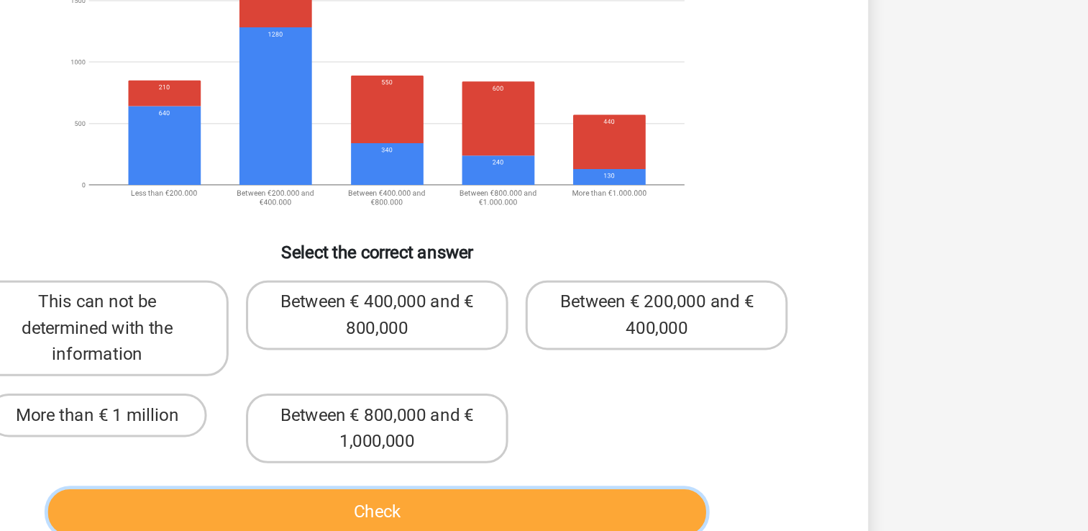
click at [609, 512] on button "Check" at bounding box center [543, 518] width 435 height 30
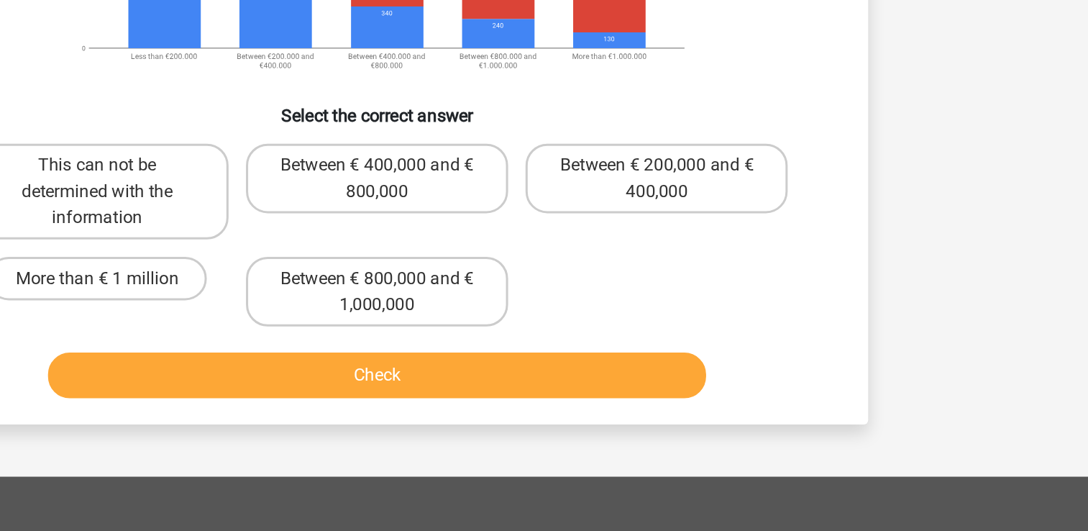
scroll to position [136, 0]
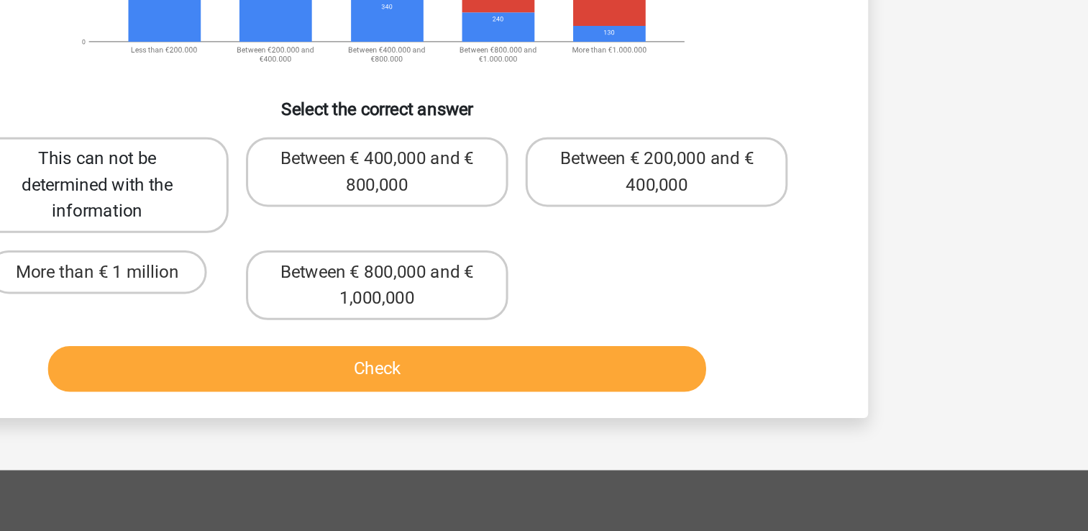
click at [333, 288] on label "This can not be determined with the information" at bounding box center [358, 301] width 173 height 63
click at [359, 288] on input "This can not be determined with the information" at bounding box center [363, 289] width 9 height 9
radio input "true"
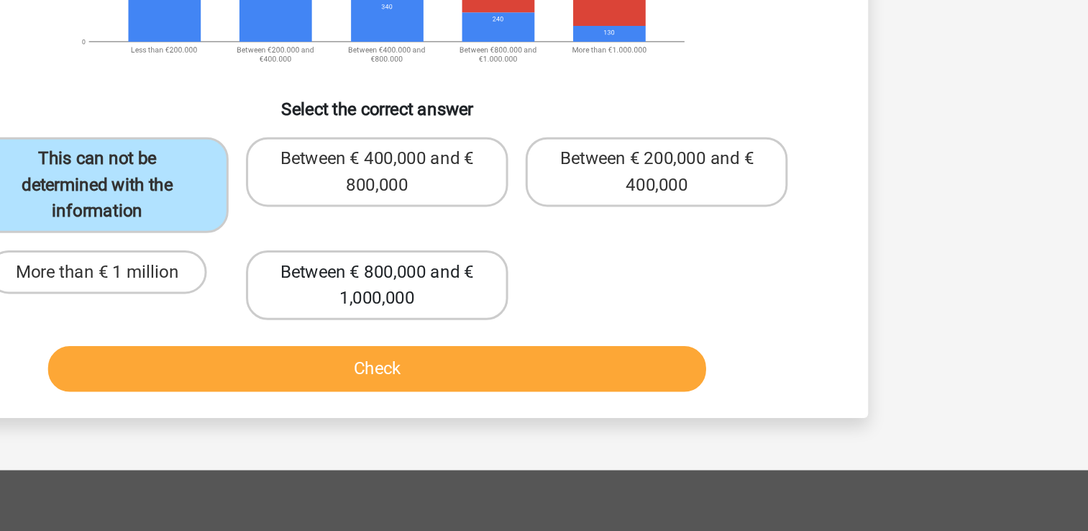
drag, startPoint x: 522, startPoint y: 395, endPoint x: 524, endPoint y: 383, distance: 12.4
click at [523, 387] on div "Between € 800,000 and € 1,000,000" at bounding box center [543, 368] width 185 height 58
click at [532, 362] on label "Between € 800,000 and € 1,000,000" at bounding box center [543, 368] width 173 height 46
click at [543, 362] on input "Between € 800,000 and € 1,000,000" at bounding box center [547, 363] width 9 height 9
radio input "true"
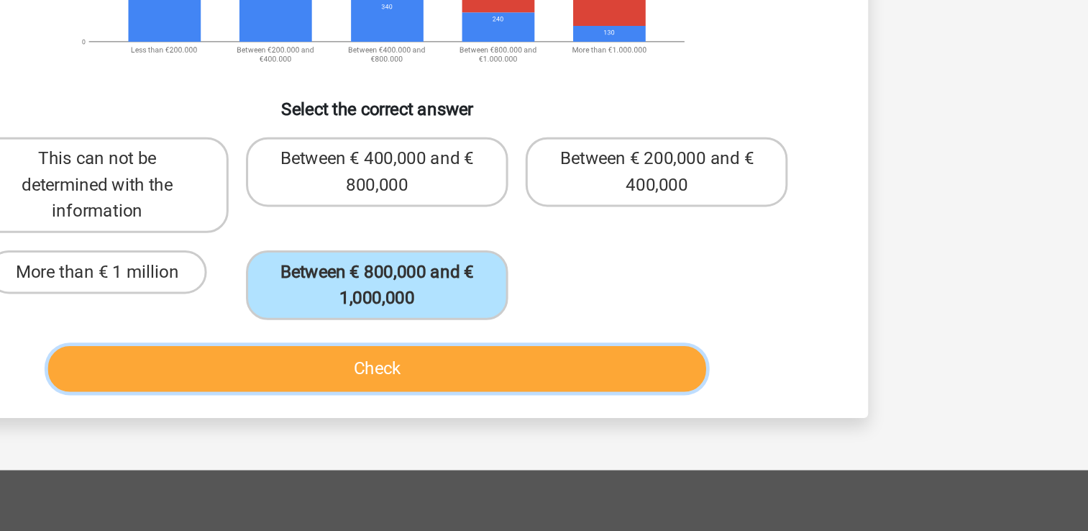
click at [533, 408] on button "Check" at bounding box center [543, 423] width 435 height 30
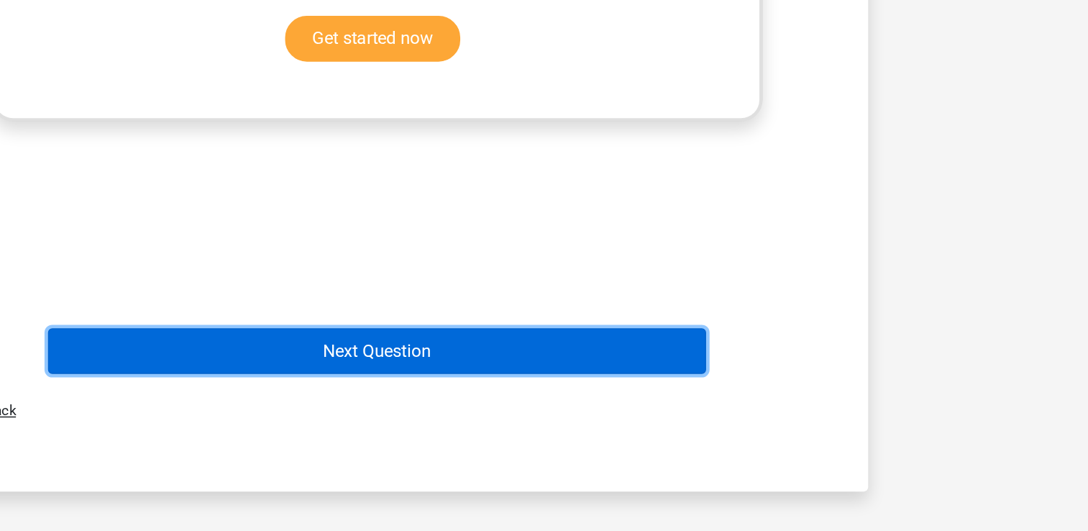
click at [546, 414] on button "Next Question" at bounding box center [543, 412] width 435 height 30
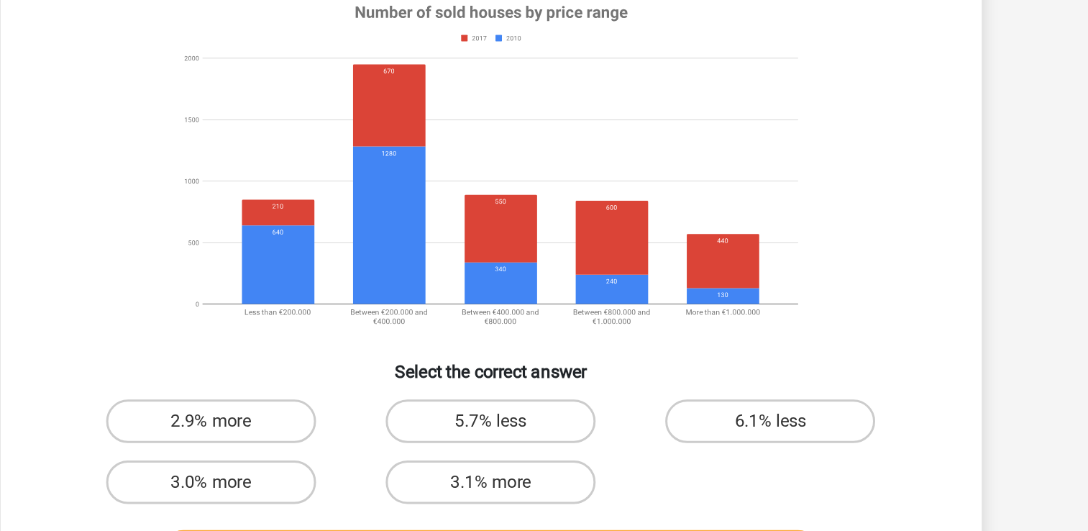
scroll to position [65, 0]
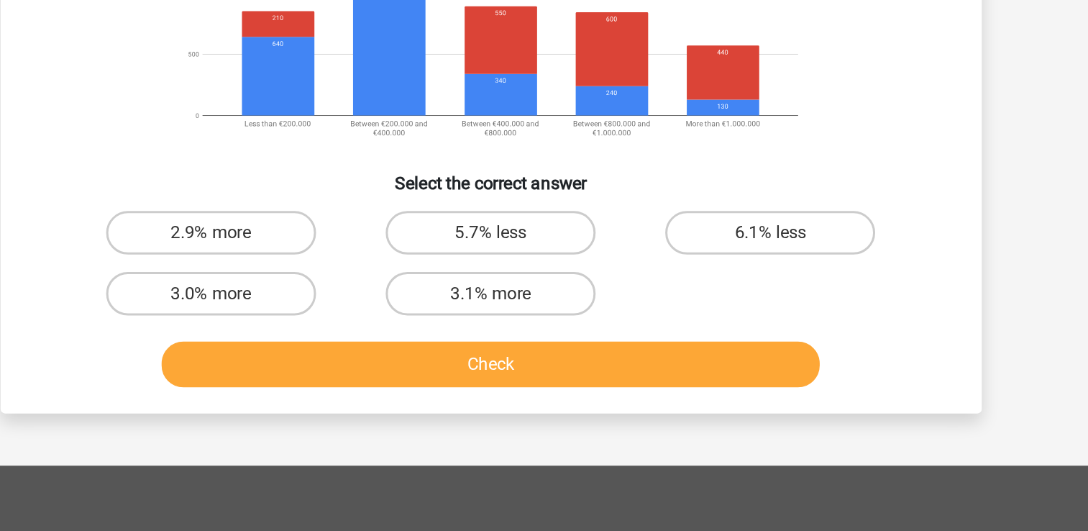
click at [520, 413] on button "Check" at bounding box center [543, 420] width 435 height 30
click at [737, 334] on input "6.1% less" at bounding box center [733, 338] width 9 height 9
radio input "true"
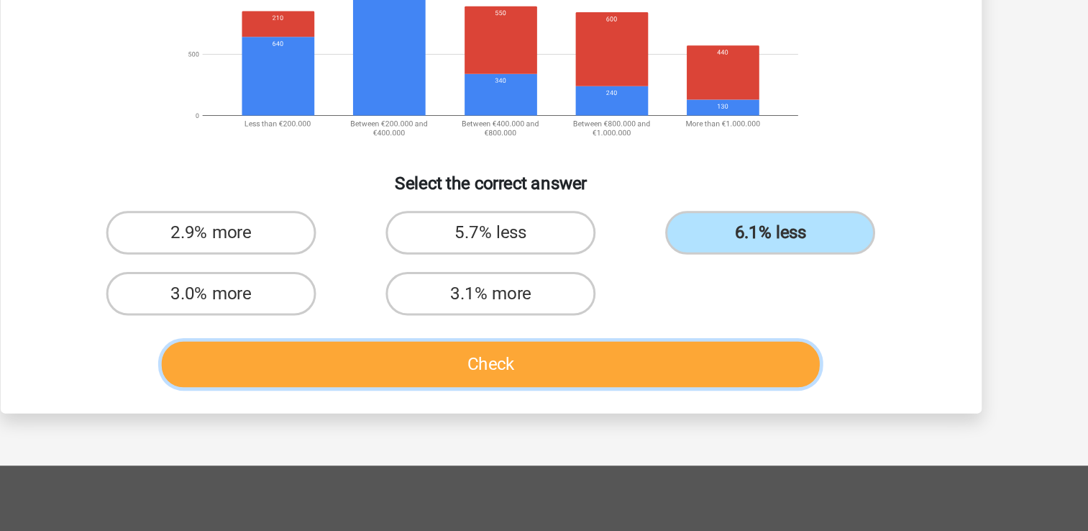
click at [690, 419] on button "Check" at bounding box center [543, 420] width 435 height 30
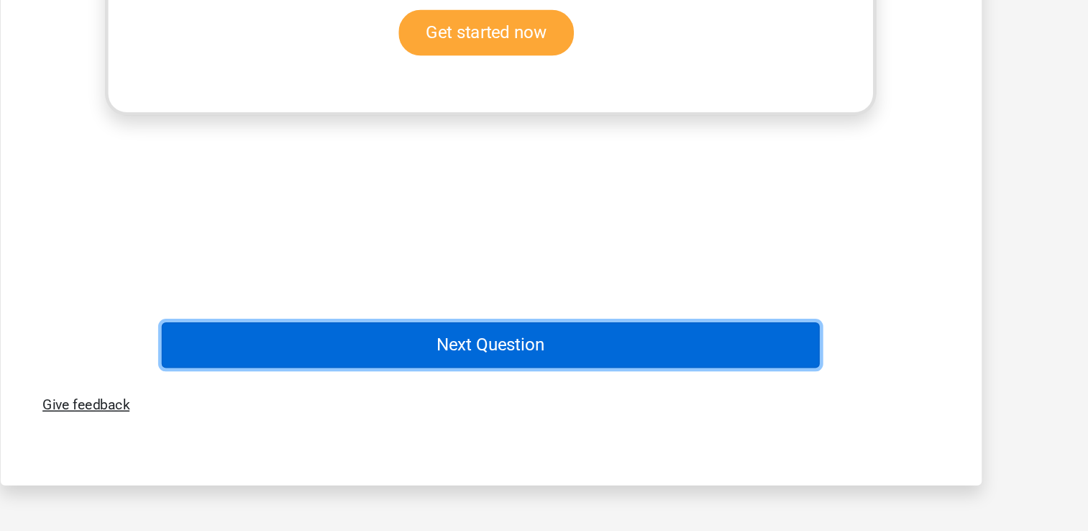
click at [690, 412] on button "Next Question" at bounding box center [543, 408] width 435 height 30
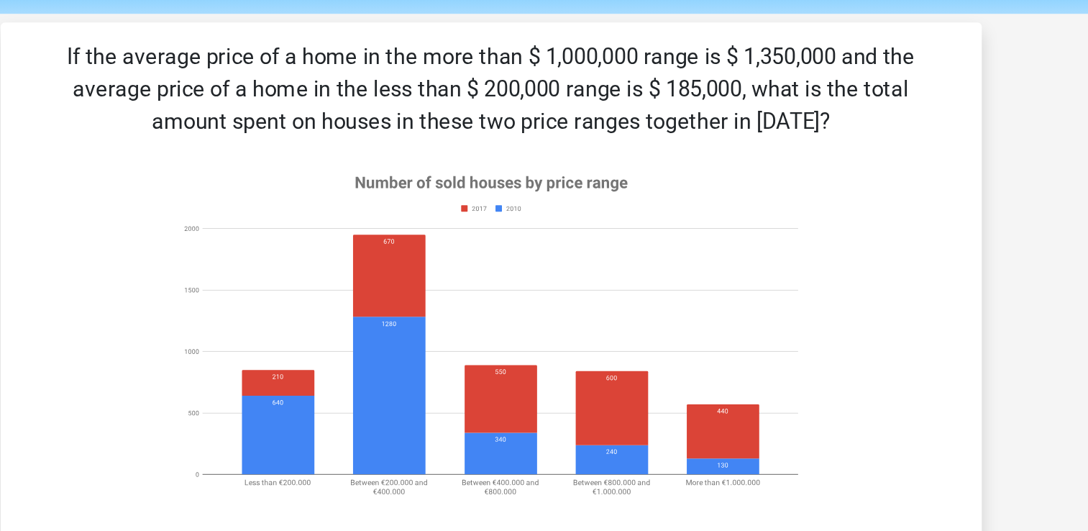
scroll to position [19, 0]
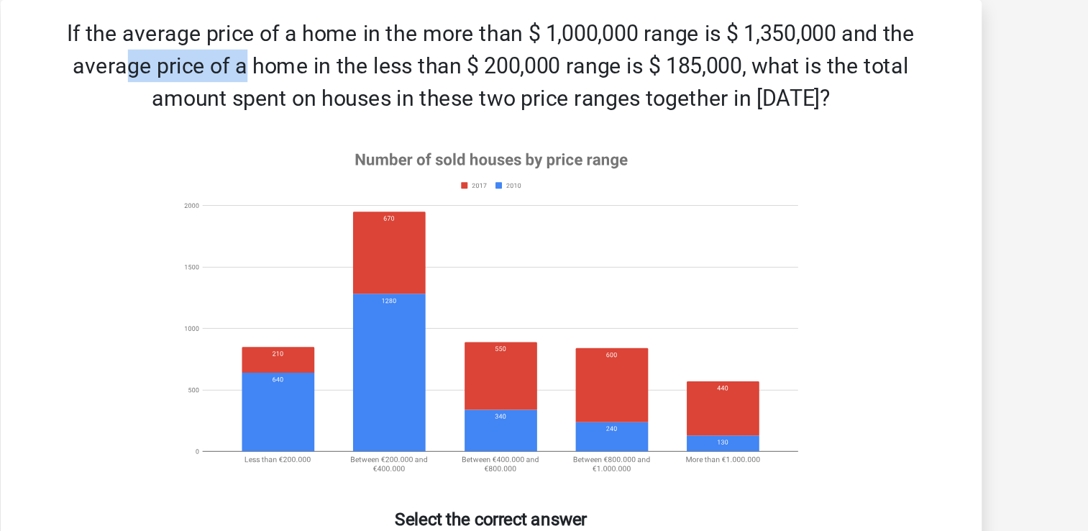
drag, startPoint x: 569, startPoint y: 68, endPoint x: 649, endPoint y: 52, distance: 82.1
click at [649, 52] on div "If the average price of a home in the more than $ 1,000,000 range is $ 1,350,00…" at bounding box center [544, 294] width 648 height 495
click at [667, 135] on icon at bounding box center [543, 253] width 429 height 237
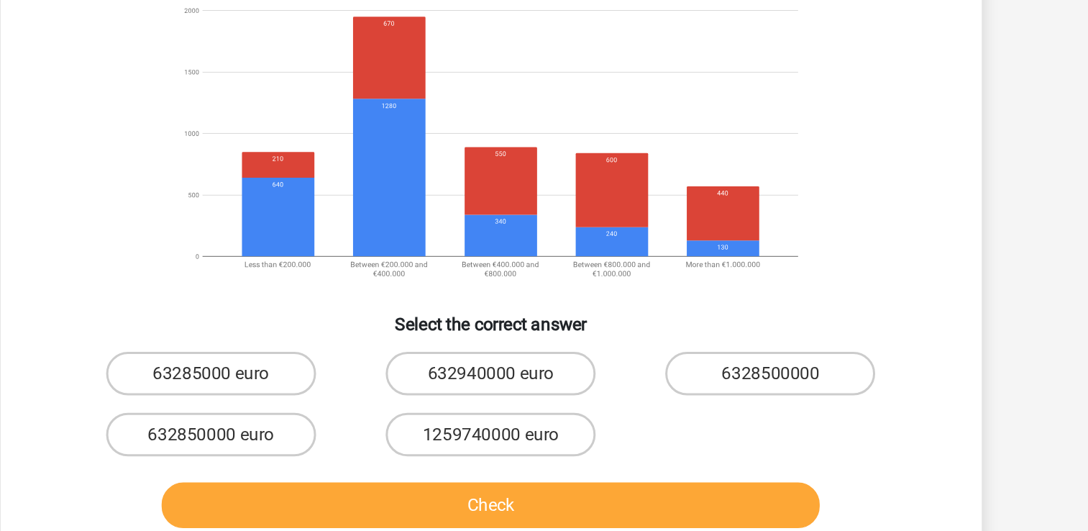
scroll to position [17, 0]
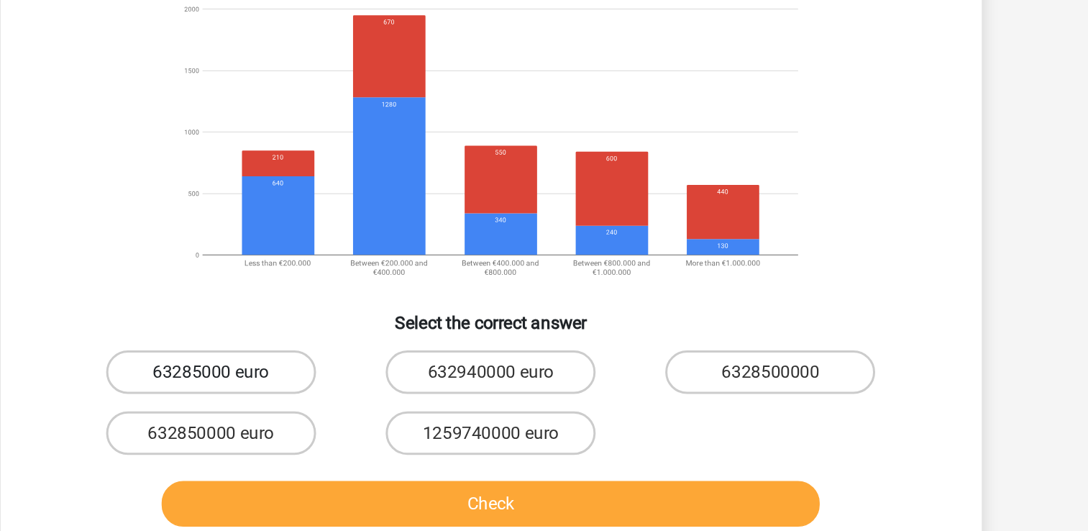
click at [384, 433] on label "63285000 euro" at bounding box center [359, 425] width 139 height 29
click at [368, 433] on input "63285000 euro" at bounding box center [363, 430] width 9 height 9
radio input "true"
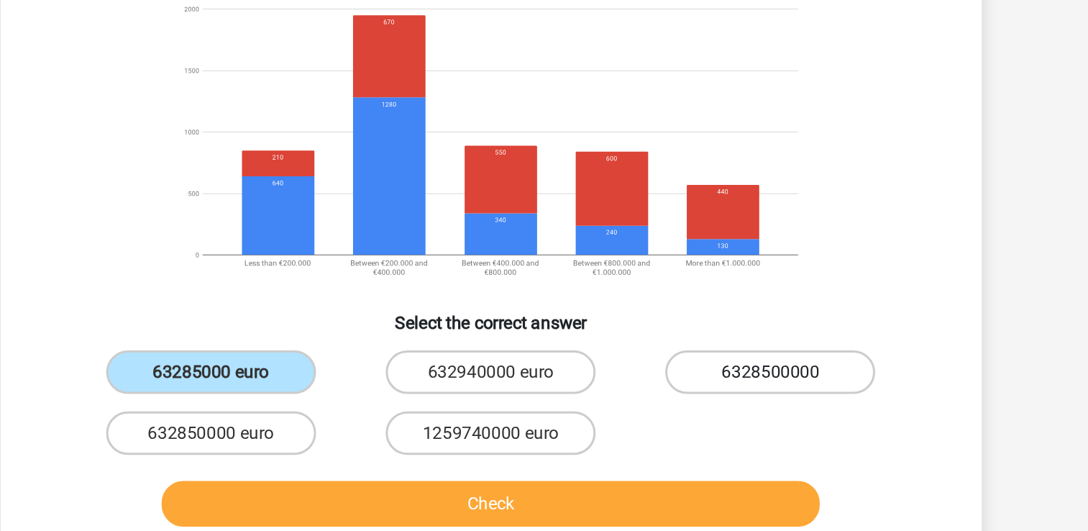
click at [763, 423] on label "6328500000" at bounding box center [728, 425] width 139 height 29
click at [738, 426] on input "6328500000" at bounding box center [733, 430] width 9 height 9
radio input "true"
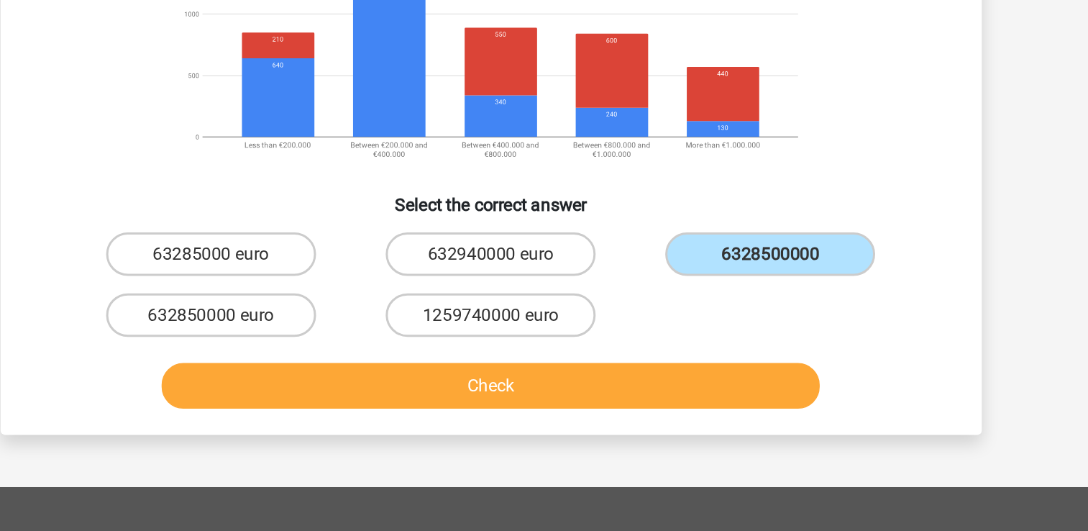
scroll to position [117, 0]
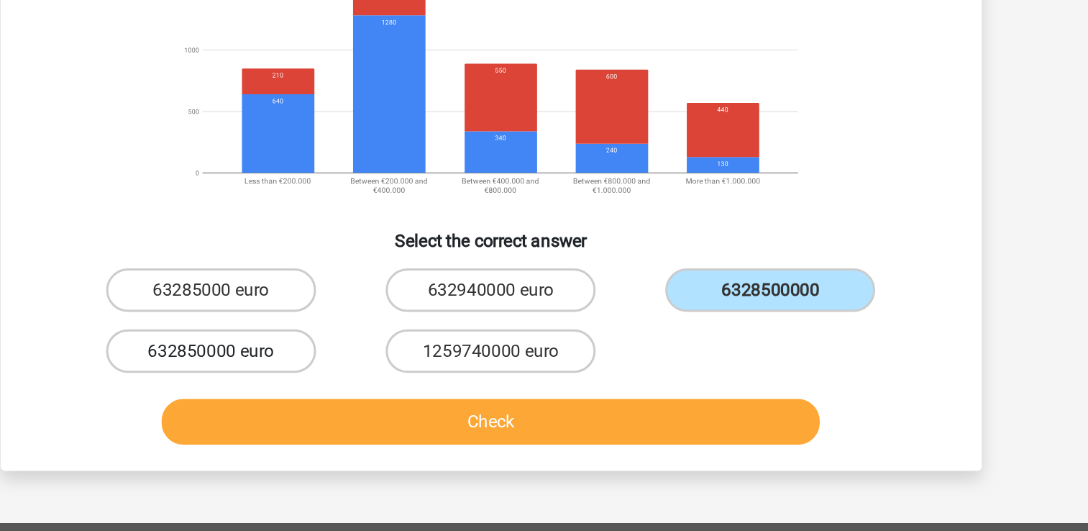
click at [353, 364] on label "632850000 euro" at bounding box center [359, 365] width 139 height 29
click at [359, 365] on input "632850000 euro" at bounding box center [363, 369] width 9 height 9
radio input "true"
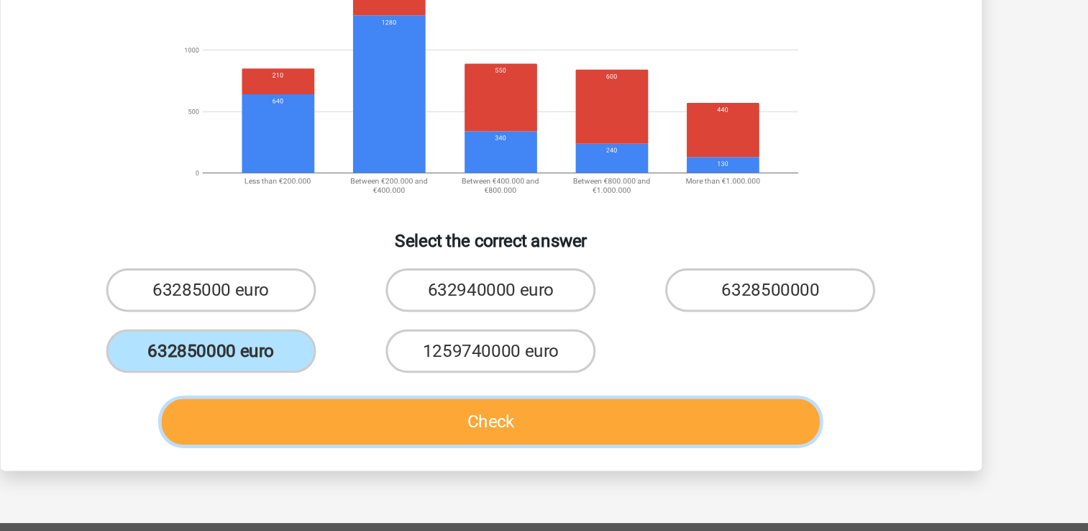
click at [501, 405] on button "Check" at bounding box center [543, 412] width 435 height 30
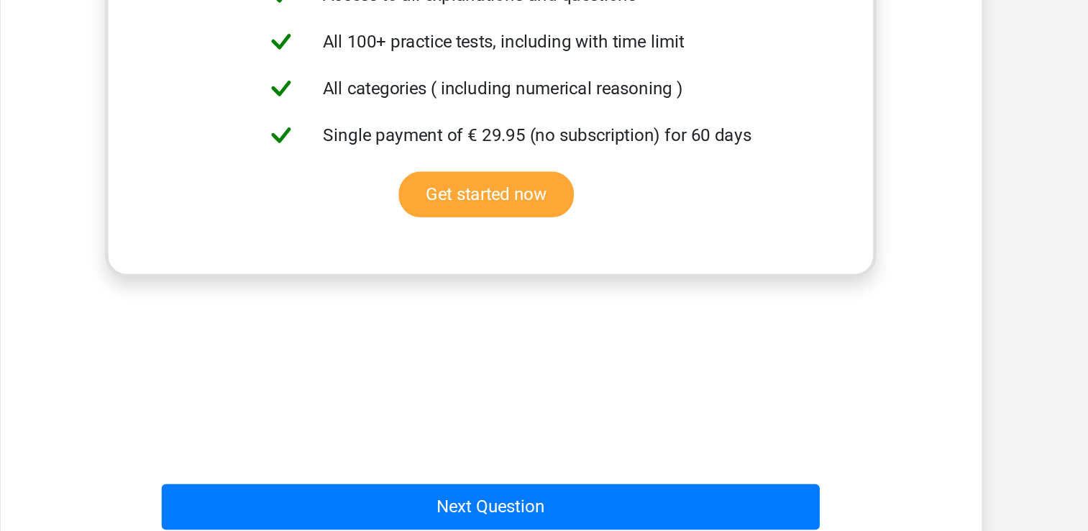
scroll to position [593, 0]
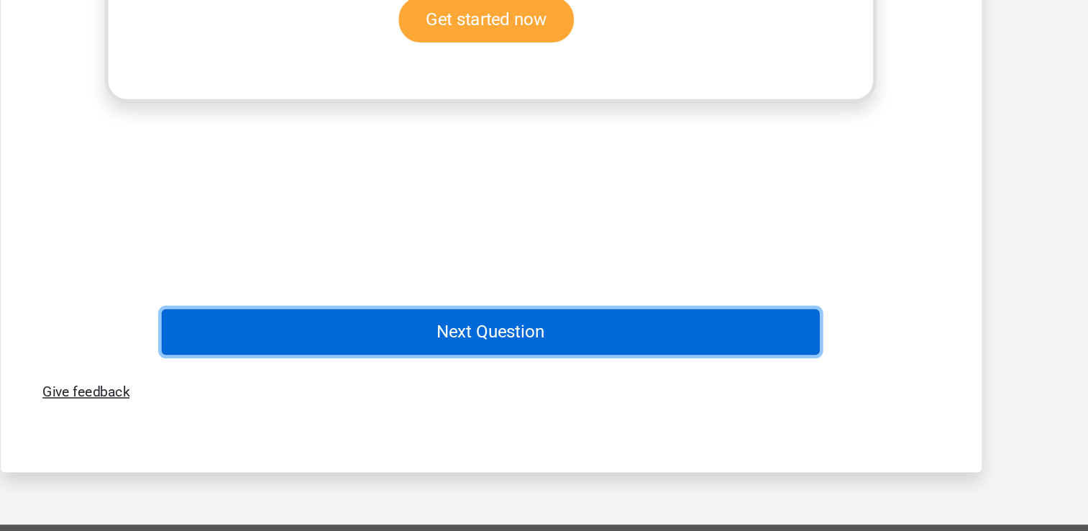
click at [587, 392] on button "Next Question" at bounding box center [543, 399] width 435 height 30
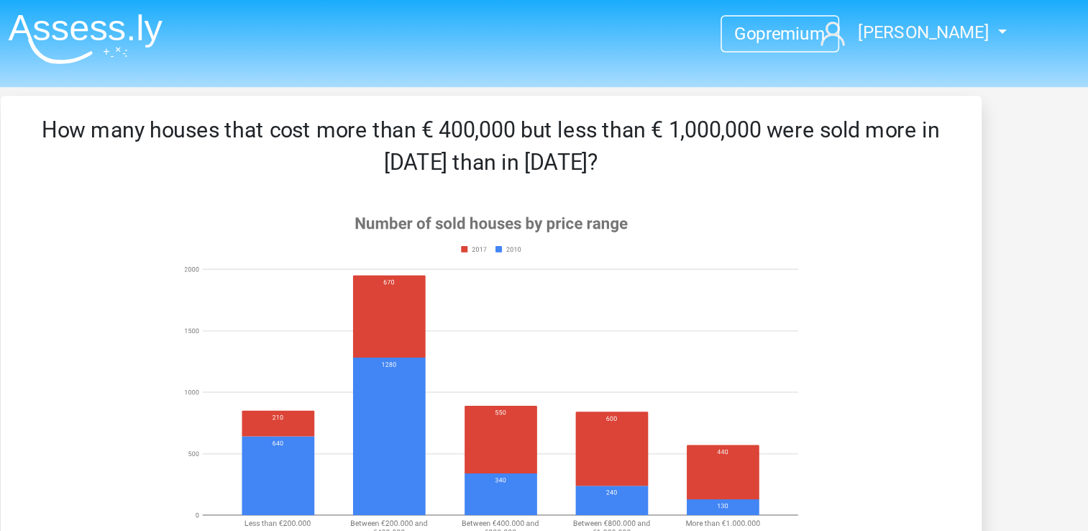
scroll to position [0, 0]
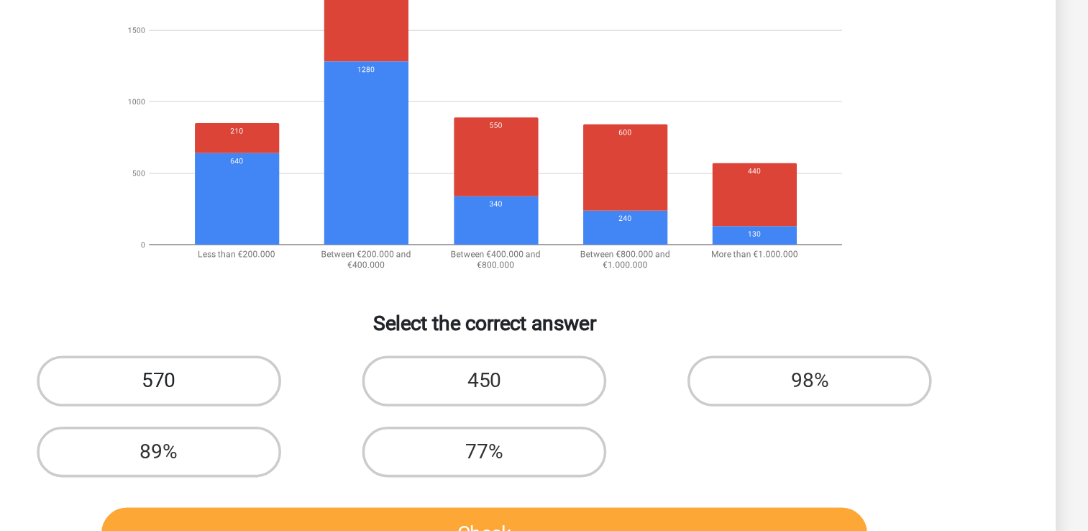
click at [385, 424] on label "570" at bounding box center [359, 420] width 139 height 29
click at [368, 424] on input "570" at bounding box center [363, 425] width 9 height 9
radio input "true"
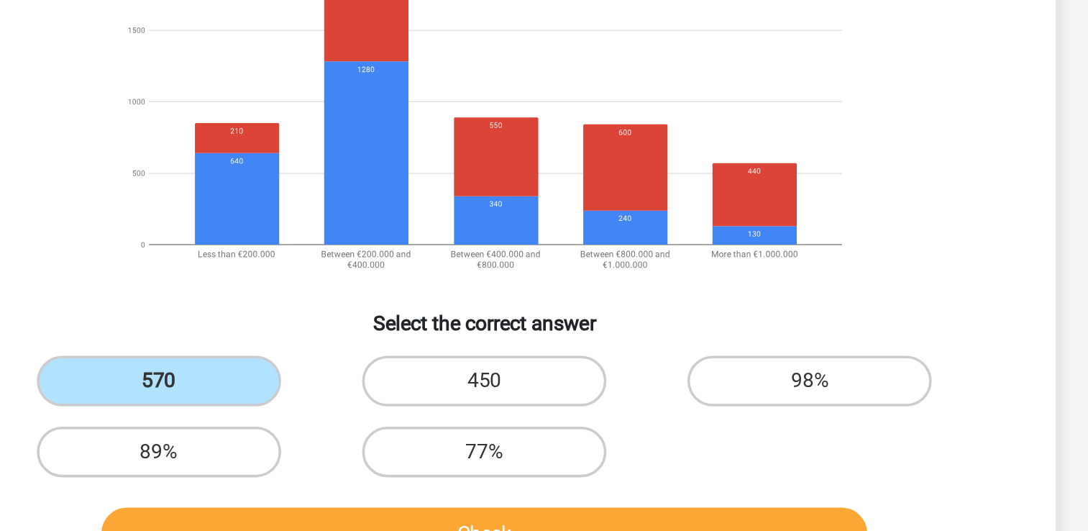
scroll to position [16, 0]
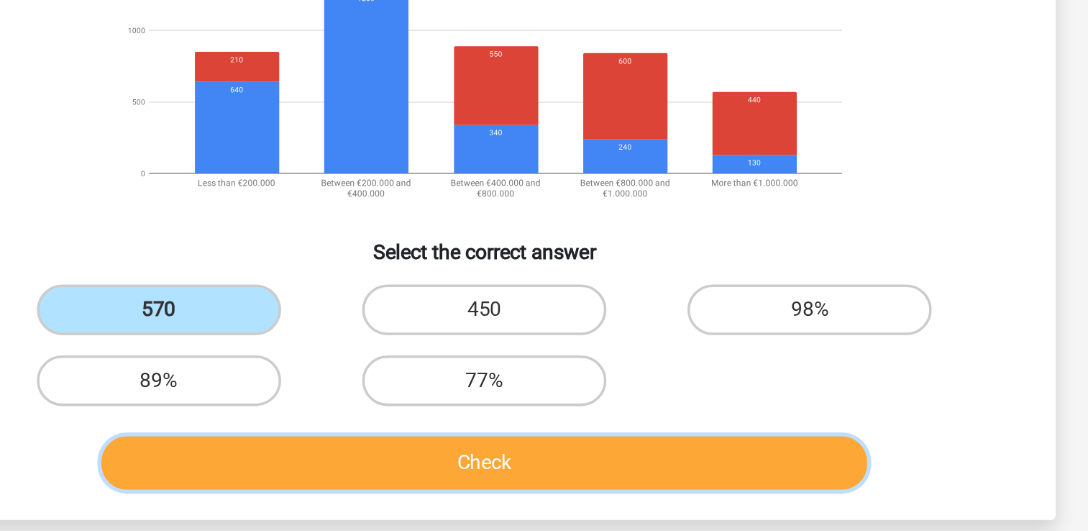
click at [605, 491] on button "Check" at bounding box center [543, 492] width 435 height 30
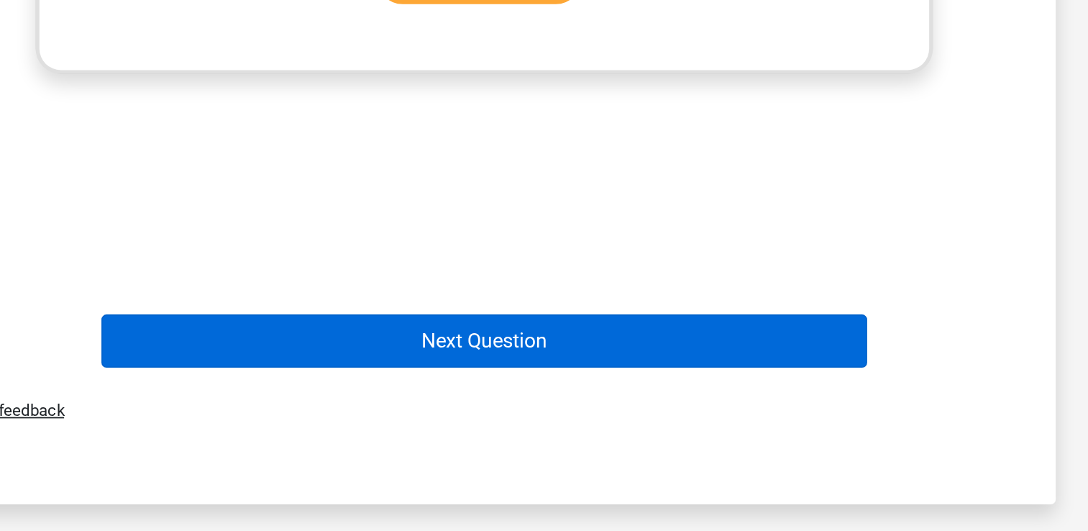
scroll to position [628, 0]
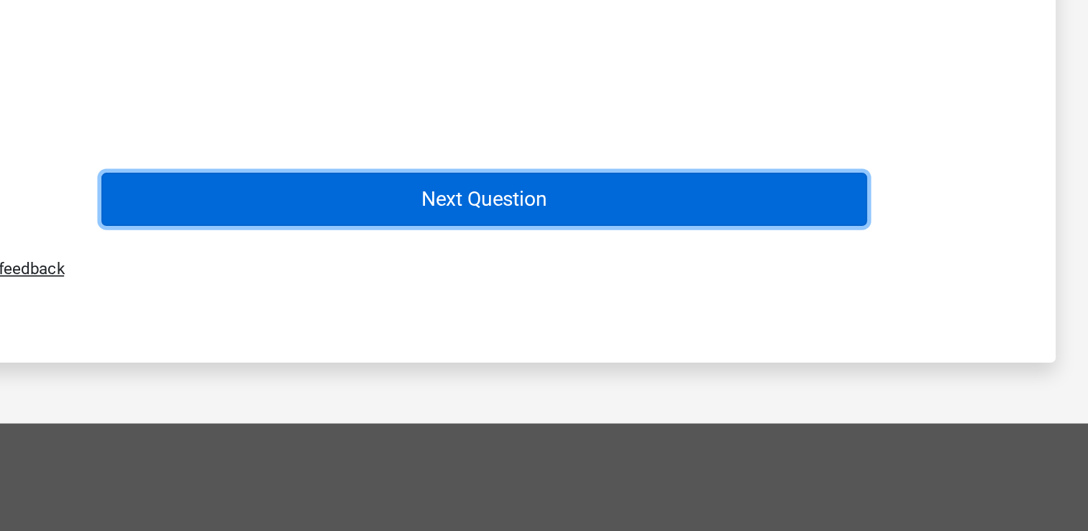
click at [598, 332] on button "Next Question" at bounding box center [543, 342] width 435 height 30
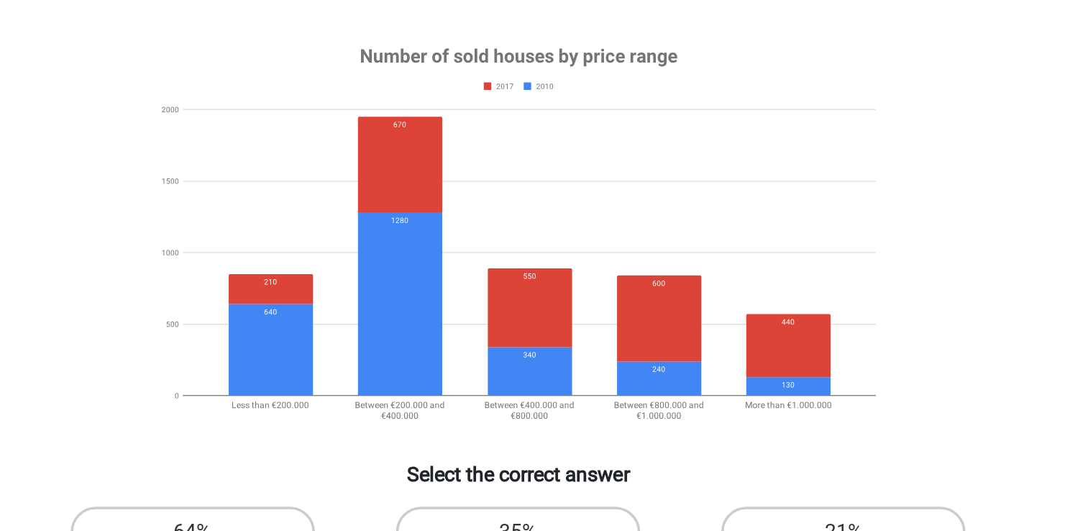
scroll to position [25, 0]
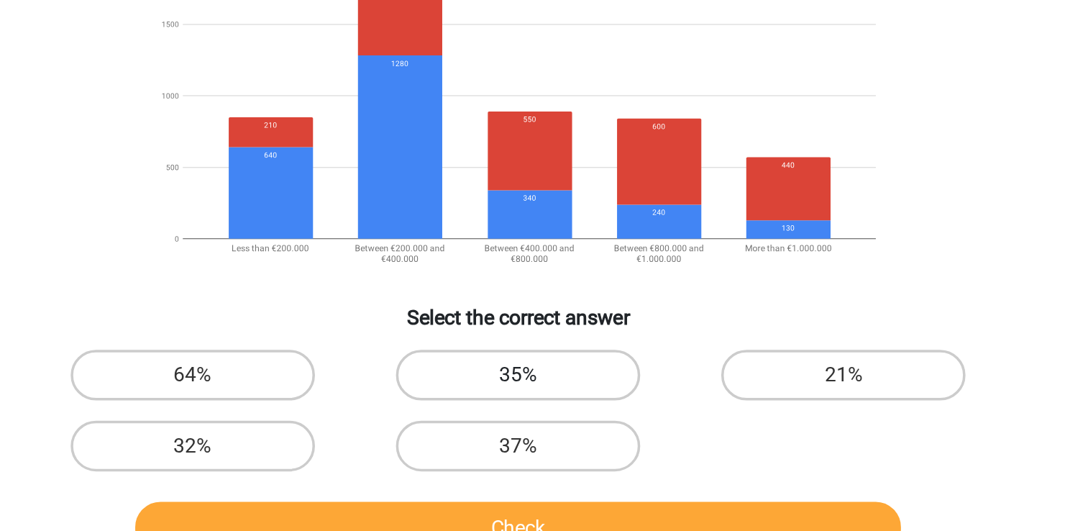
click at [559, 426] on label "35%" at bounding box center [543, 417] width 139 height 29
click at [553, 426] on input "35%" at bounding box center [547, 421] width 9 height 9
radio input "true"
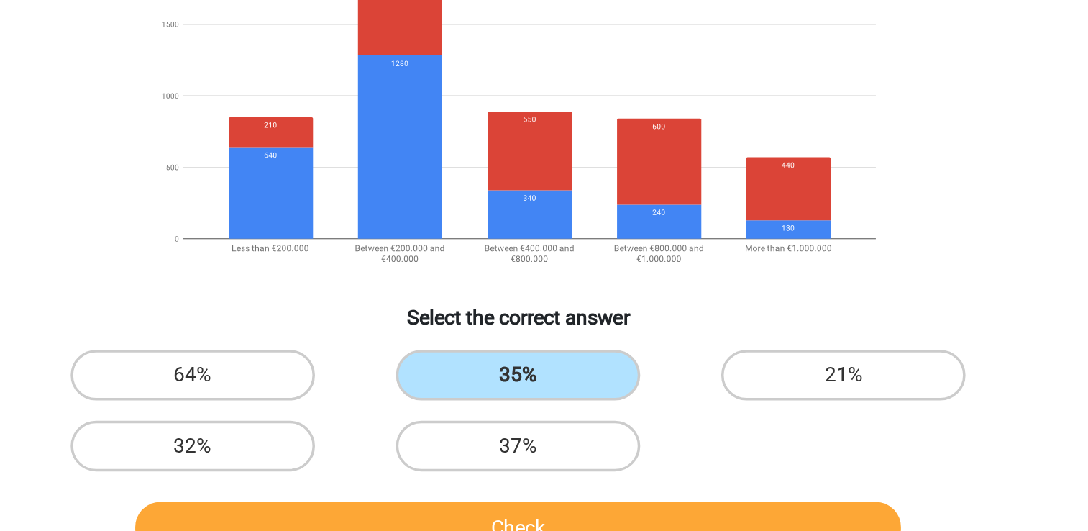
scroll to position [41, 0]
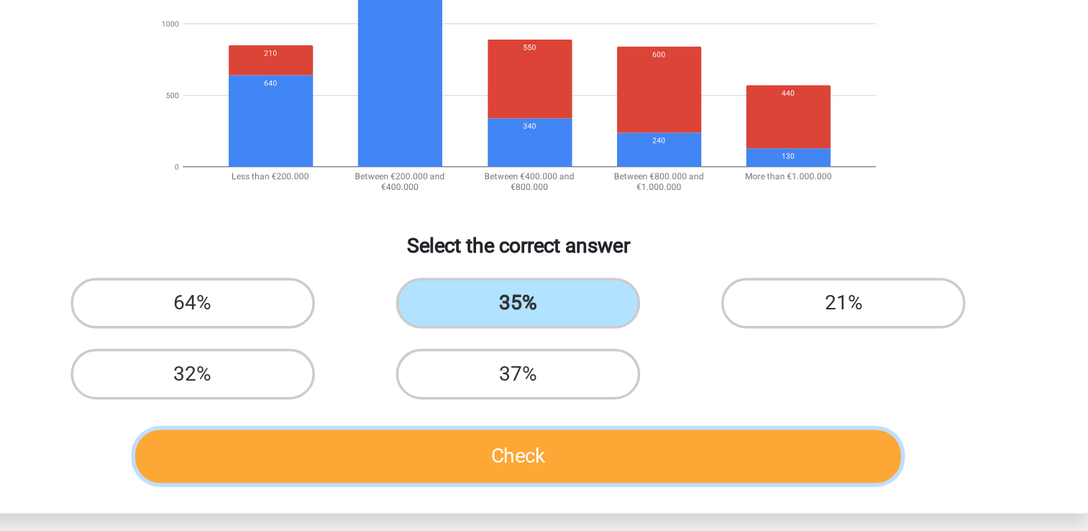
click at [618, 482] on button "Check" at bounding box center [543, 488] width 435 height 30
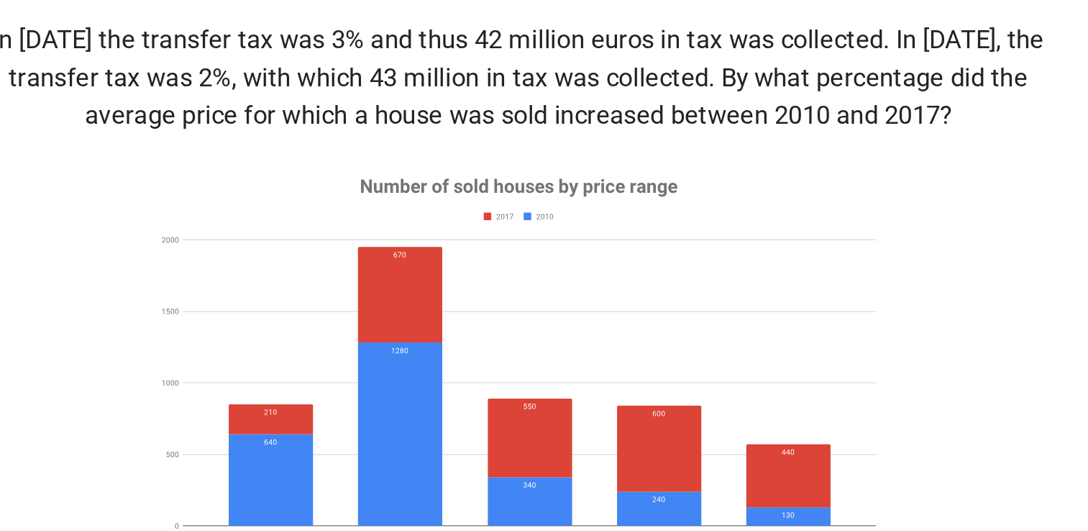
scroll to position [25, 0]
